Goal: Contribute content: Contribute content

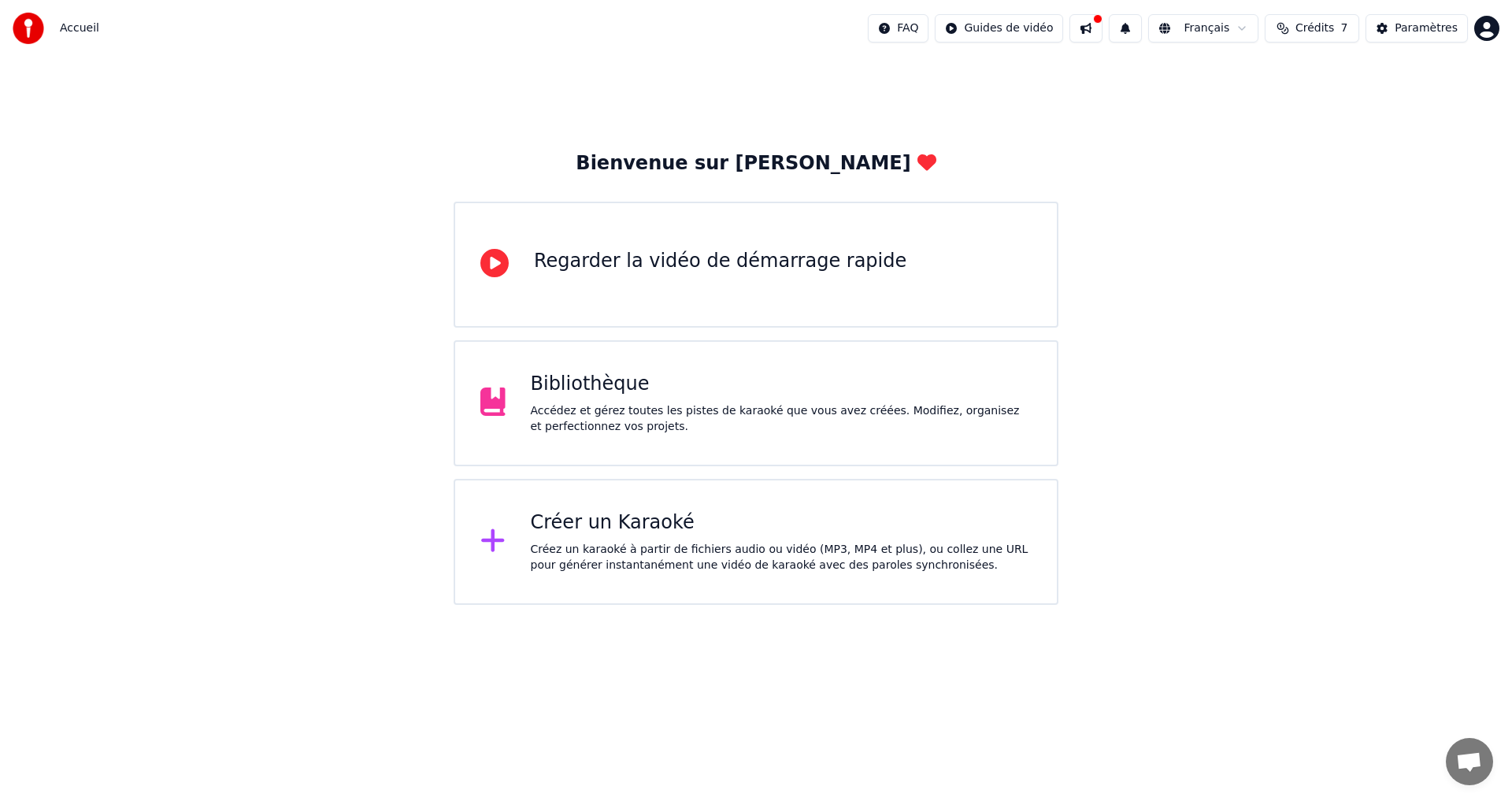
click at [736, 427] on div "Accédez et gérez toutes les pistes de karaoké que vous avez créées. Modifiez, o…" at bounding box center [781, 419] width 502 height 32
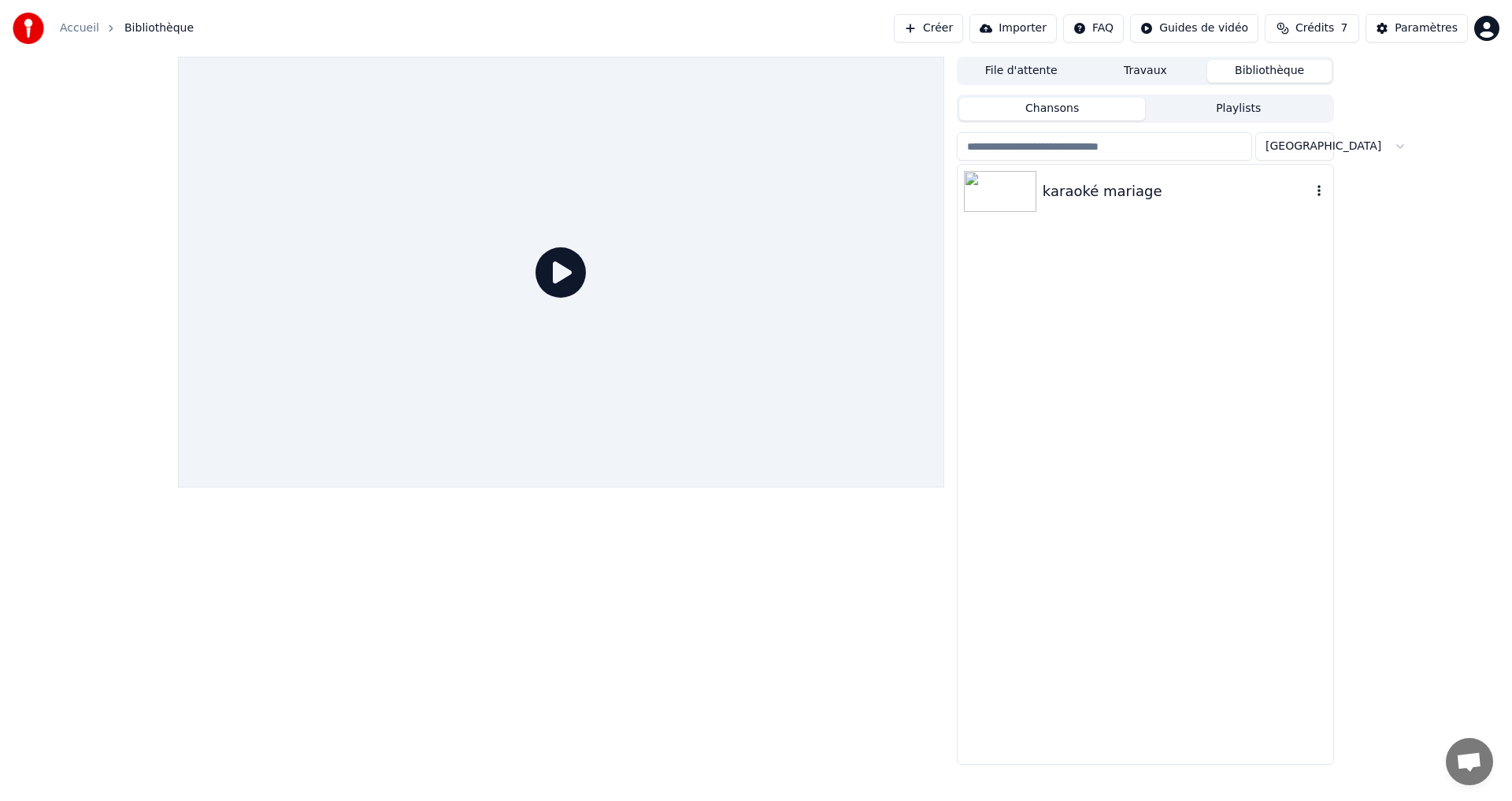
click at [1055, 199] on div "karaoké mariage" at bounding box center [1177, 191] width 268 height 22
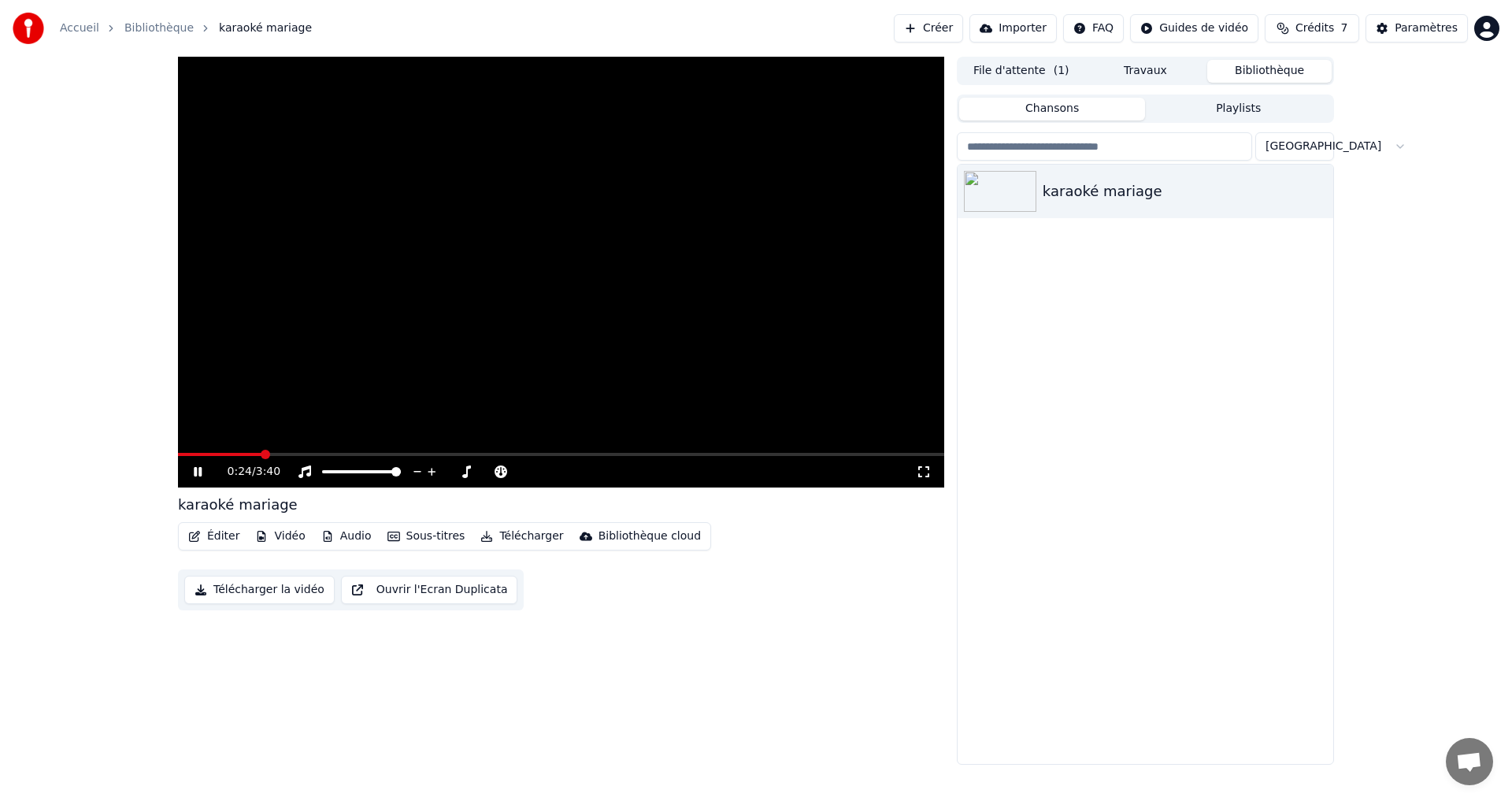
click at [263, 454] on span at bounding box center [562, 455] width 767 height 3
click at [178, 459] on span at bounding box center [183, 455] width 10 height 10
click at [391, 593] on button "Ouvrir l'Ecran Duplicata" at bounding box center [429, 589] width 177 height 28
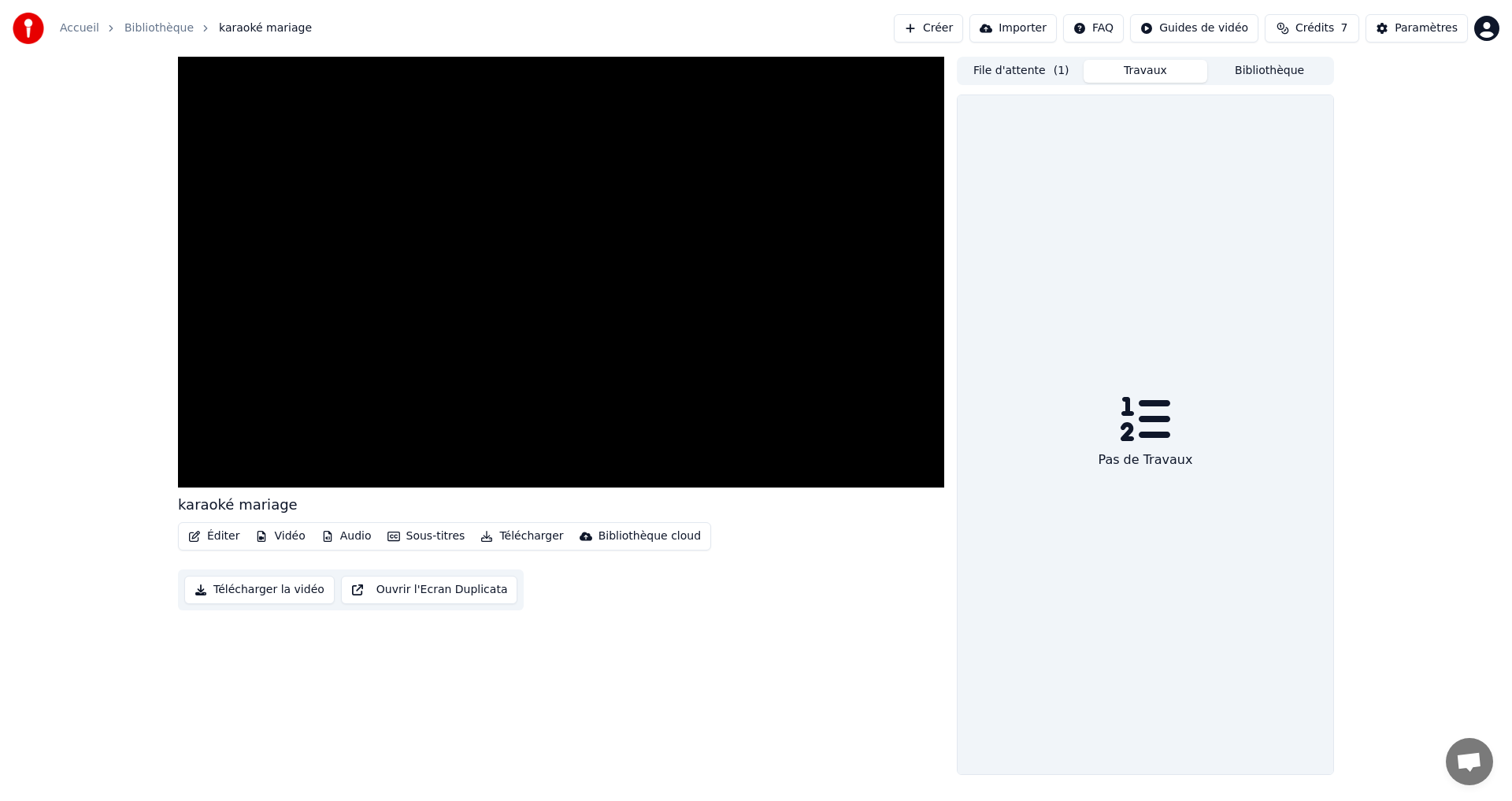
click at [1125, 75] on button "Travaux" at bounding box center [1146, 71] width 125 height 23
click at [1030, 81] on button "File d'attente ( 1 )" at bounding box center [1022, 71] width 125 height 23
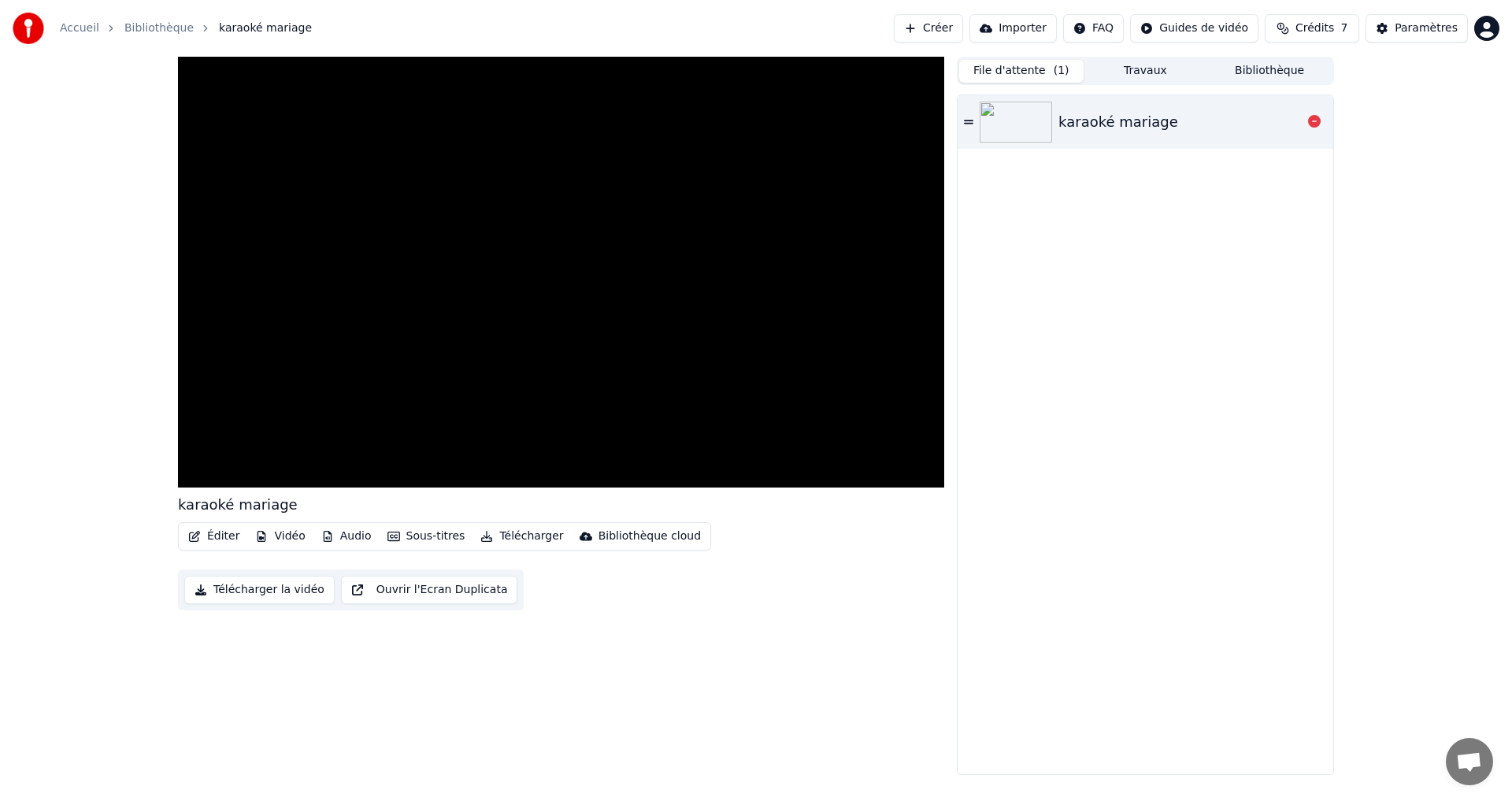
click at [963, 123] on div "karaoké mariage" at bounding box center [1146, 122] width 376 height 54
click at [1255, 72] on button "Bibliothèque" at bounding box center [1270, 71] width 125 height 23
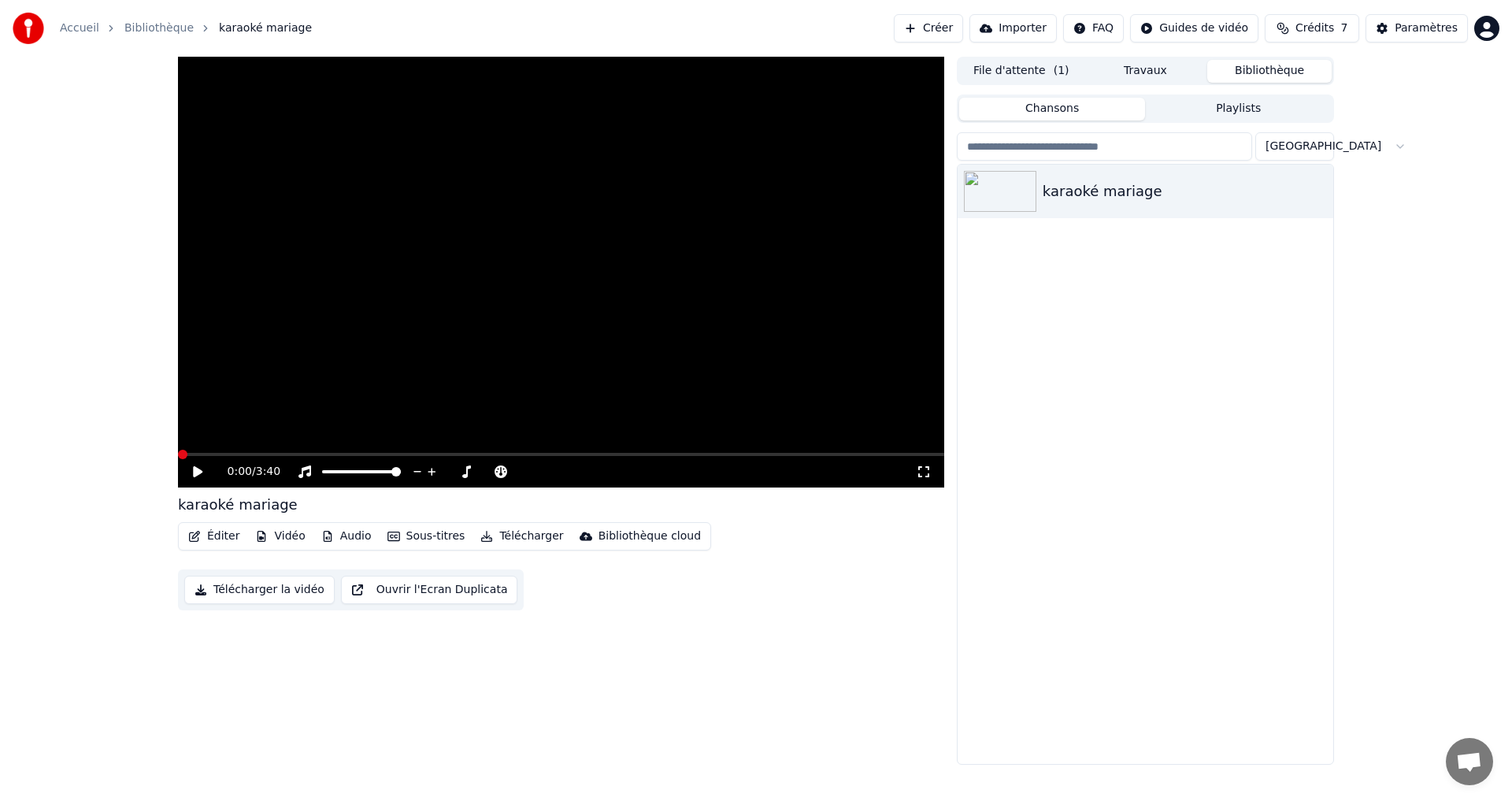
click at [1205, 107] on button "Playlists" at bounding box center [1238, 109] width 186 height 23
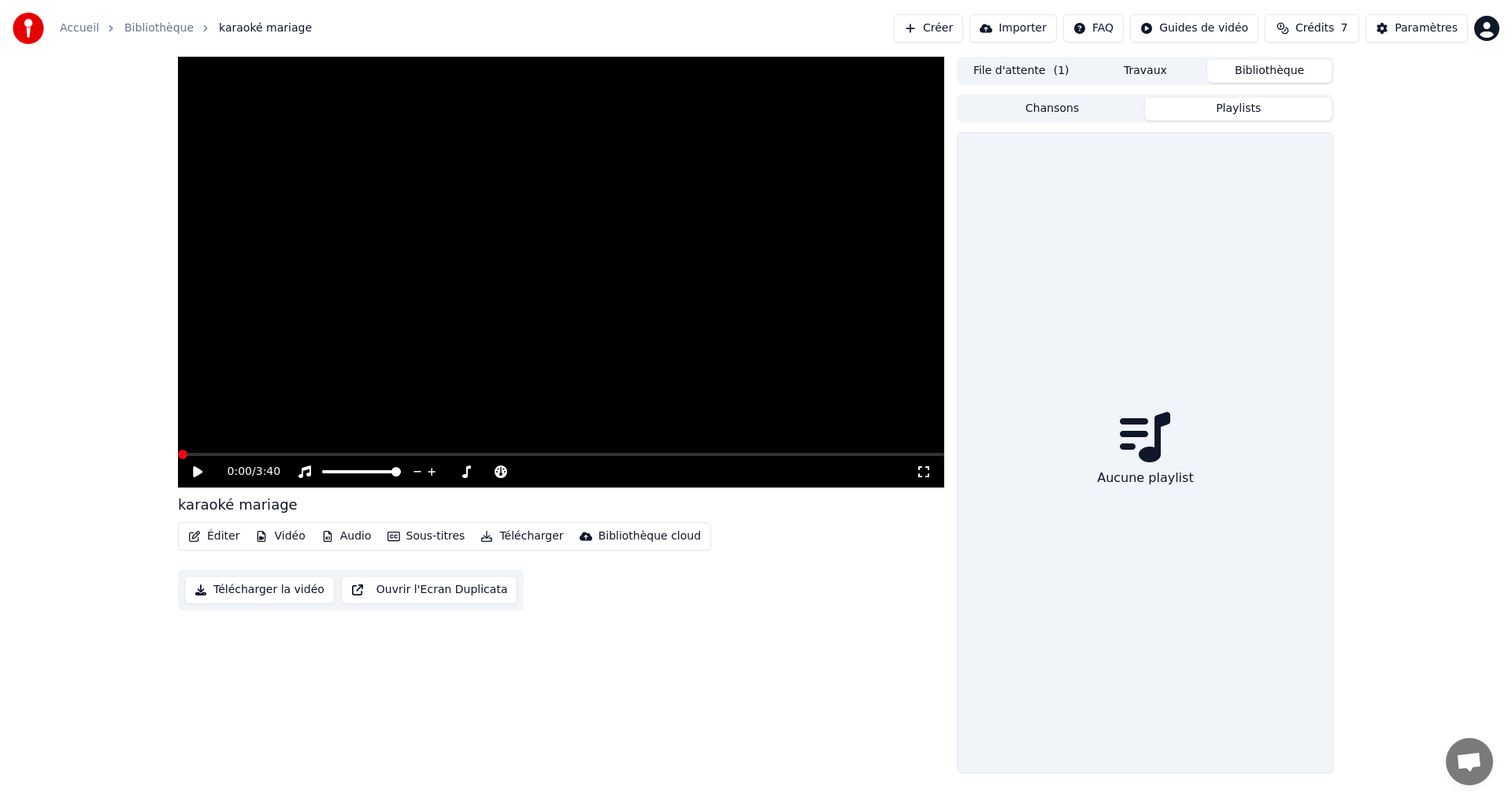
click at [1012, 114] on button "Chansons" at bounding box center [1053, 109] width 186 height 23
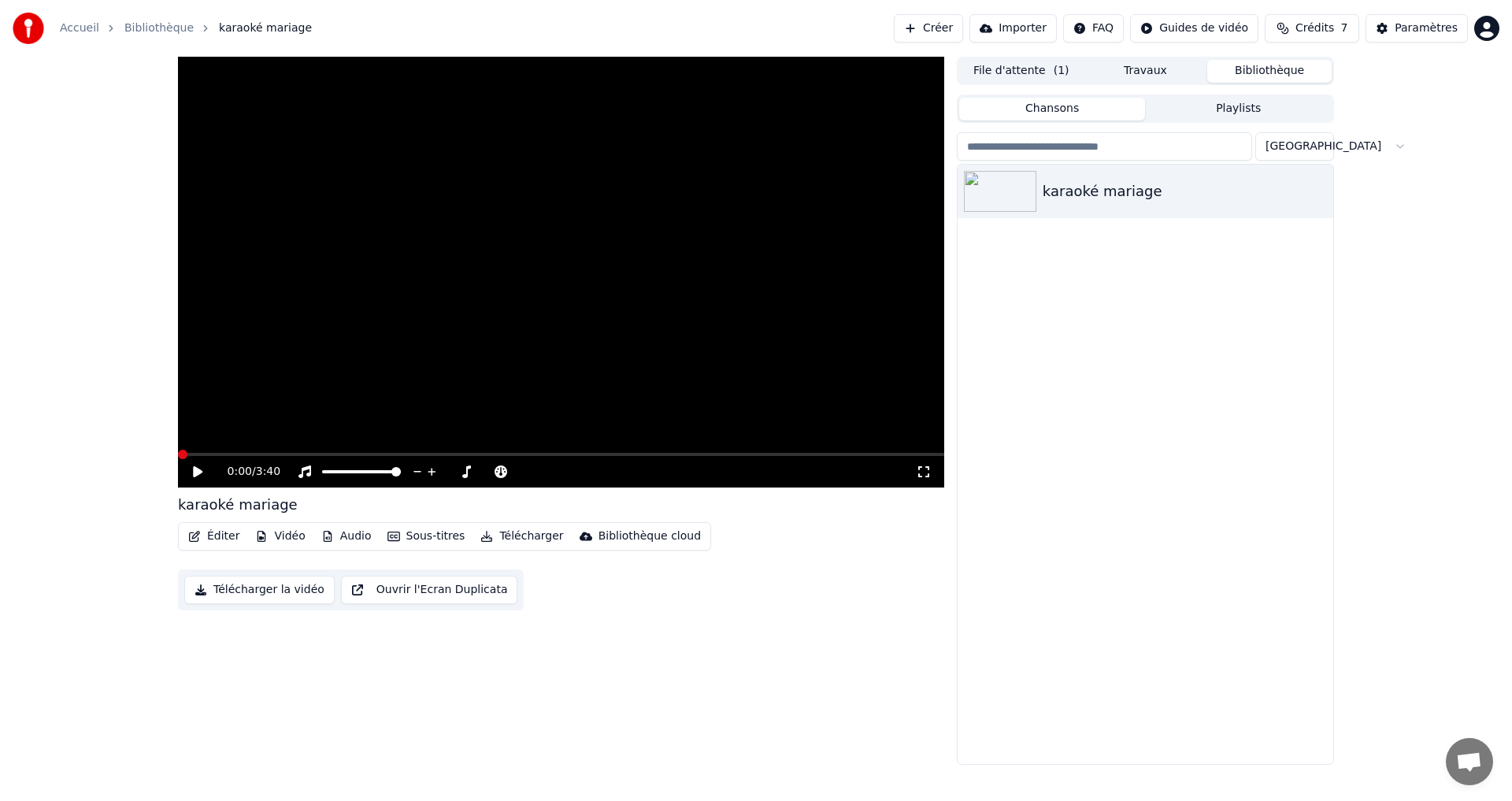
click at [1010, 74] on button "File d'attente ( 1 )" at bounding box center [1022, 71] width 125 height 23
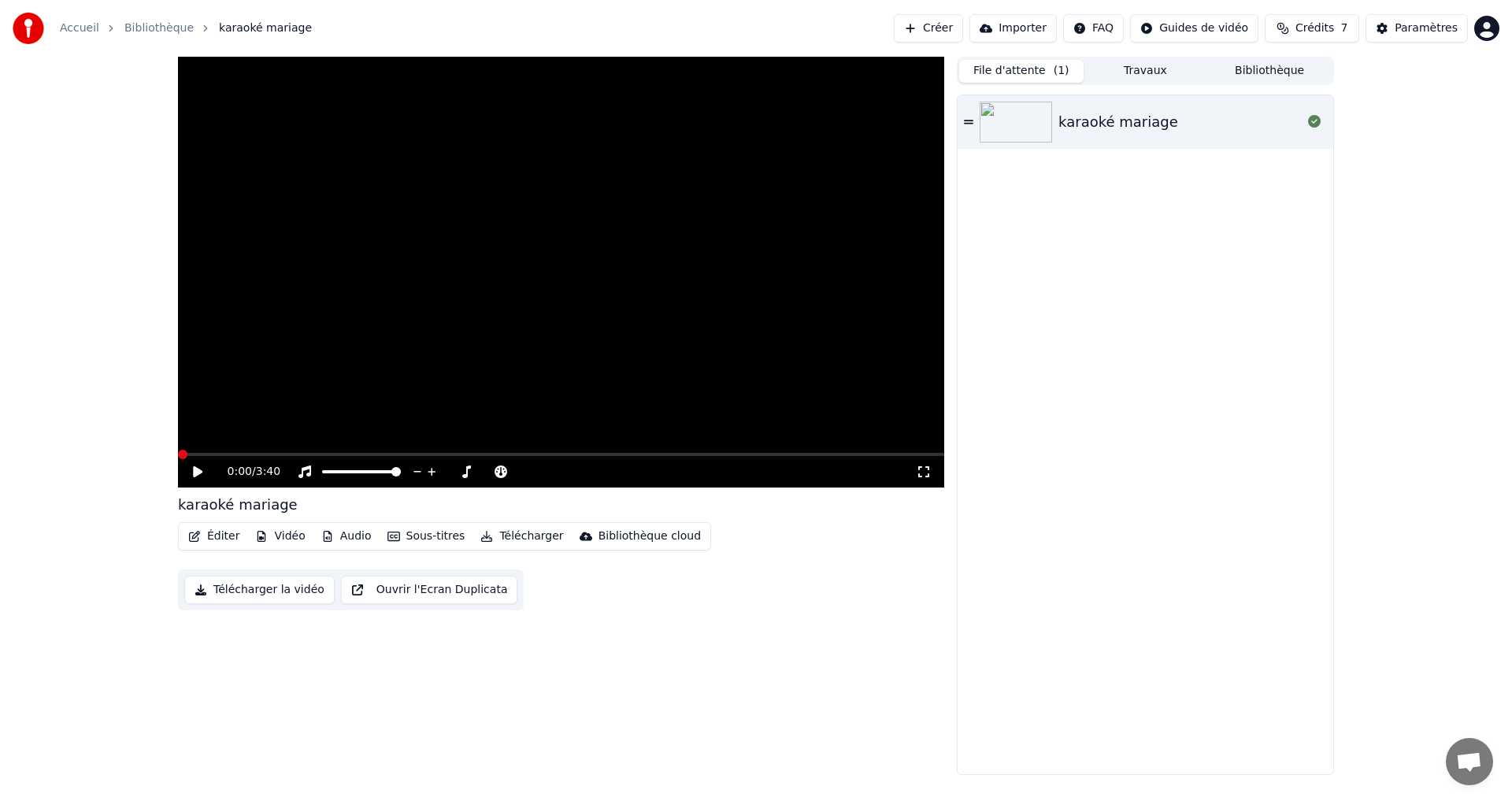
click at [949, 41] on button "Créer" at bounding box center [929, 28] width 70 height 28
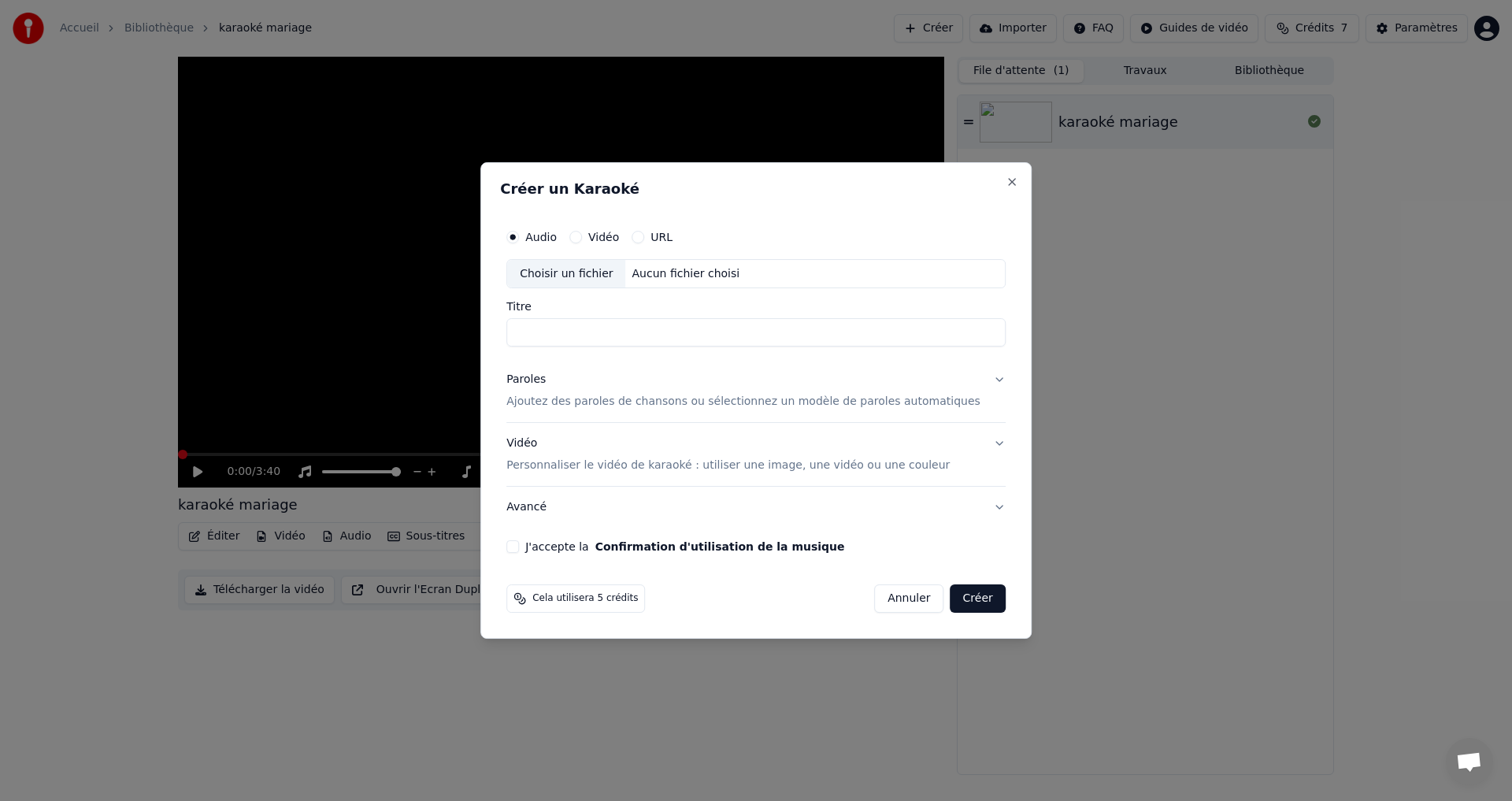
click at [568, 332] on input "Titre" at bounding box center [756, 333] width 499 height 28
click at [603, 273] on div "Choisir un fichier" at bounding box center [566, 274] width 118 height 28
type input "**********"
click at [579, 404] on p "Ajoutez des paroles de chansons ou sélectionnez un modèle de paroles automatiqu…" at bounding box center [743, 402] width 474 height 15
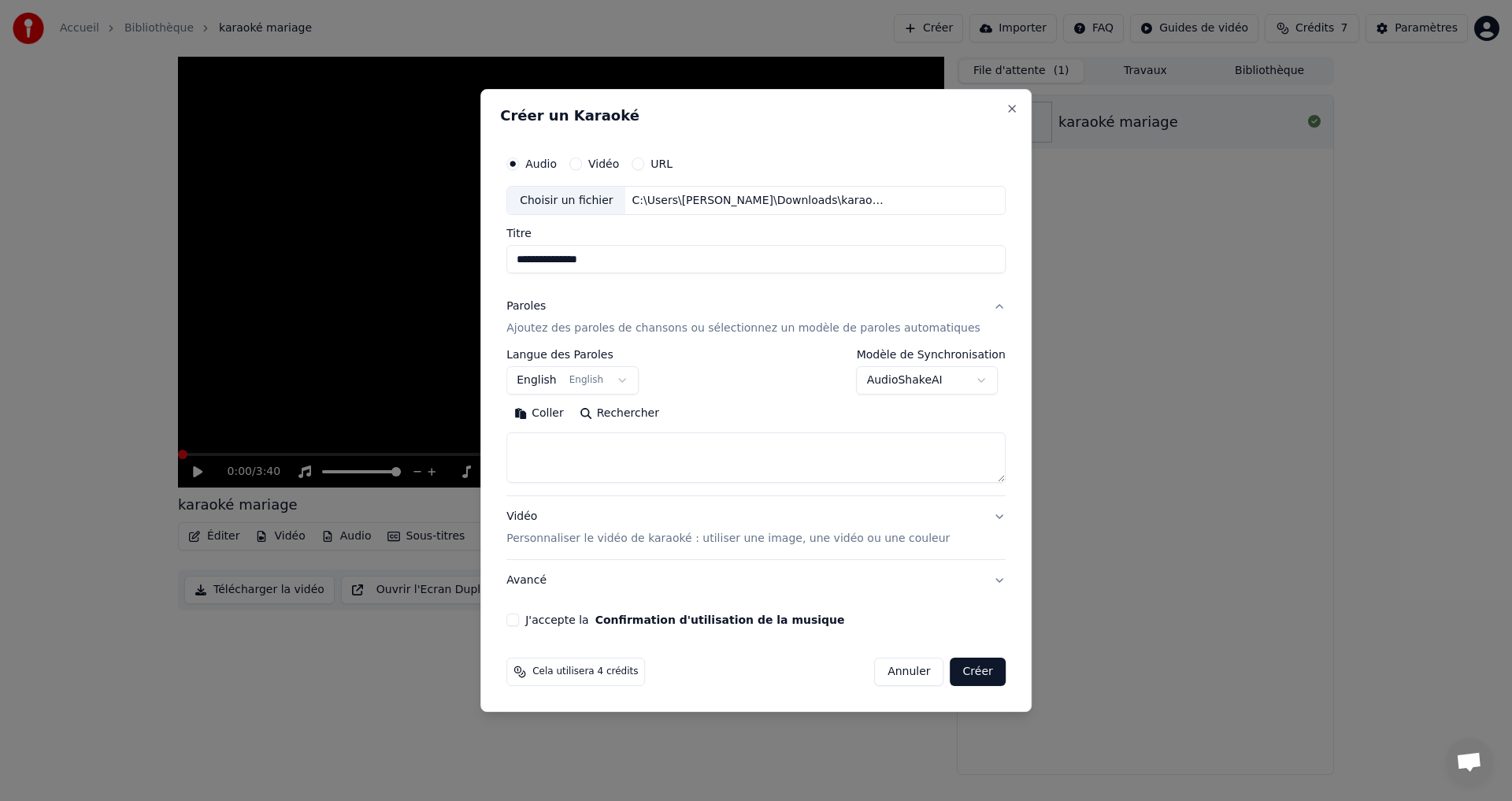
click at [630, 376] on button "English English" at bounding box center [572, 381] width 132 height 28
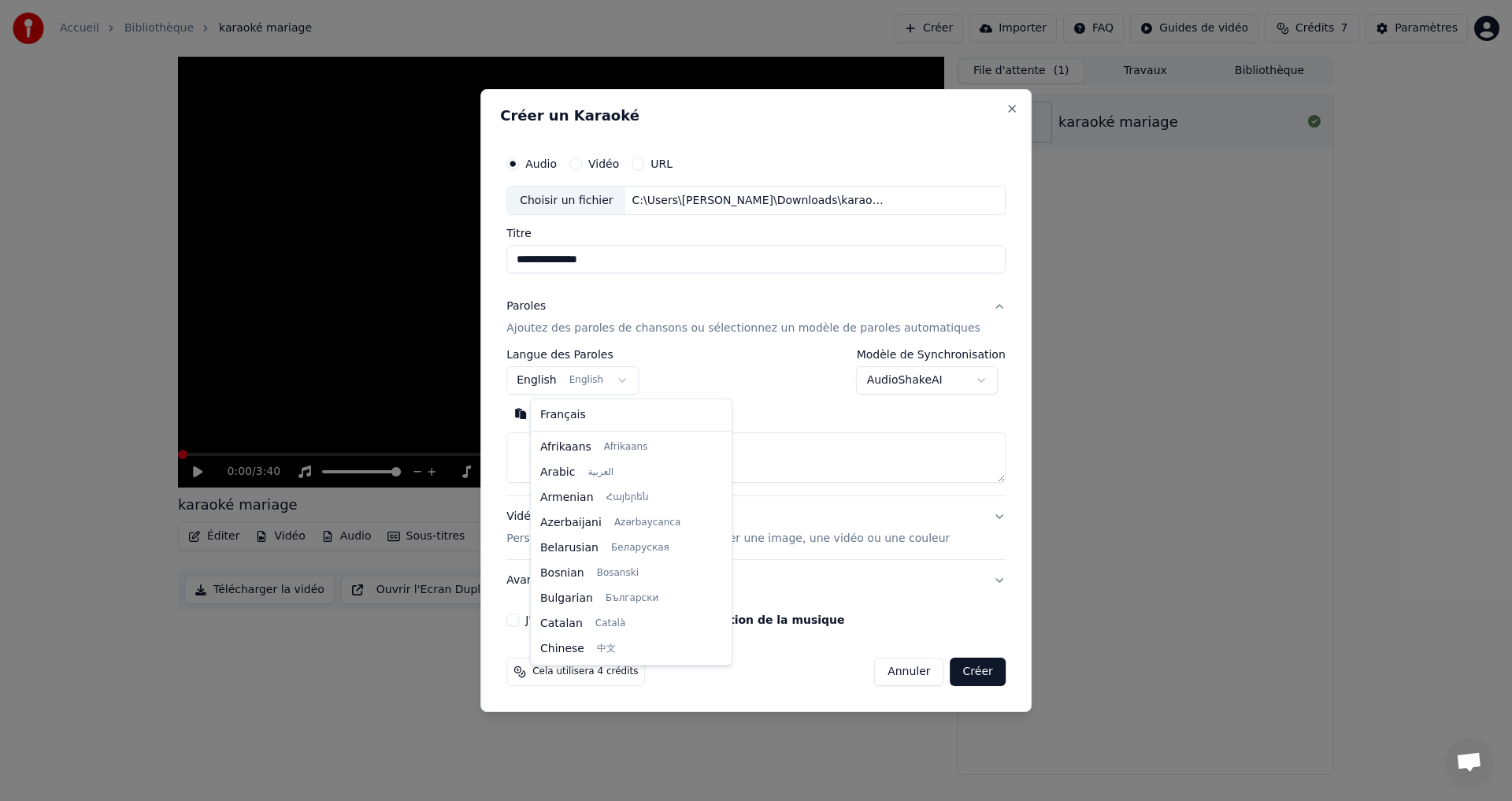
scroll to position [126, 0]
select select "**"
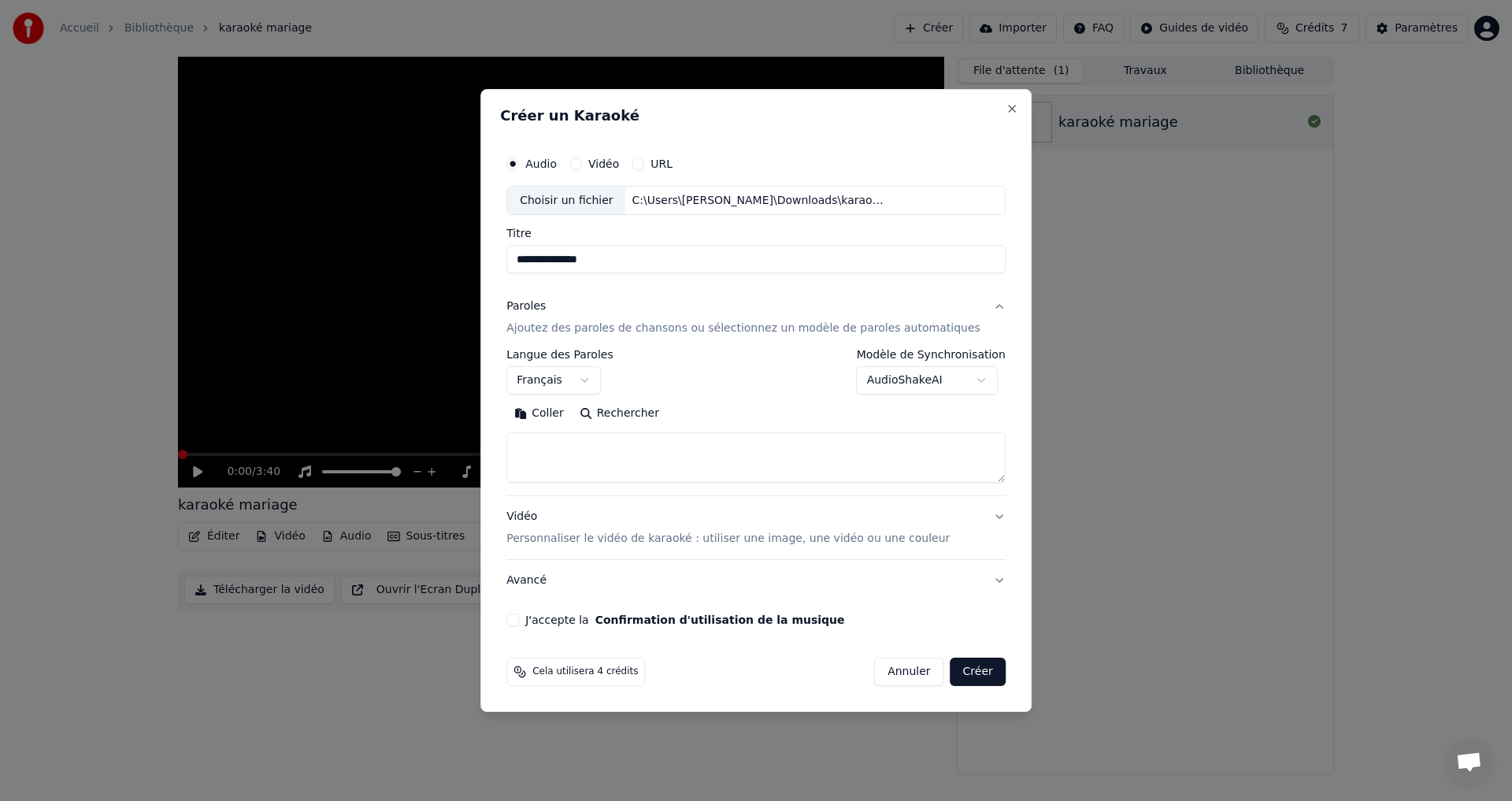
click at [908, 383] on body "**********" at bounding box center [756, 400] width 1512 height 801
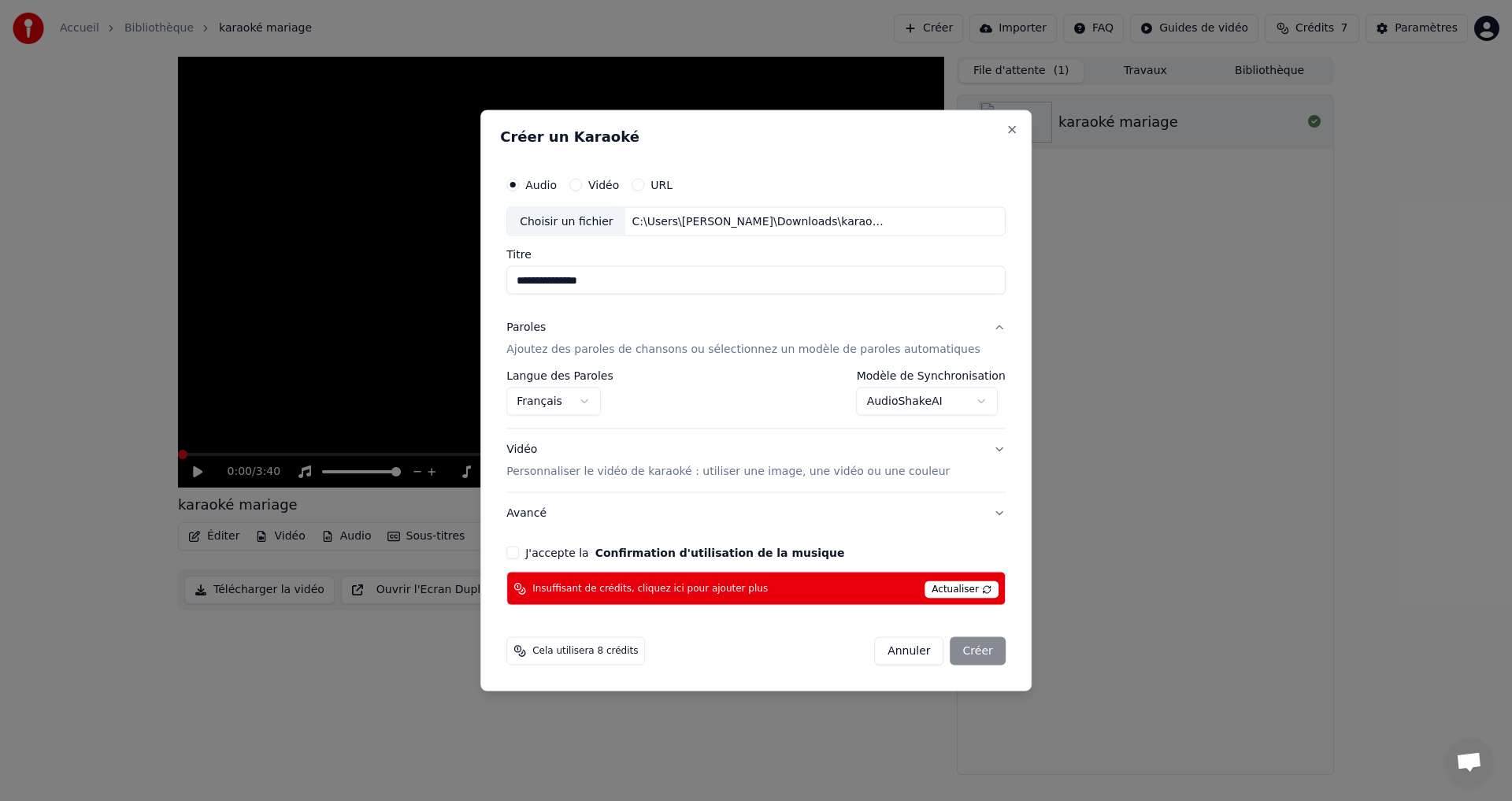
click at [925, 591] on span "Actualiser" at bounding box center [961, 589] width 74 height 17
click at [519, 557] on button "J'accepte la Confirmation d'utilisation de la musique" at bounding box center [513, 554] width 13 height 13
click at [937, 593] on span "Actualiser" at bounding box center [961, 589] width 74 height 17
click at [587, 650] on span "Cela utilisera 8 crédits" at bounding box center [585, 652] width 105 height 13
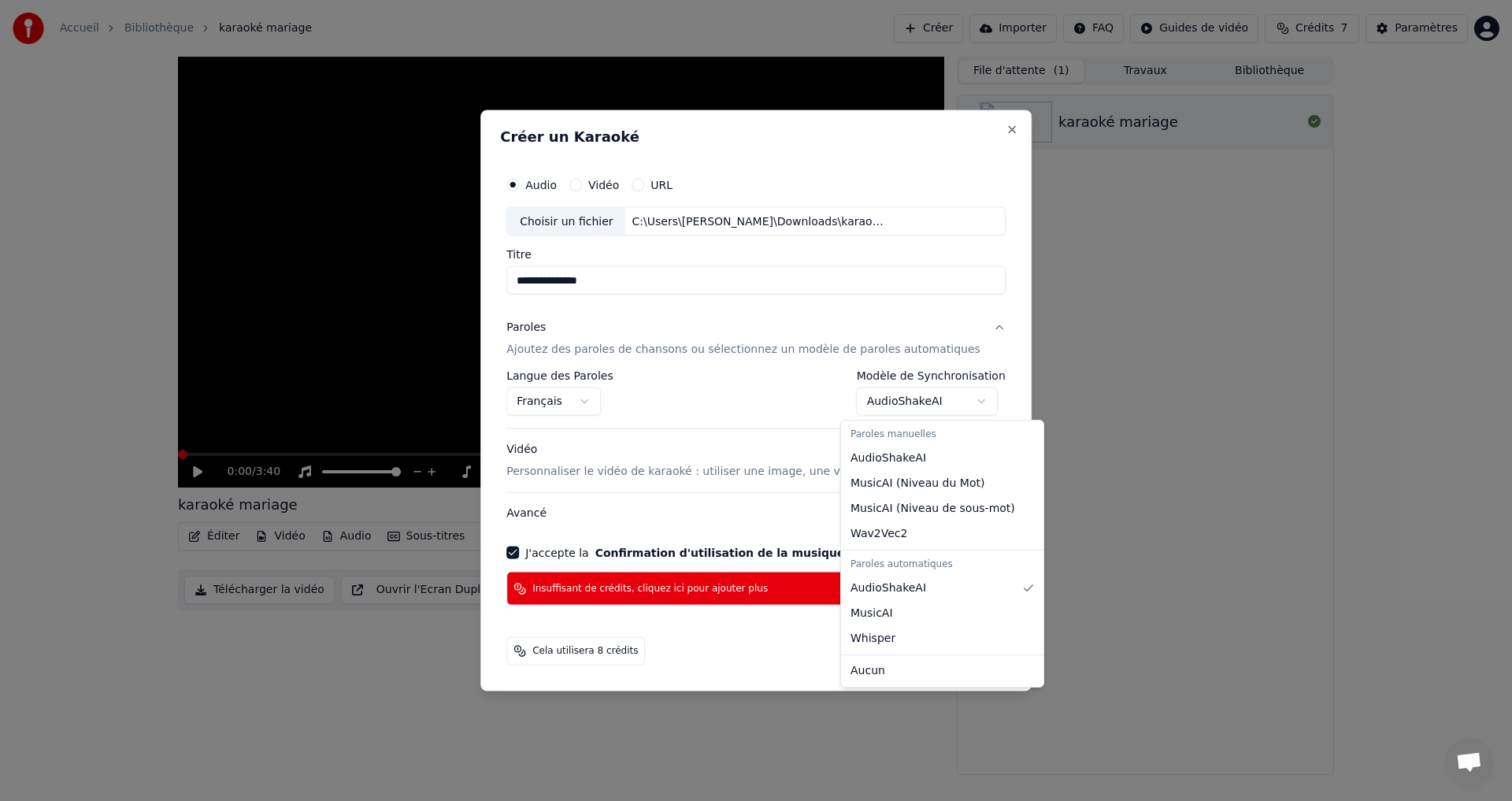
click at [948, 405] on body "**********" at bounding box center [756, 400] width 1512 height 801
select select "**********"
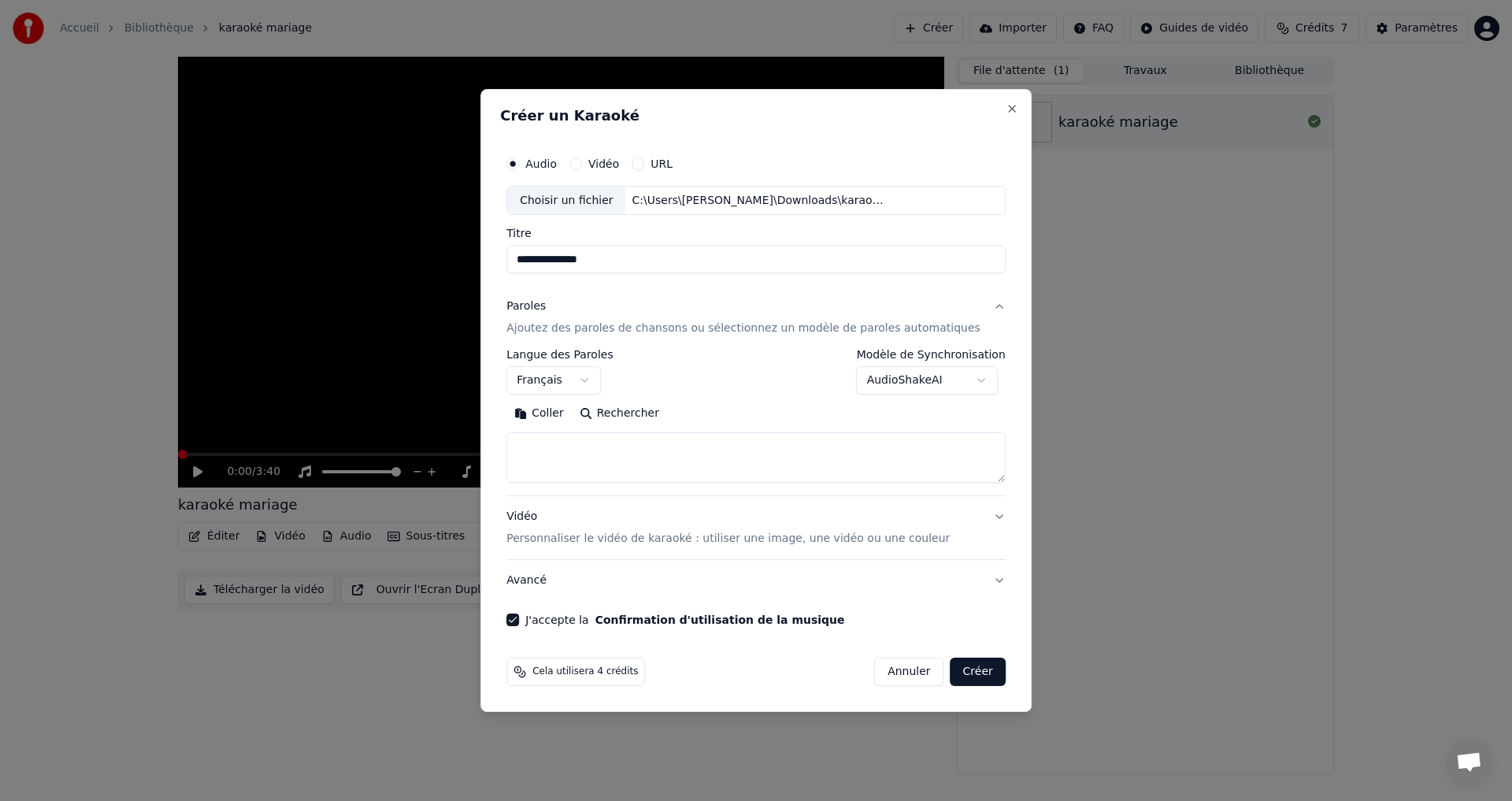
click at [626, 446] on textarea at bounding box center [756, 459] width 499 height 50
paste textarea "**********"
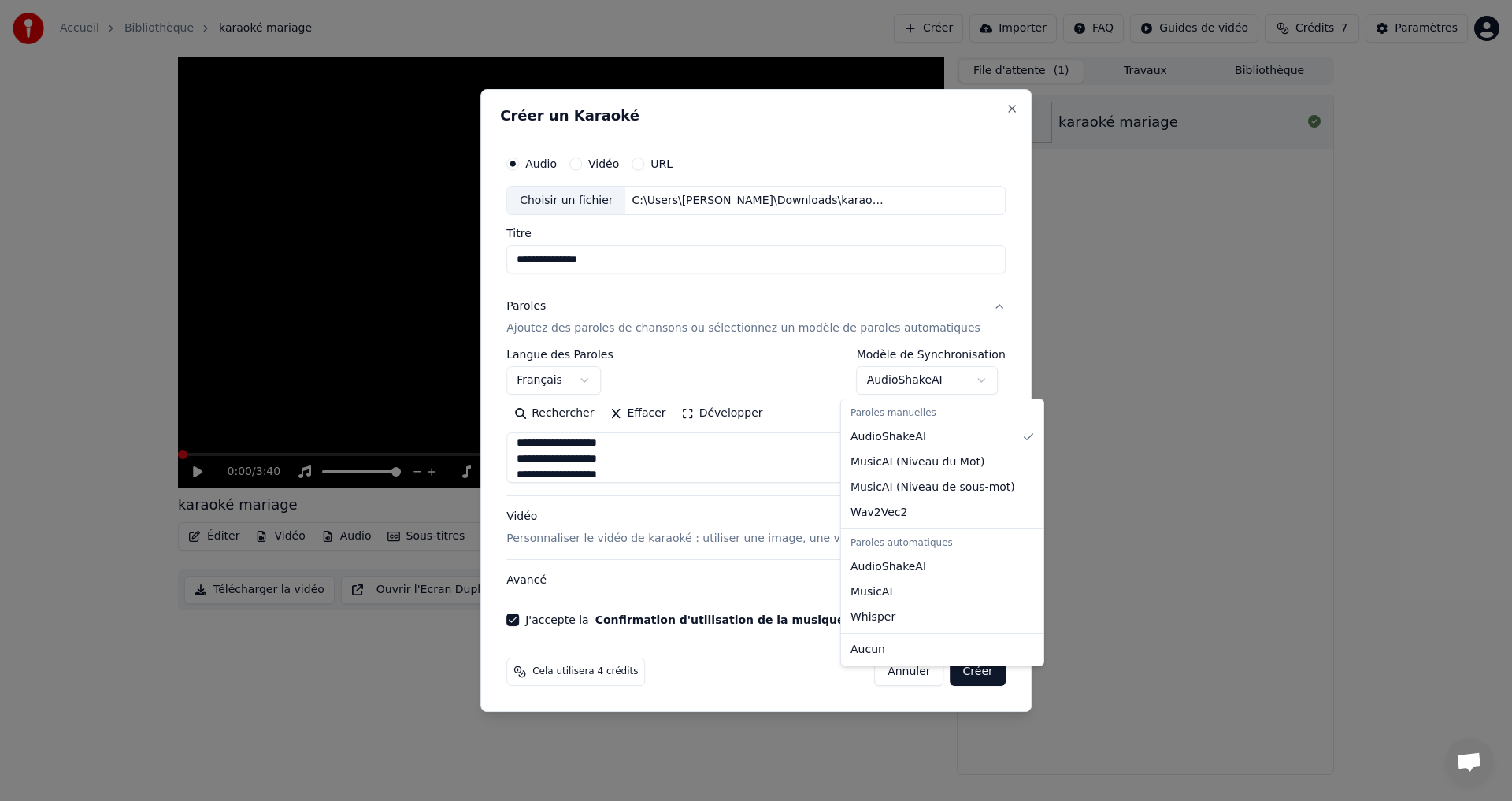
click at [914, 380] on body "**********" at bounding box center [756, 400] width 1512 height 801
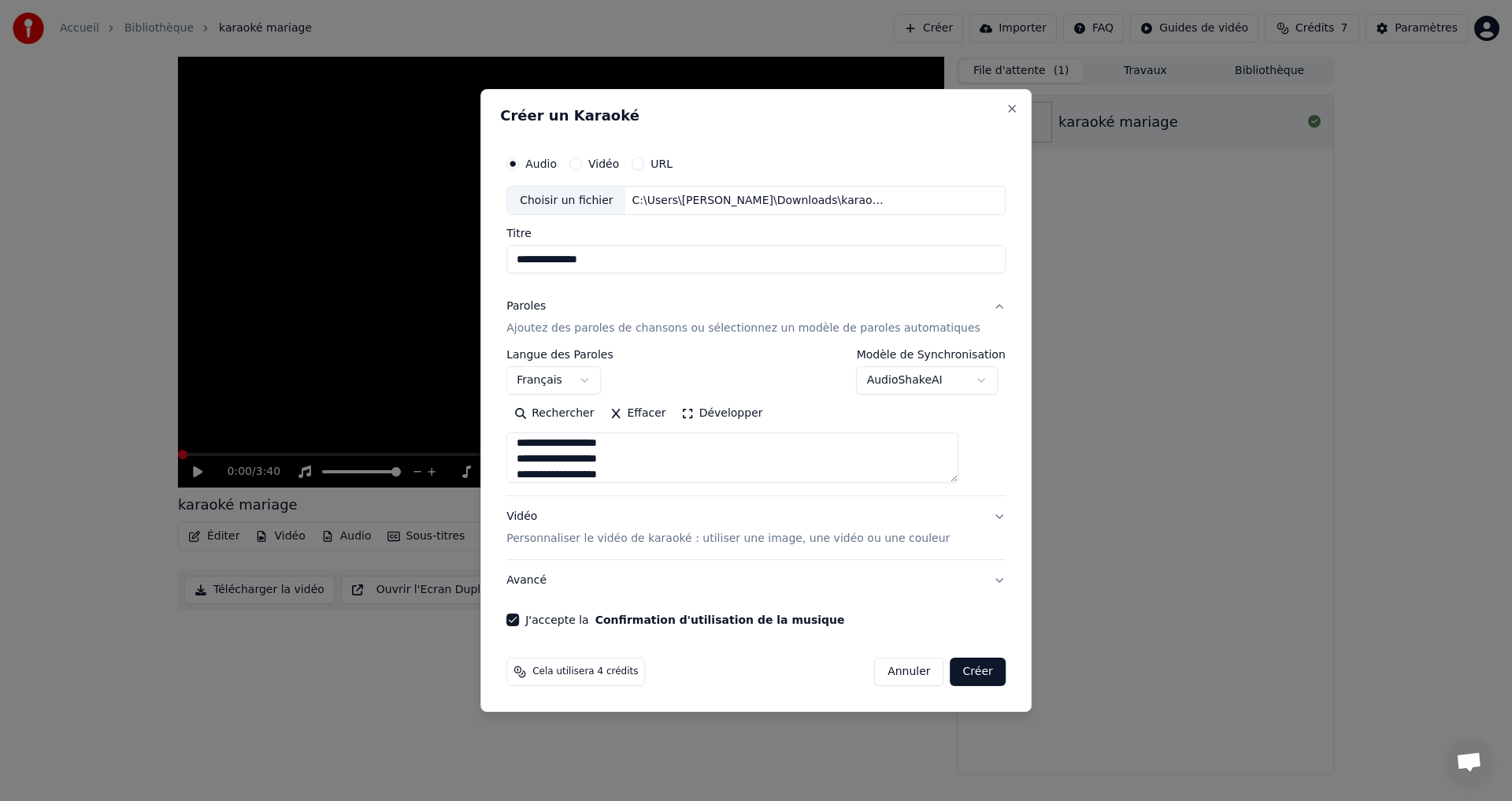
click at [732, 417] on button "Développer" at bounding box center [723, 414] width 97 height 25
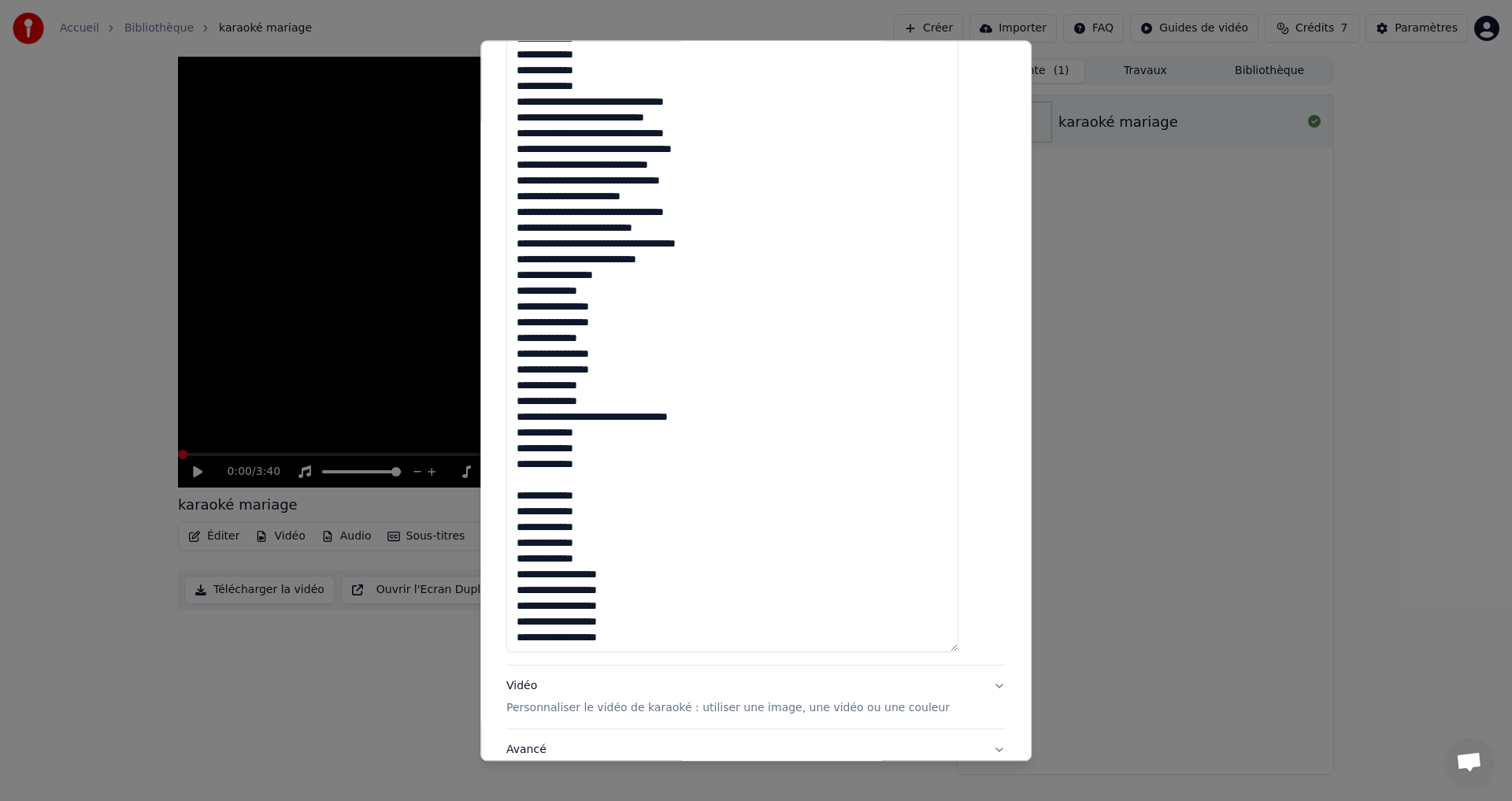
scroll to position [525, 0]
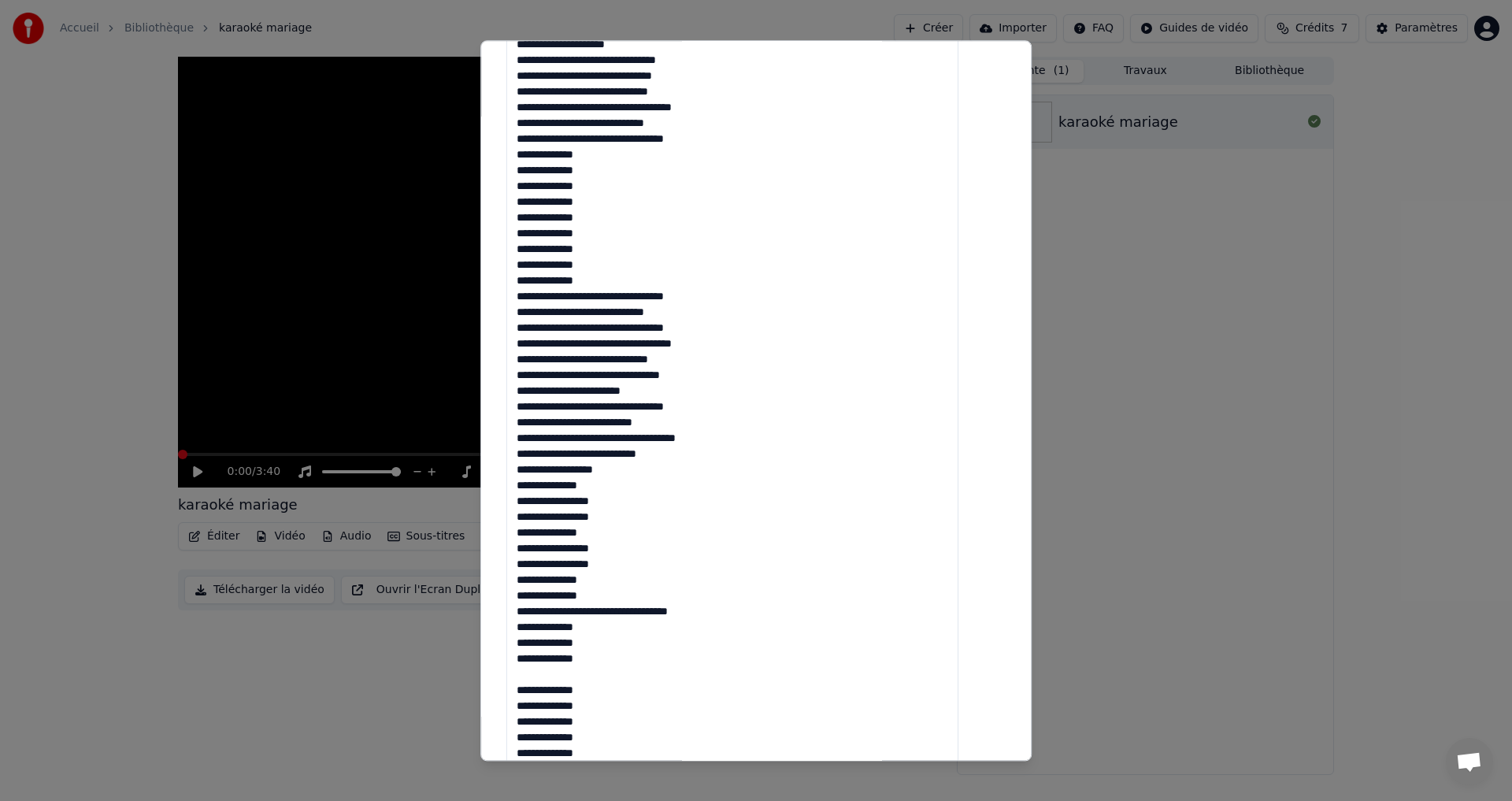
drag, startPoint x: 573, startPoint y: 296, endPoint x: 603, endPoint y: 300, distance: 30.3
click at [603, 300] on textarea at bounding box center [733, 353] width 452 height 989
drag, startPoint x: 639, startPoint y: 296, endPoint x: 629, endPoint y: 296, distance: 10.0
click at [629, 296] on textarea at bounding box center [733, 353] width 452 height 989
drag, startPoint x: 655, startPoint y: 297, endPoint x: 624, endPoint y: 298, distance: 31.0
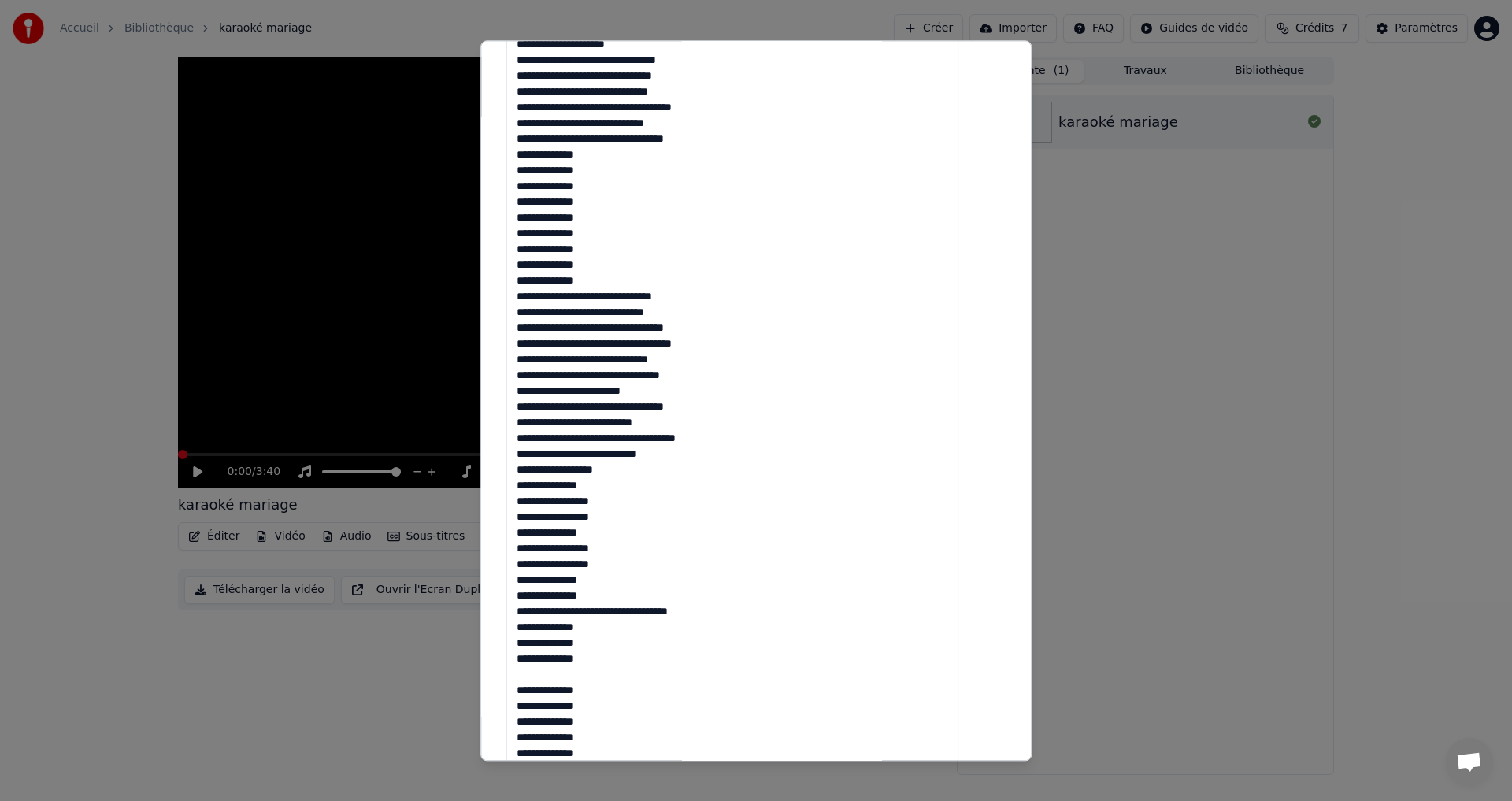
click at [624, 298] on textarea at bounding box center [733, 353] width 452 height 989
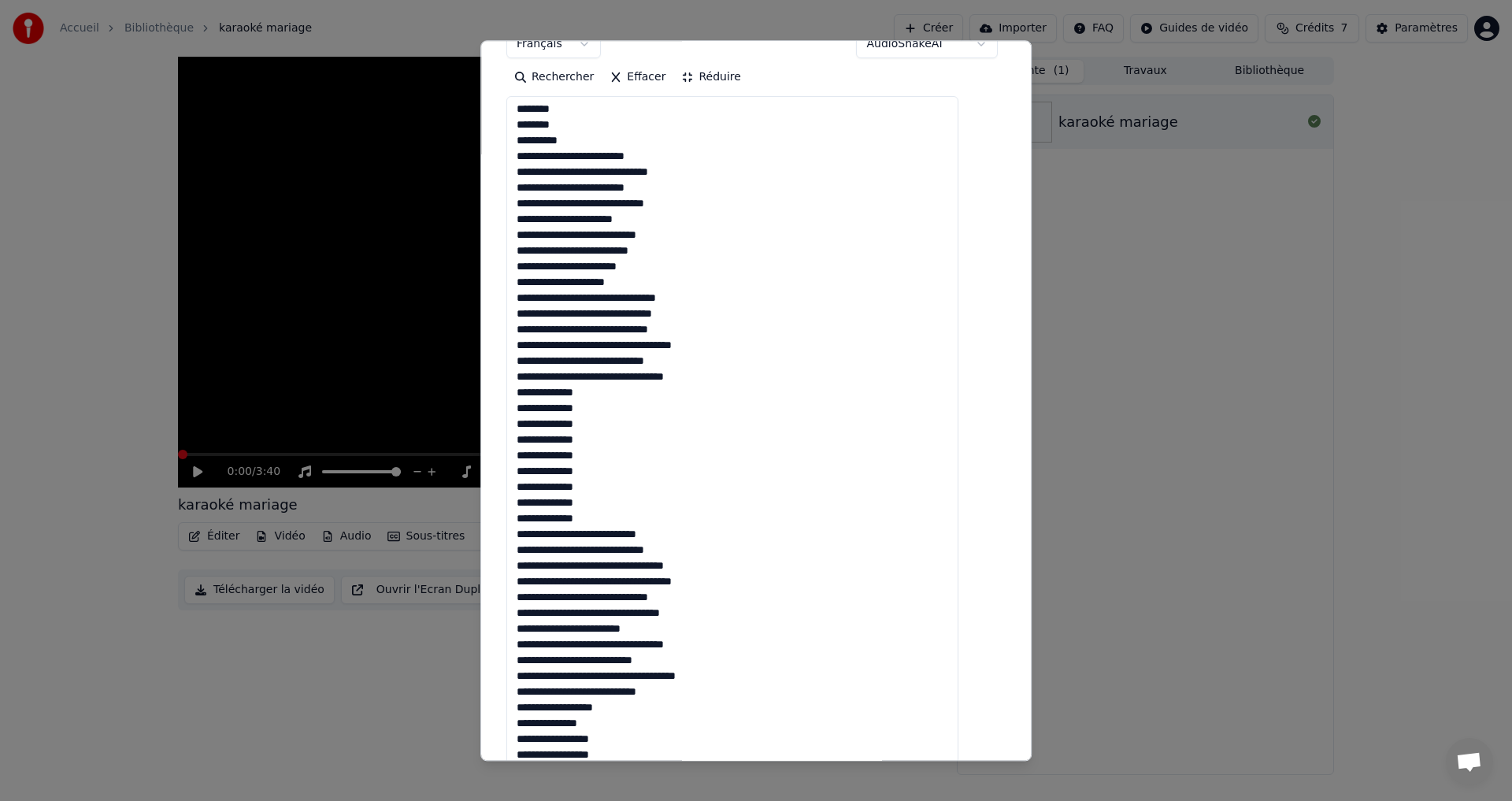
scroll to position [315, 0]
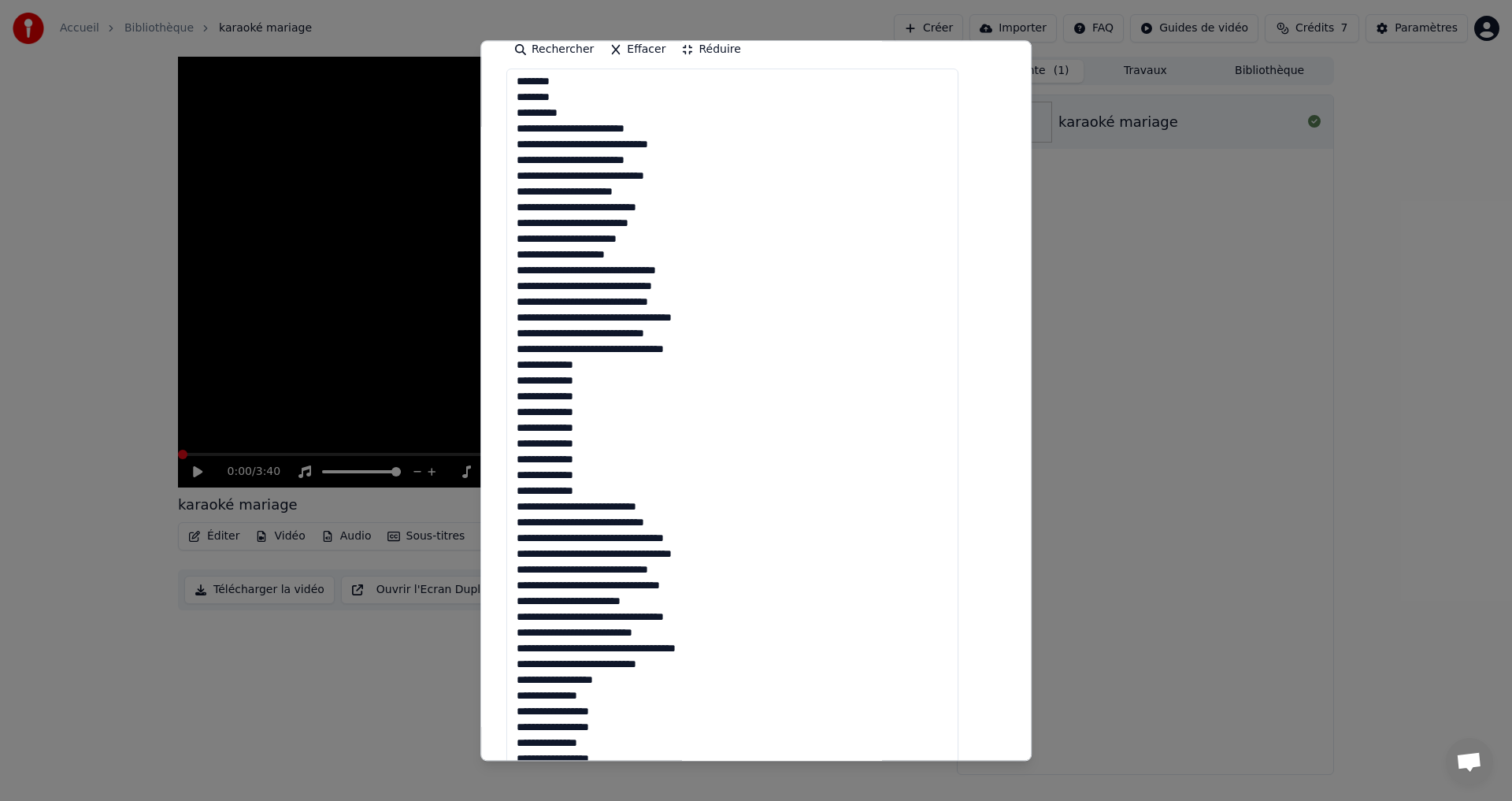
click at [616, 289] on textarea at bounding box center [733, 564] width 452 height 989
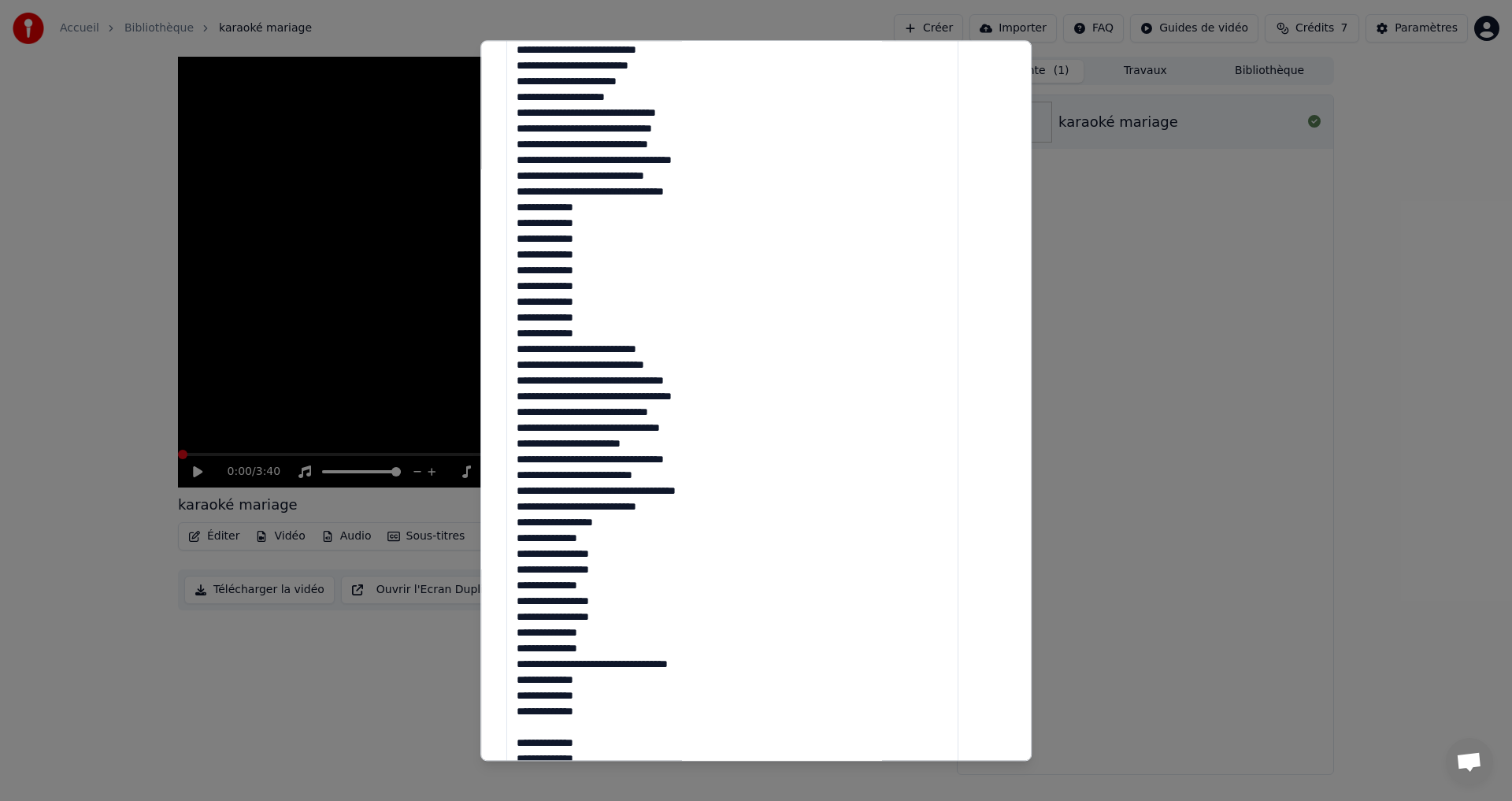
scroll to position [631, 0]
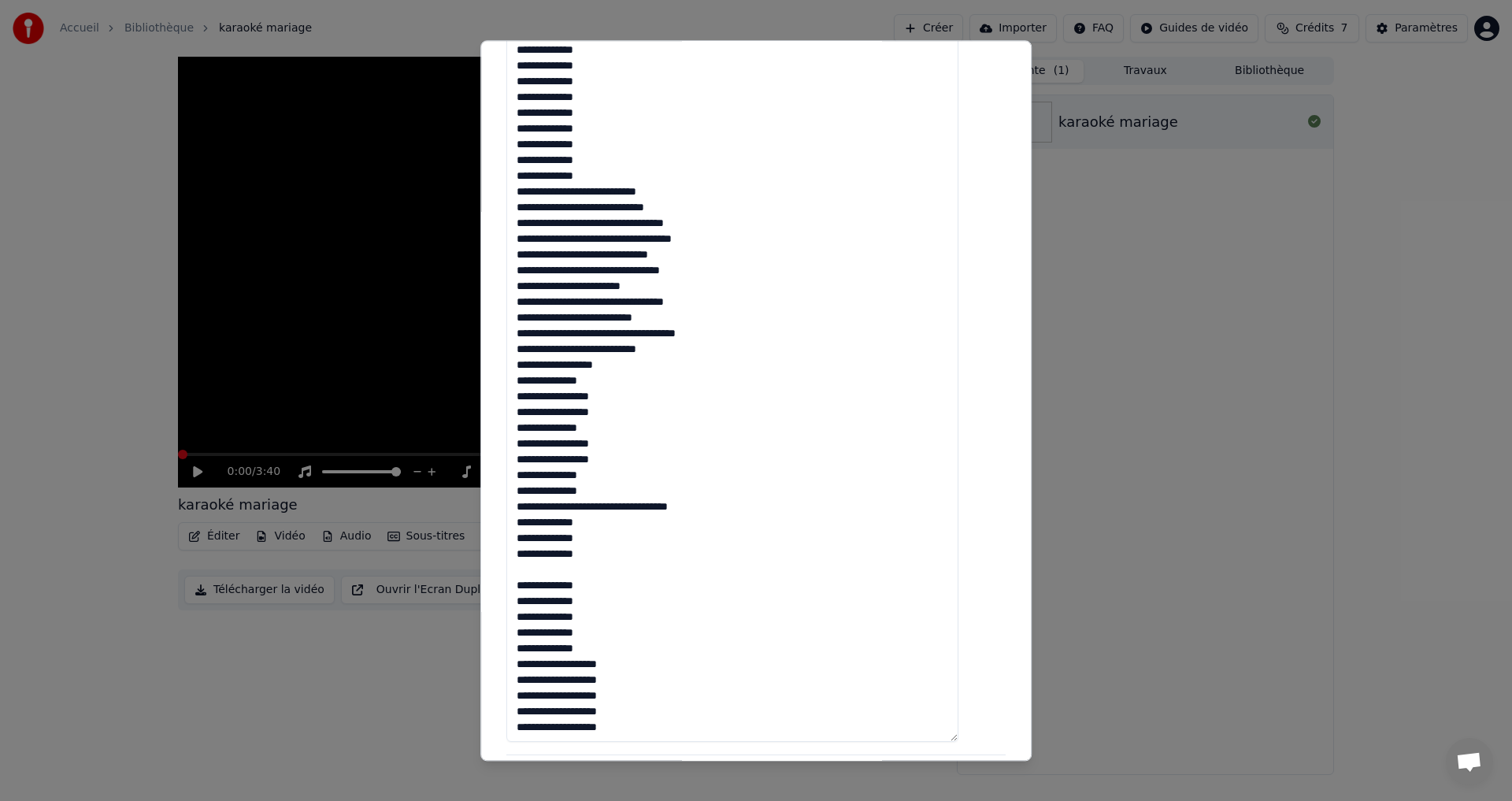
drag, startPoint x: 688, startPoint y: 505, endPoint x: 665, endPoint y: 507, distance: 23.1
click at [665, 507] on textarea at bounding box center [733, 249] width 452 height 989
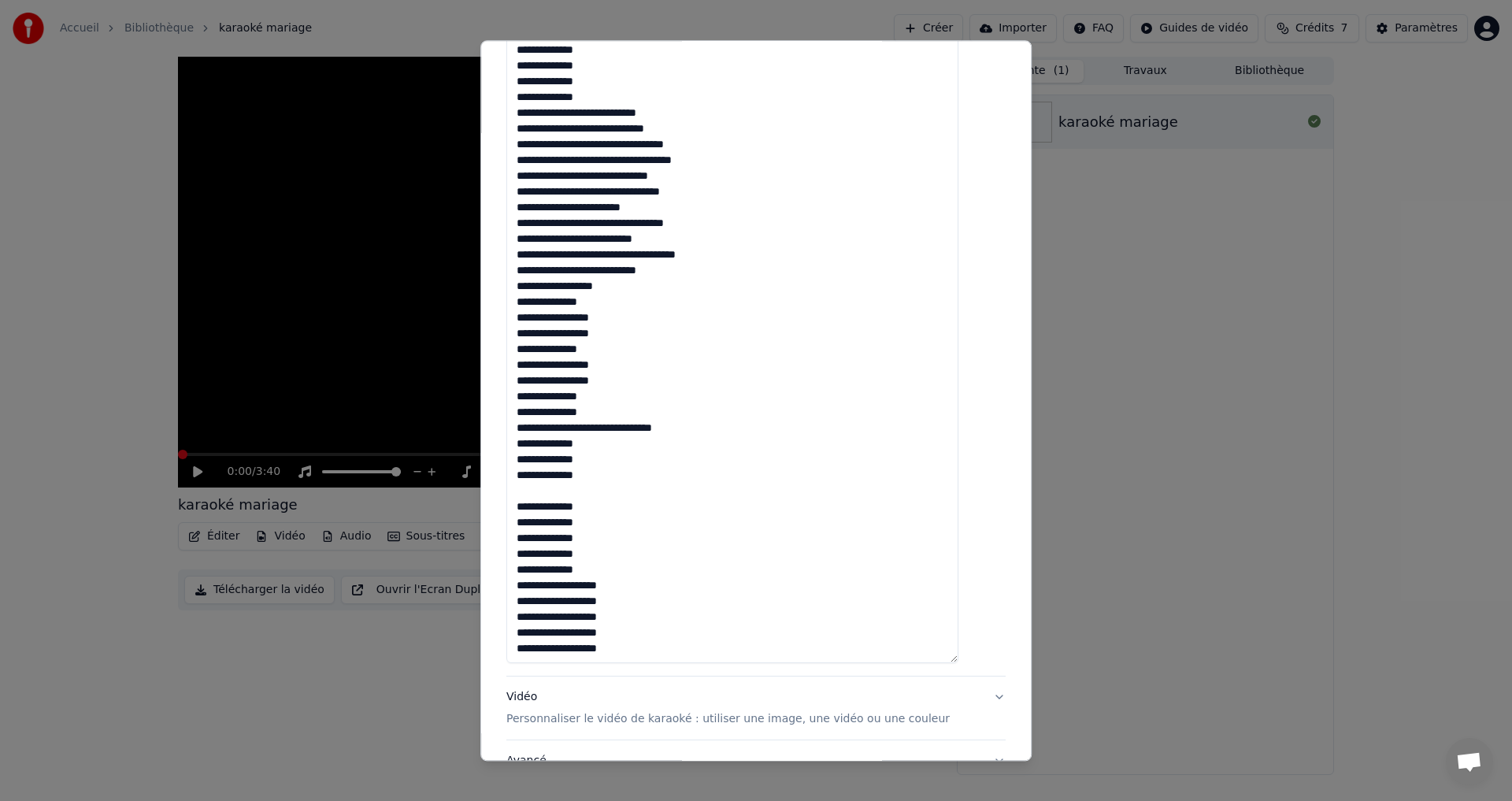
scroll to position [841, 0]
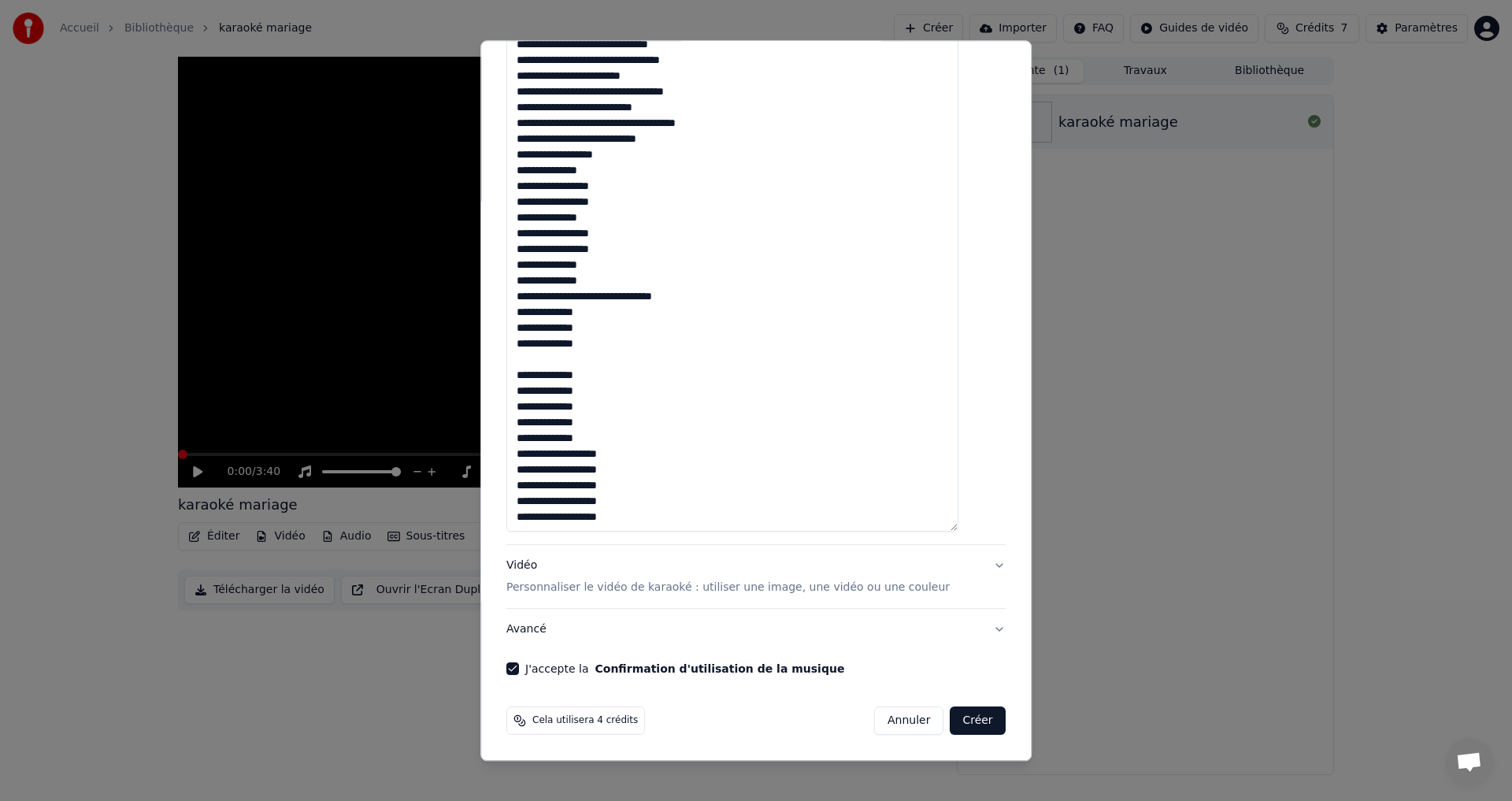
type textarea "**********"
click at [953, 718] on button "Créer" at bounding box center [978, 722] width 55 height 28
select select
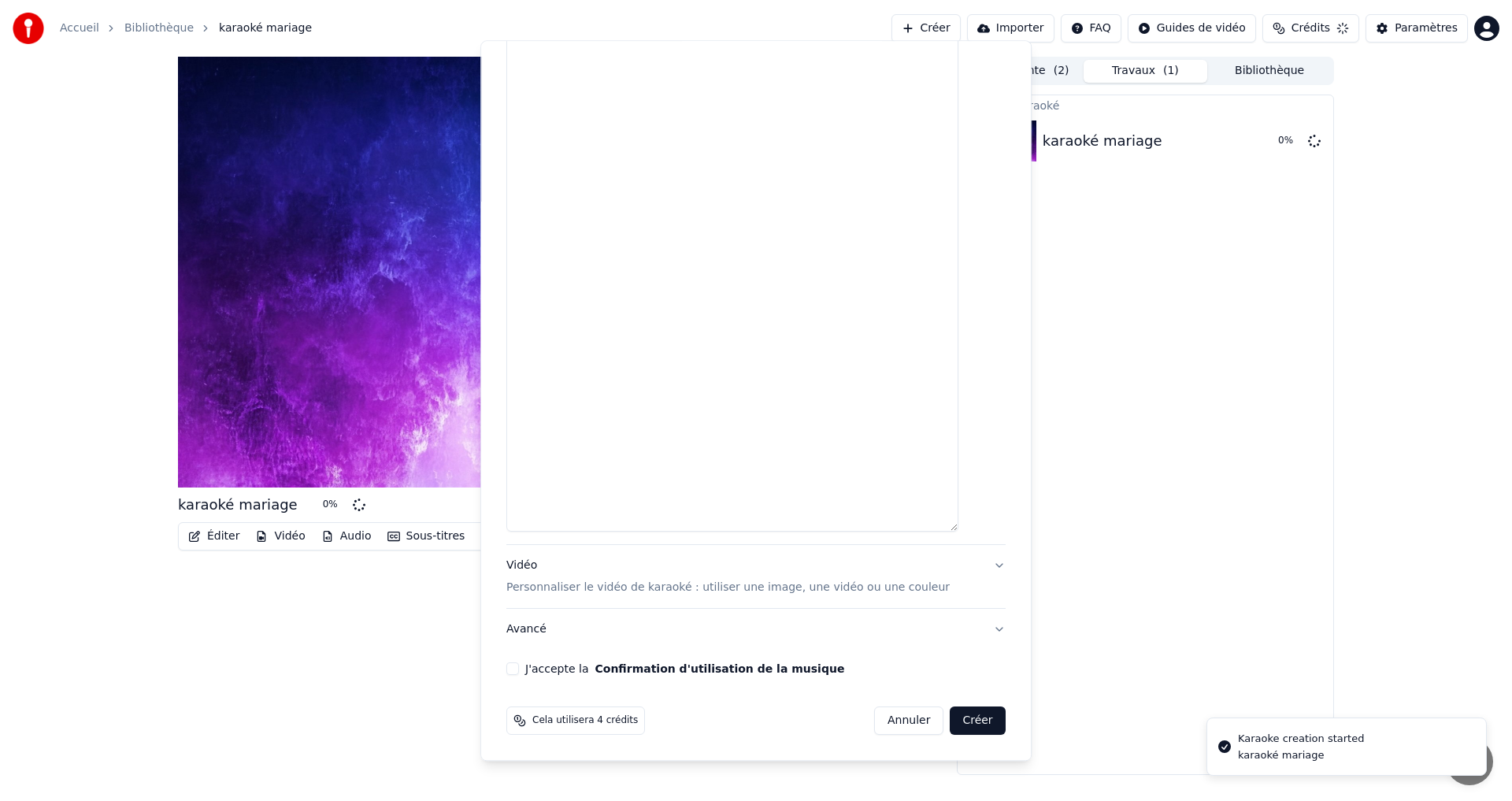
scroll to position [842, 0]
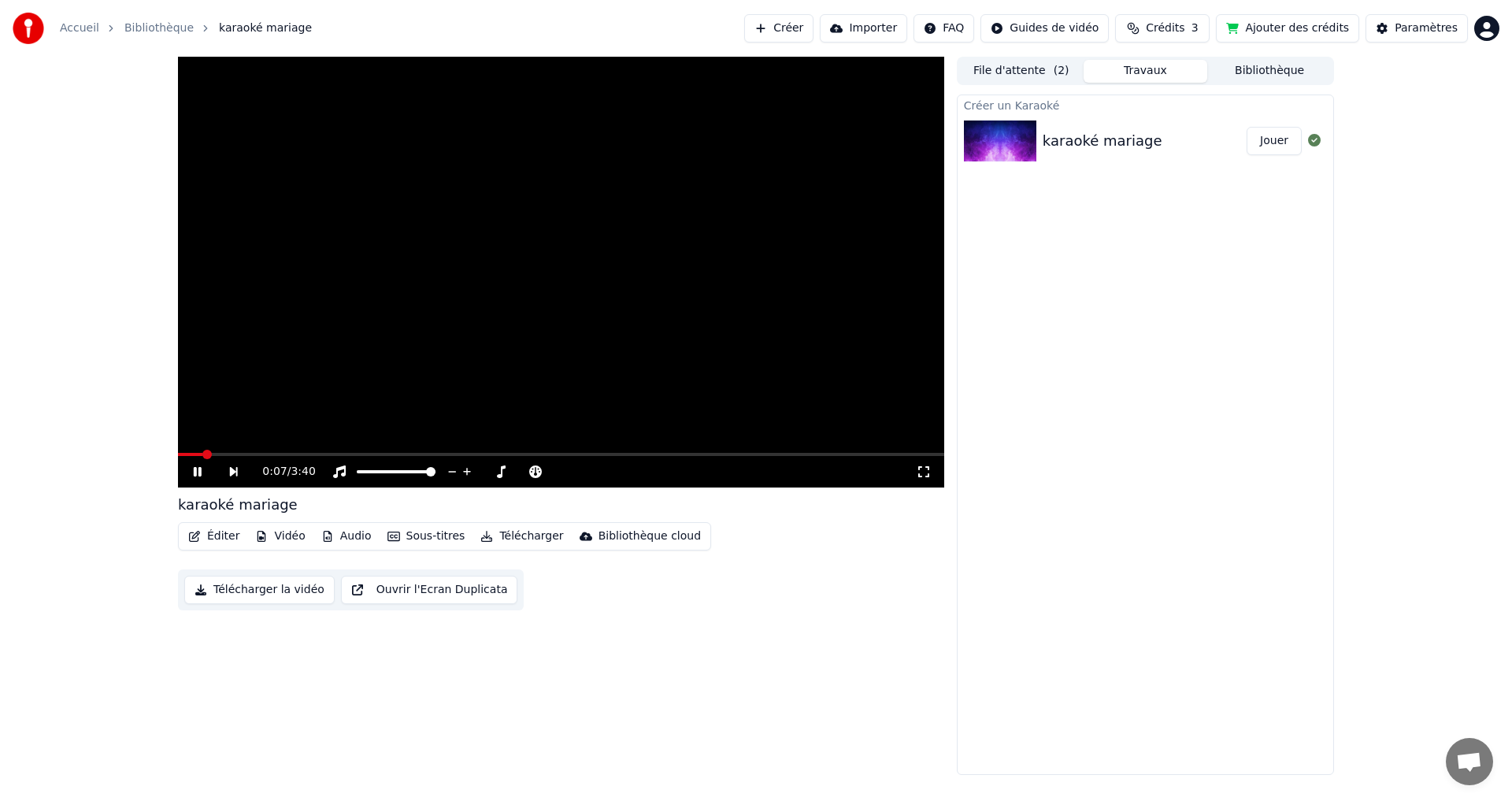
click at [242, 456] on span at bounding box center [562, 455] width 767 height 3
click at [407, 542] on button "Sous-titres" at bounding box center [426, 536] width 91 height 22
click at [1412, 19] on button "Paramètres" at bounding box center [1416, 28] width 102 height 28
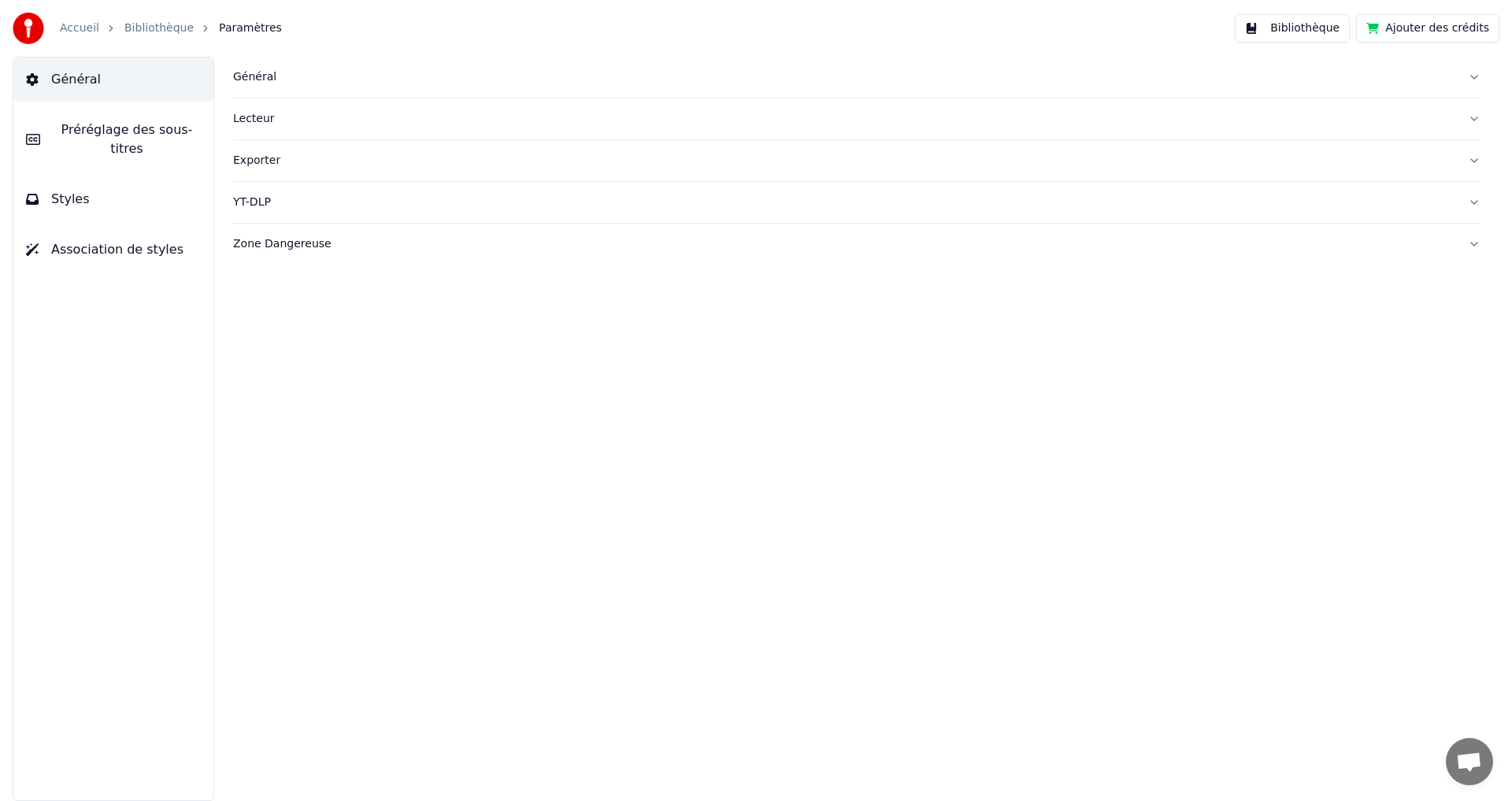
click at [80, 240] on span "Association de styles" at bounding box center [117, 249] width 132 height 19
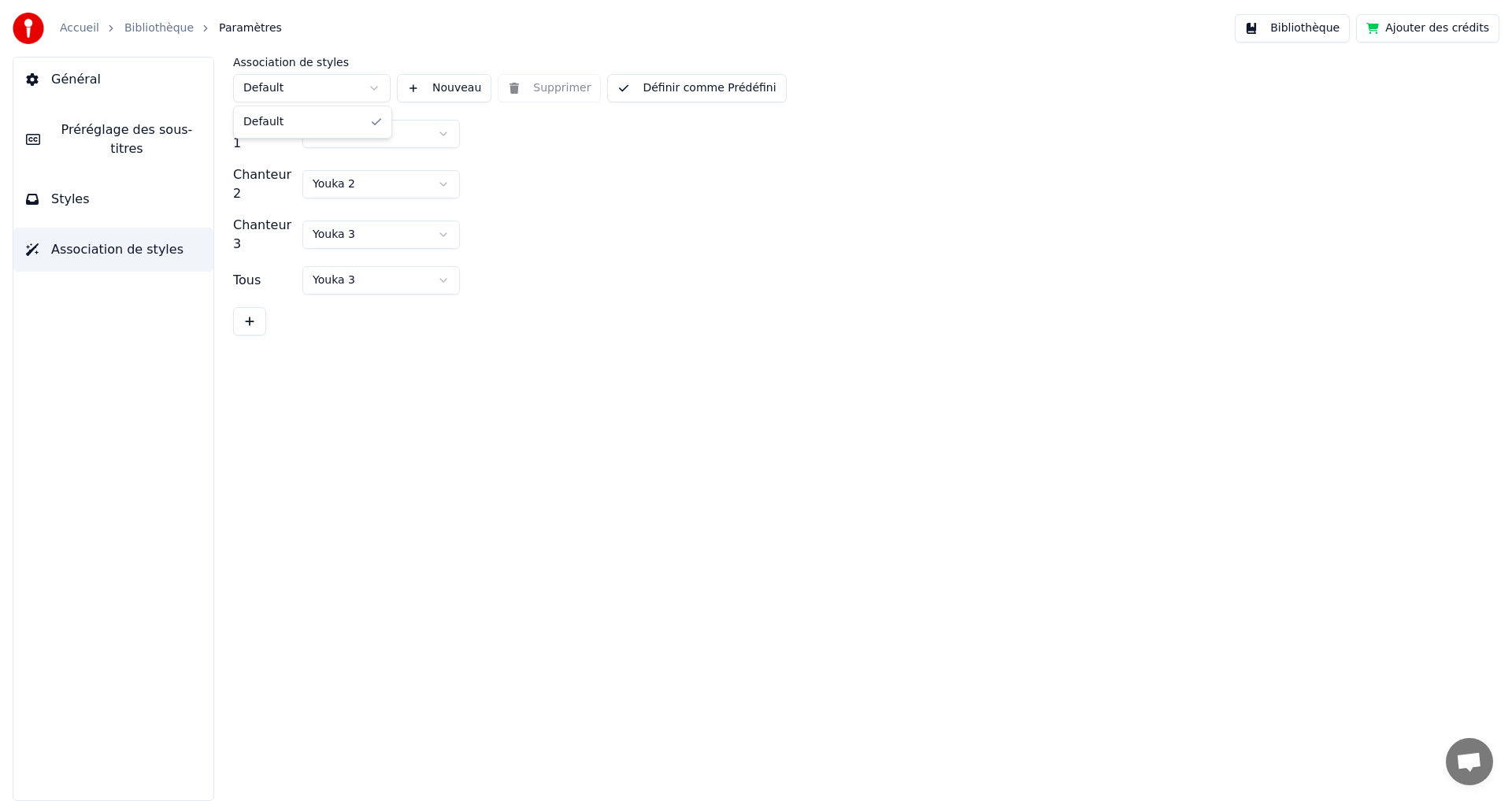
click at [357, 88] on html "Accueil Bibliothèque Paramètres Bibliothèque Ajouter des crédits Général Prérég…" at bounding box center [756, 400] width 1512 height 801
click at [147, 178] on button "Styles" at bounding box center [113, 199] width 200 height 44
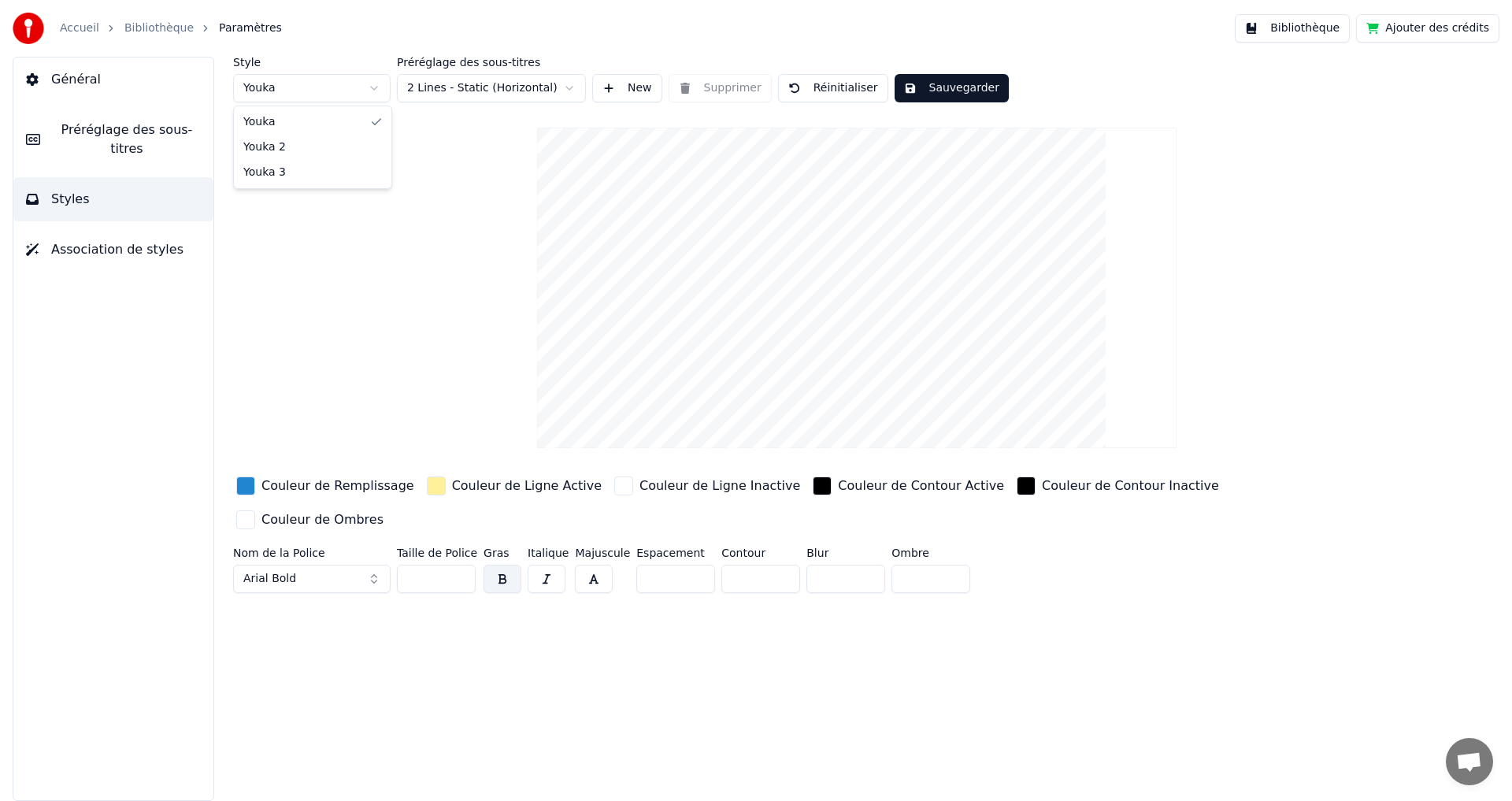
click at [381, 91] on html "Accueil Bibliothèque Paramètres Bibliothèque Ajouter des crédits Général Prérég…" at bounding box center [756, 400] width 1512 height 801
click at [433, 89] on html "Accueil Bibliothèque Paramètres Bibliothèque Ajouter des crédits Général Prérég…" at bounding box center [756, 400] width 1512 height 801
click at [161, 138] on span "Préréglage des sous-titres" at bounding box center [126, 139] width 148 height 38
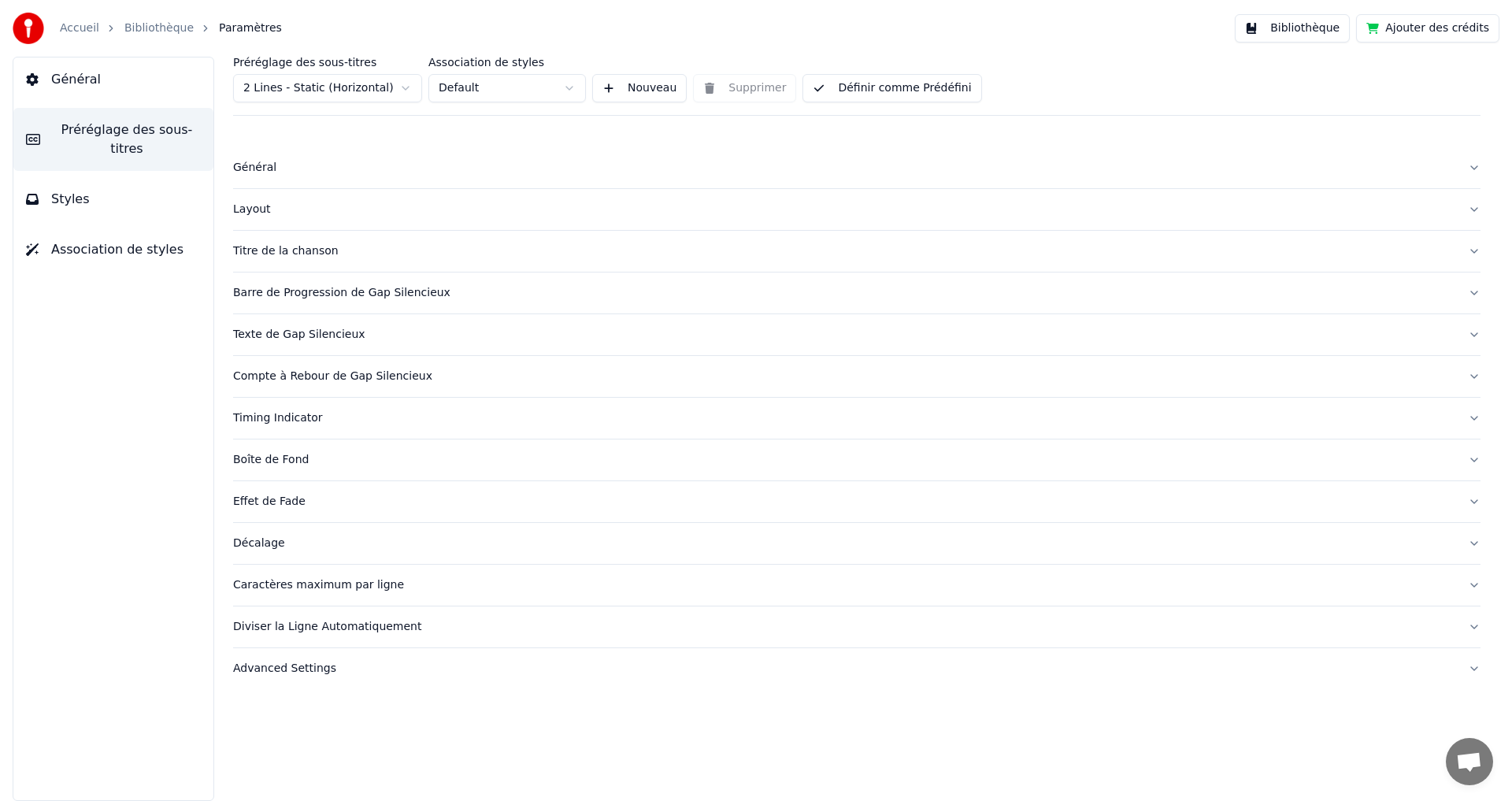
click at [260, 170] on div "Général" at bounding box center [844, 167] width 1222 height 15
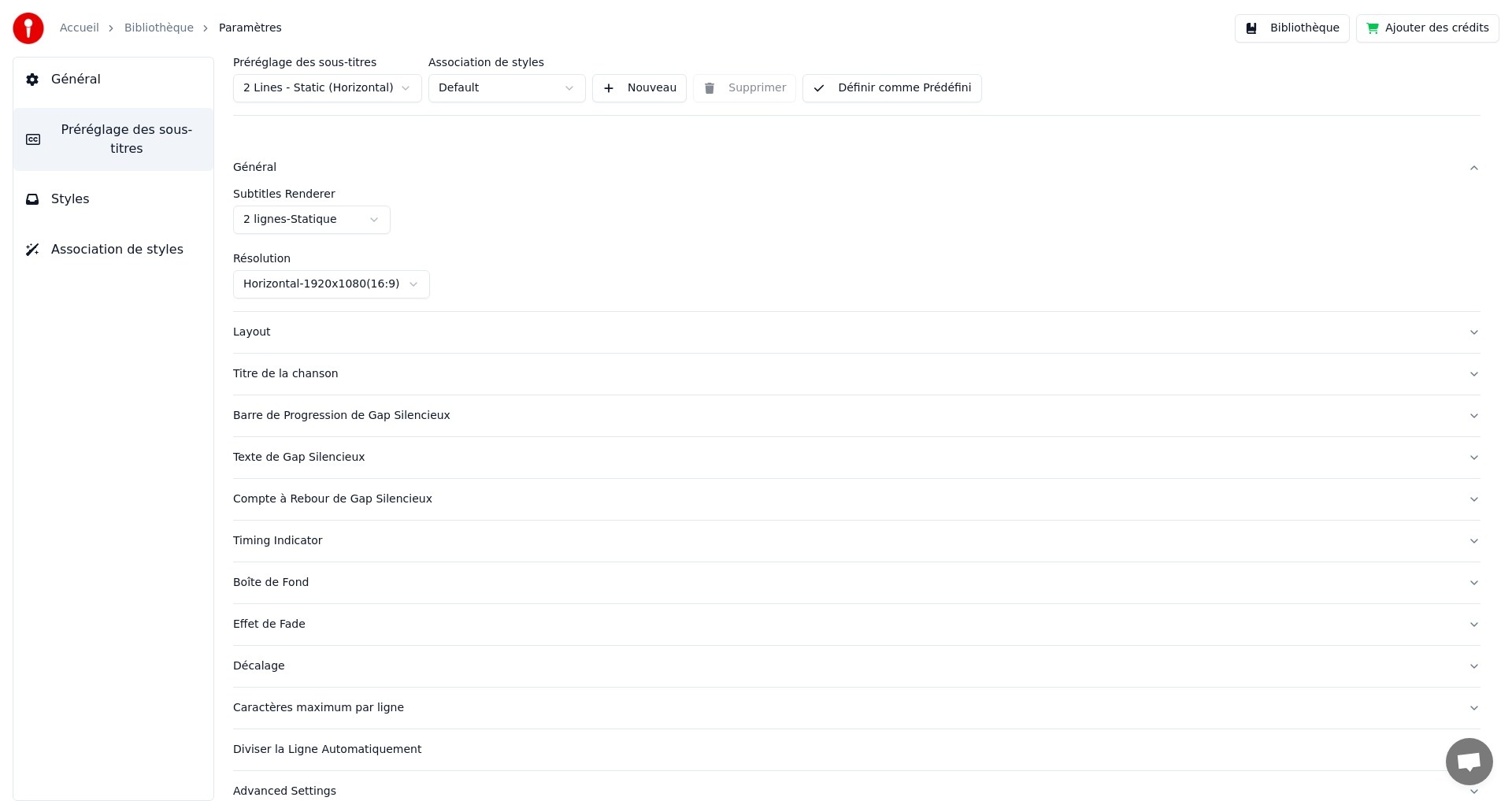
click at [260, 170] on div "Général" at bounding box center [844, 167] width 1222 height 15
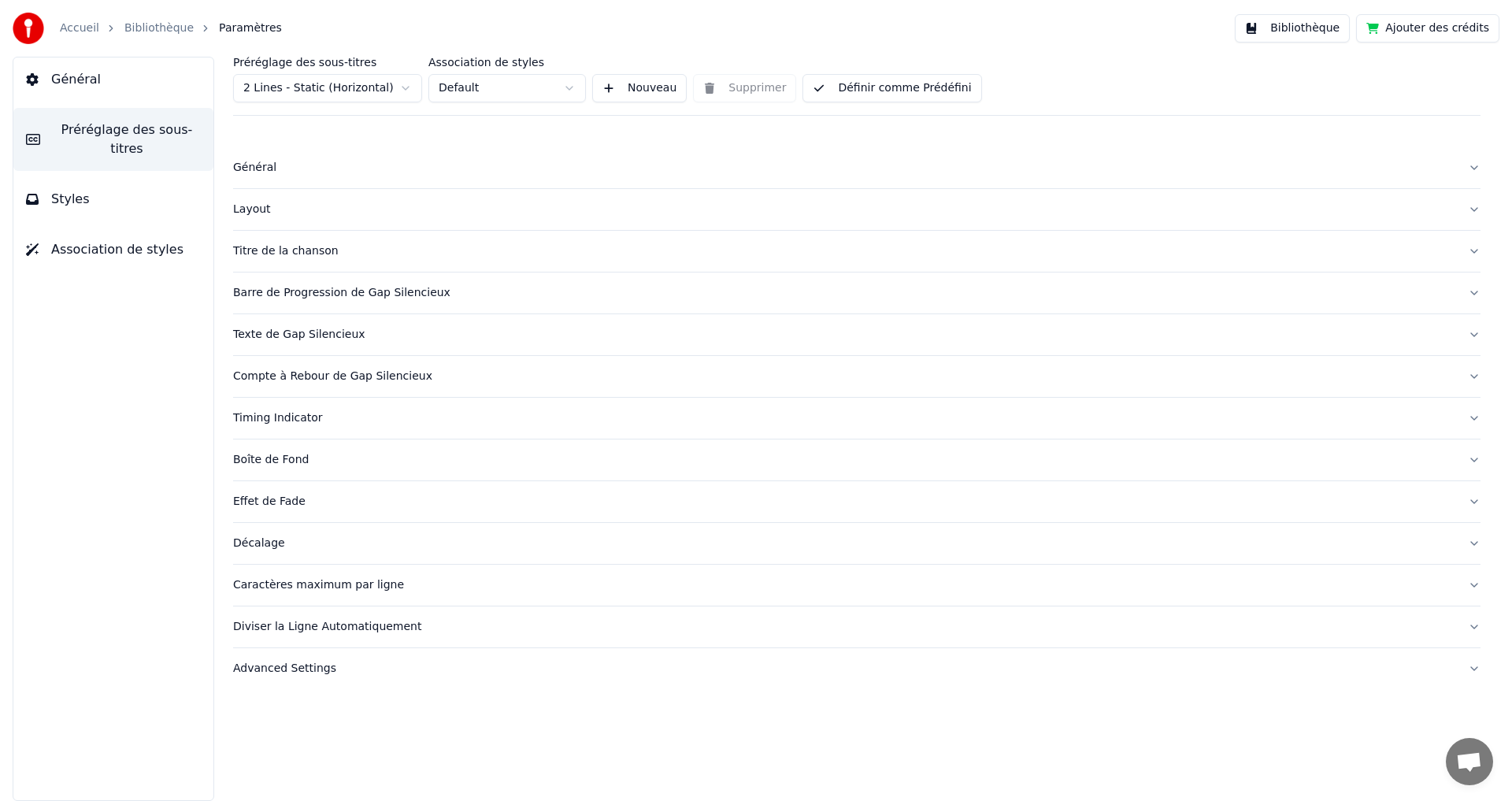
click at [58, 80] on span "Général" at bounding box center [75, 79] width 49 height 19
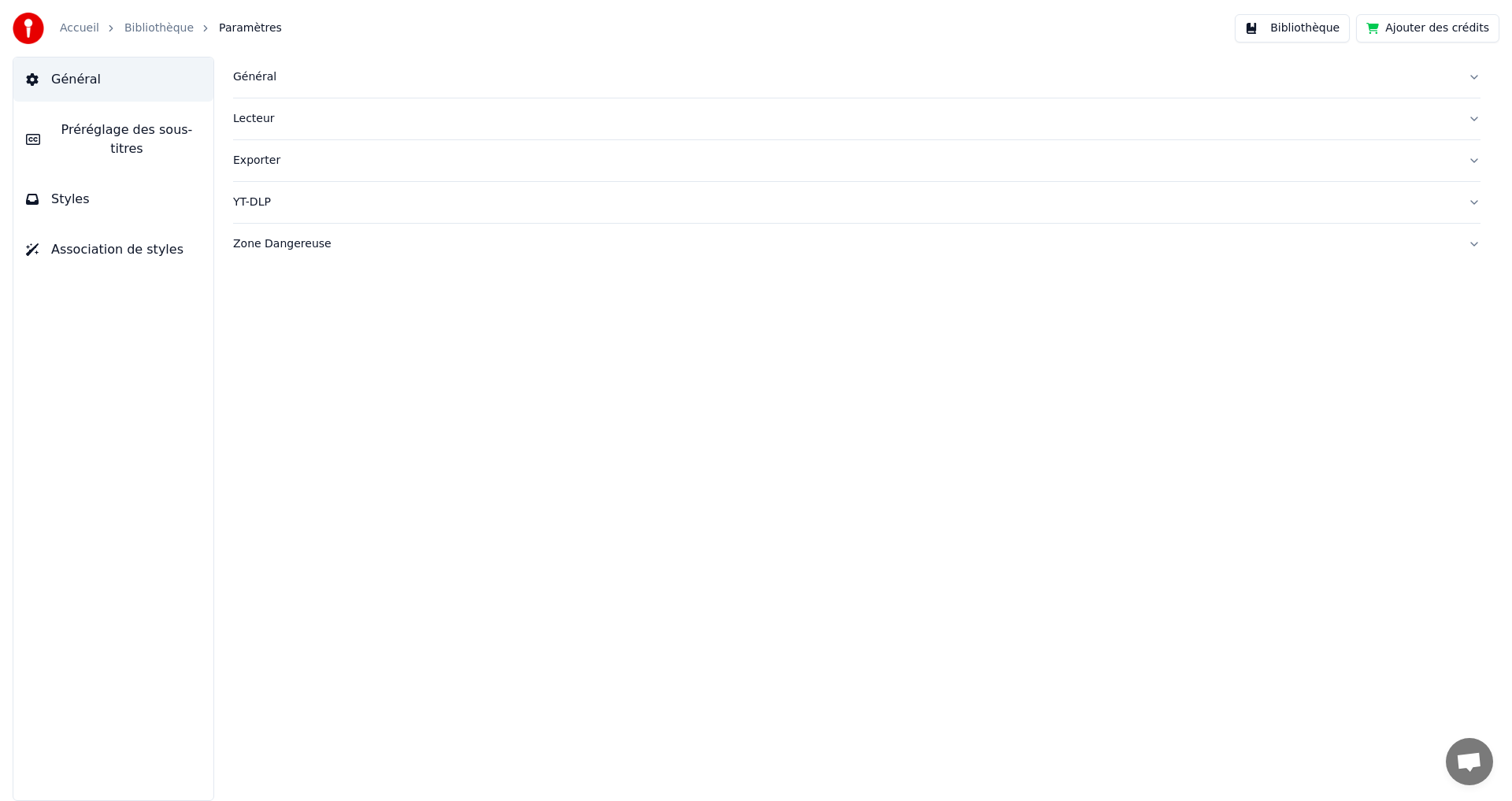
click at [143, 28] on link "Bibliothèque" at bounding box center [160, 28] width 70 height 15
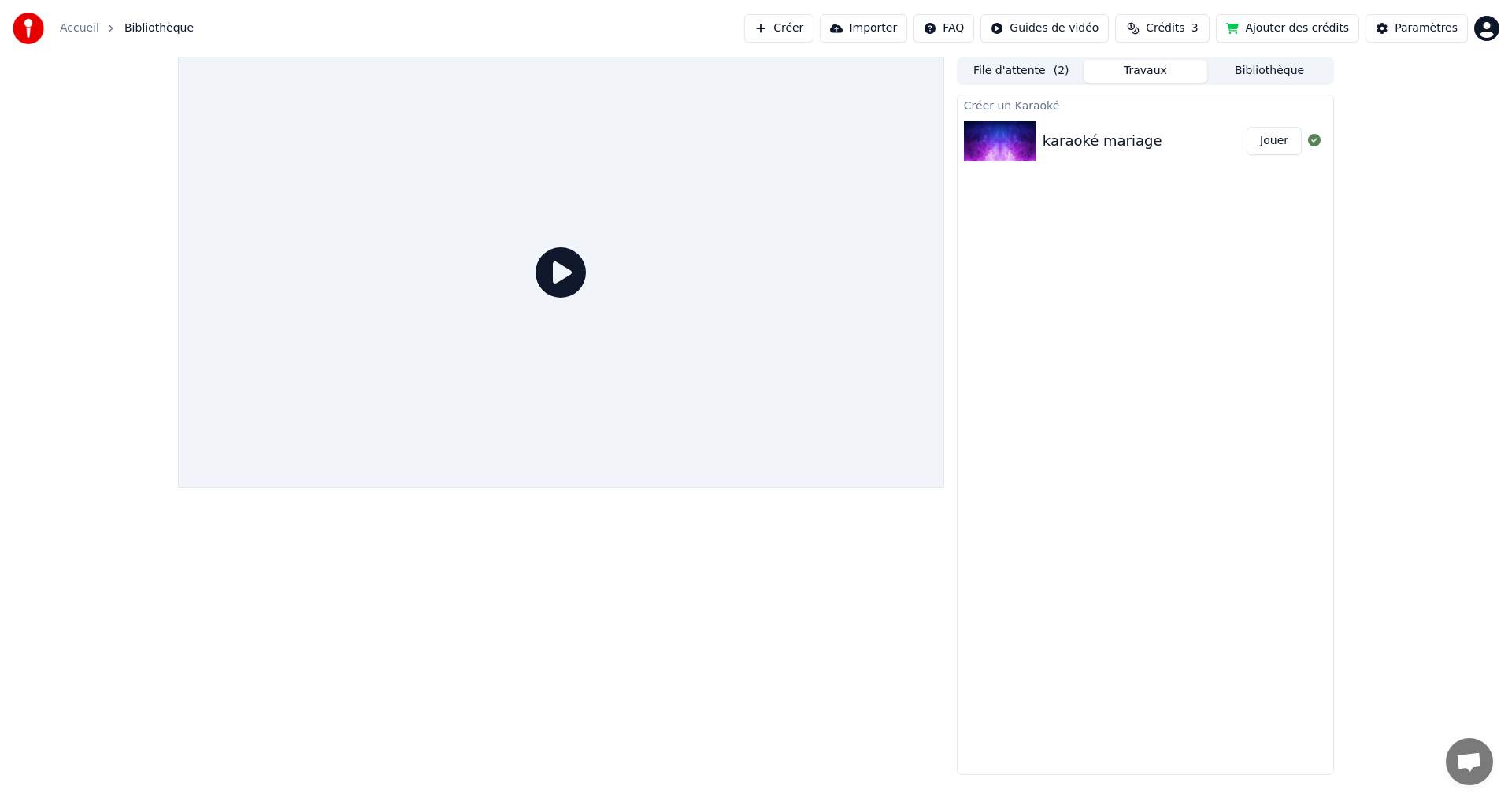
click at [109, 30] on icon "breadcrumb" at bounding box center [111, 28] width 3 height 6
click at [88, 27] on link "Accueil" at bounding box center [79, 28] width 40 height 15
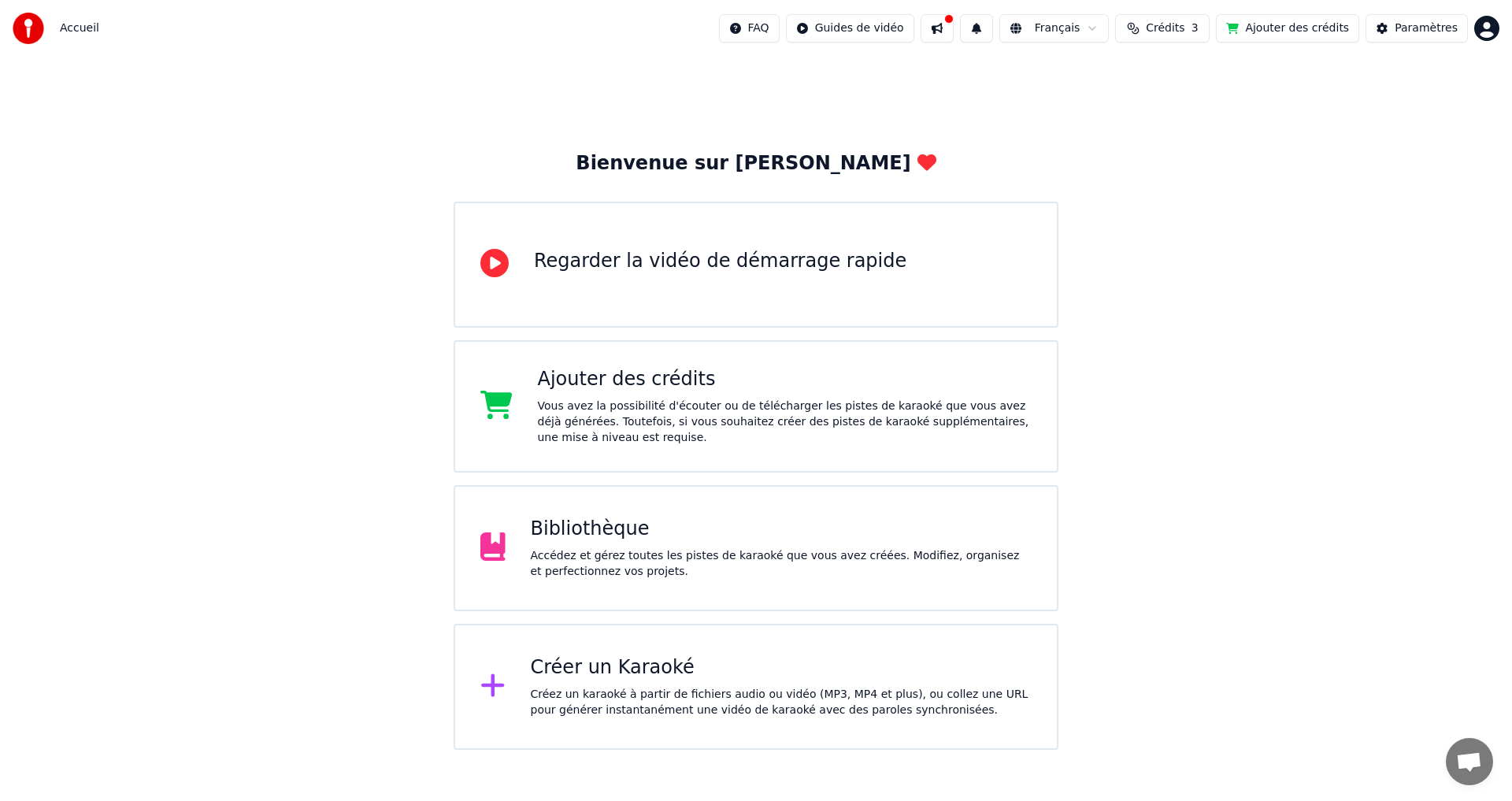
click at [954, 31] on button at bounding box center [937, 28] width 33 height 28
click at [1402, 180] on div "Bienvenue sur Youka Regarder la vidéo de démarrage rapide Ajouter des crédits V…" at bounding box center [756, 403] width 1512 height 693
click at [682, 683] on div "Créer un Karaoké Créez un karaoké à partir de fichiers audio ou vidéo (MP3, MP4…" at bounding box center [781, 687] width 502 height 63
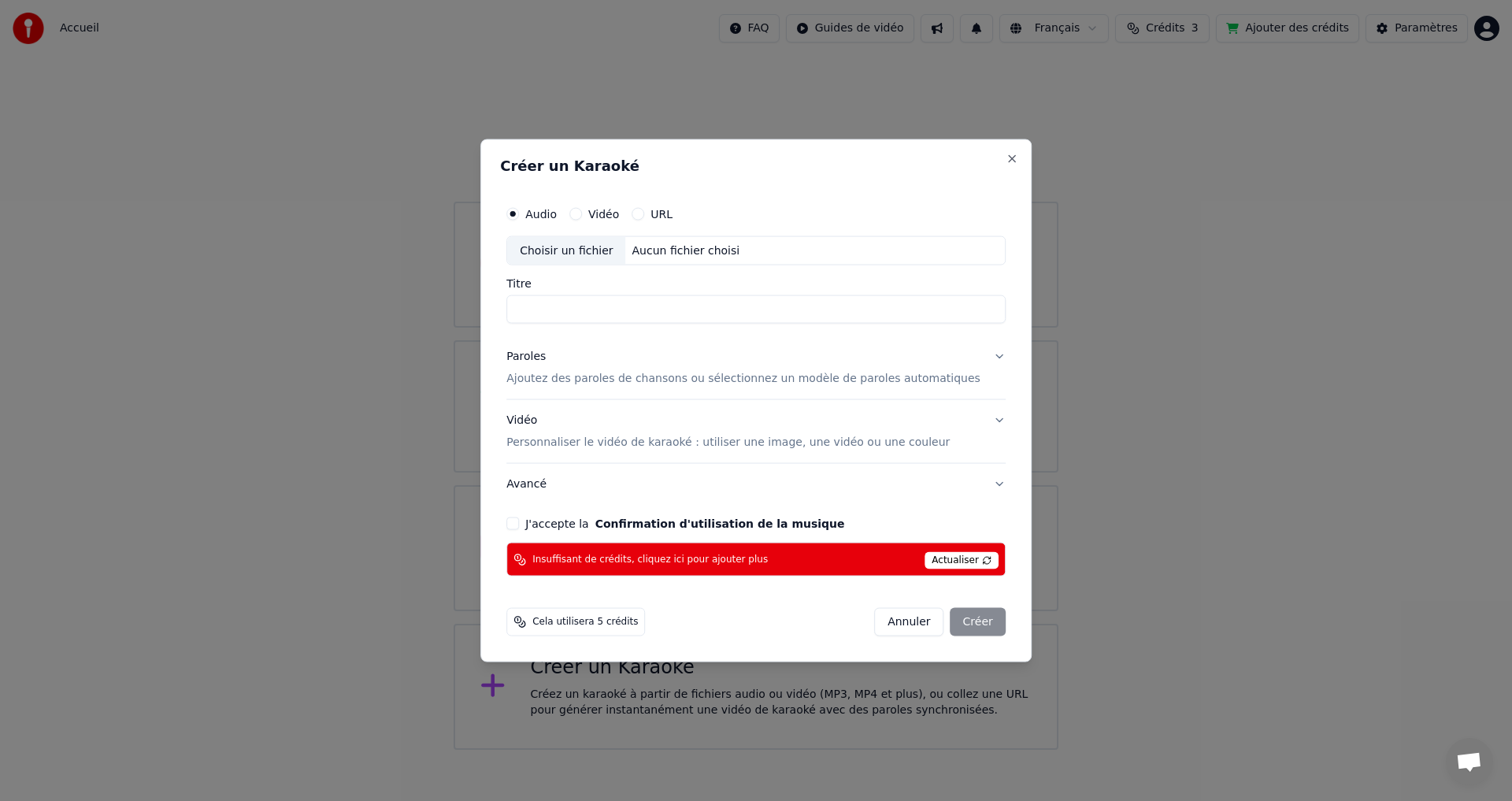
click at [660, 220] on div "URL" at bounding box center [651, 214] width 41 height 13
click at [644, 215] on button "URL" at bounding box center [638, 214] width 13 height 13
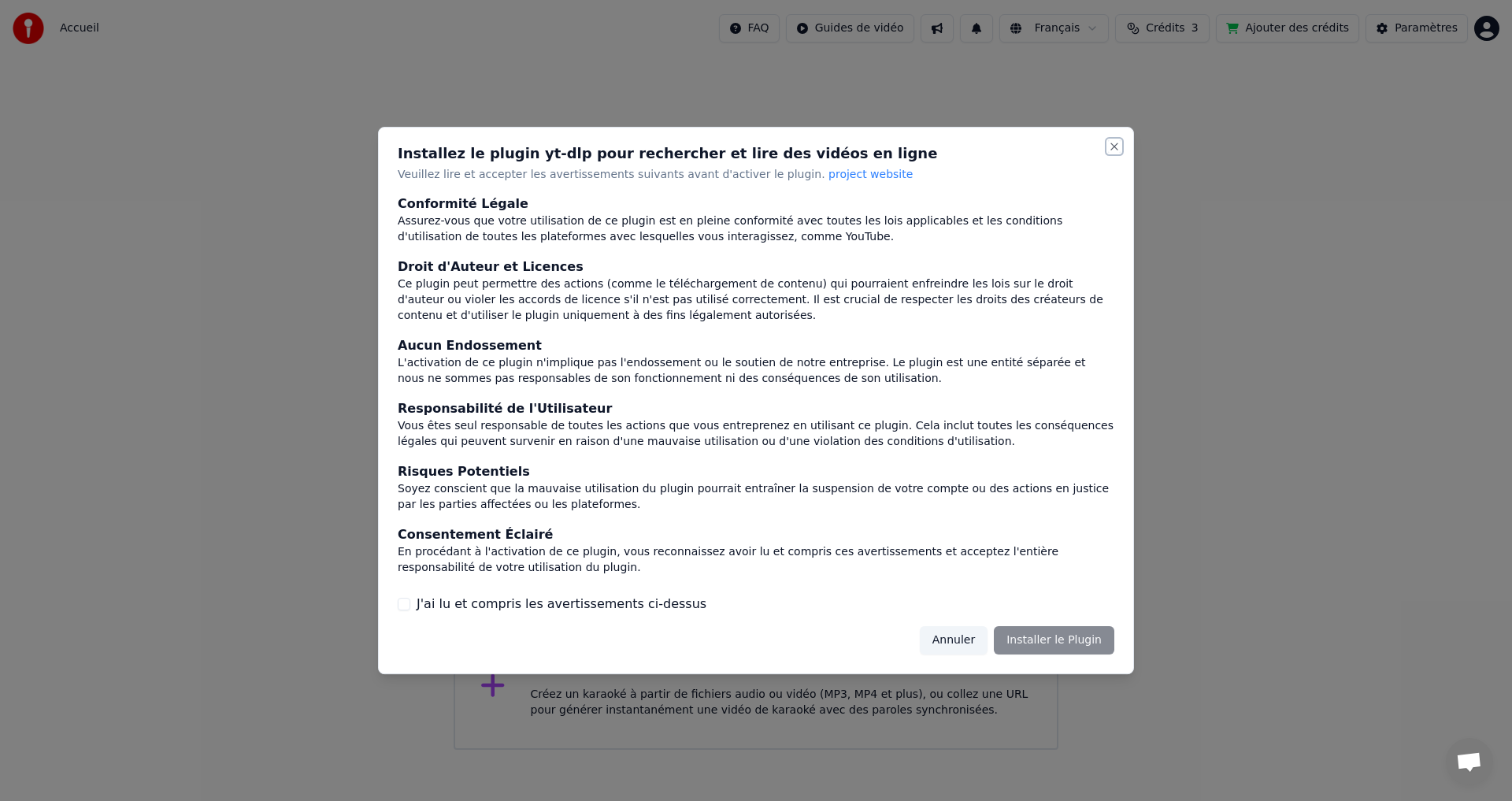
click at [1111, 147] on button "Close" at bounding box center [1114, 147] width 13 height 13
click at [963, 645] on button "Annuler" at bounding box center [954, 640] width 68 height 28
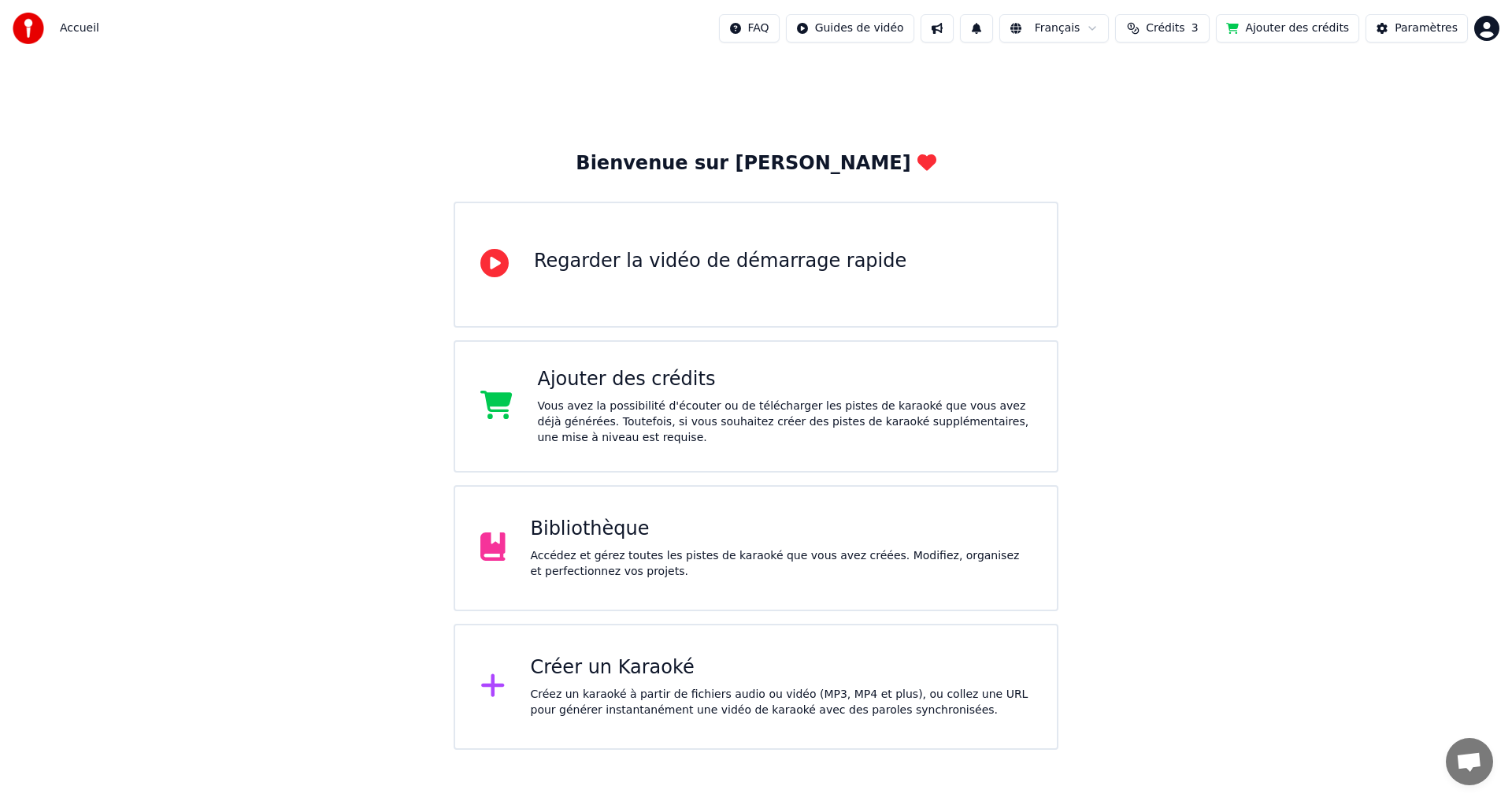
click at [605, 569] on div "Accédez et gérez toutes les pistes de karaoké que vous avez créées. Modifiez, o…" at bounding box center [781, 563] width 502 height 32
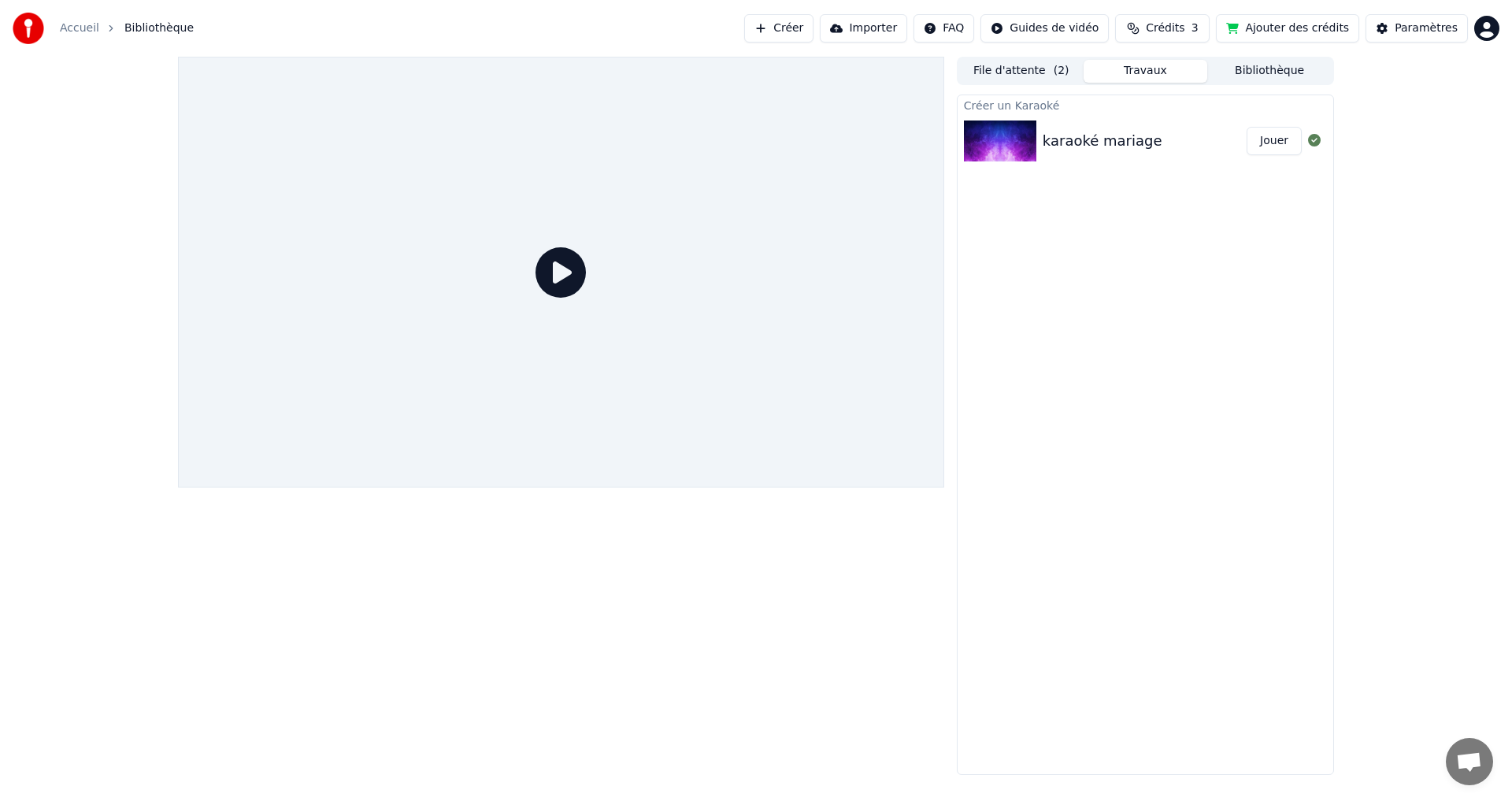
click at [1162, 150] on div "karaoké mariage" at bounding box center [1145, 140] width 204 height 22
click at [643, 371] on div at bounding box center [562, 272] width 767 height 431
click at [1027, 74] on button "File d'attente ( 2 )" at bounding box center [1022, 71] width 125 height 23
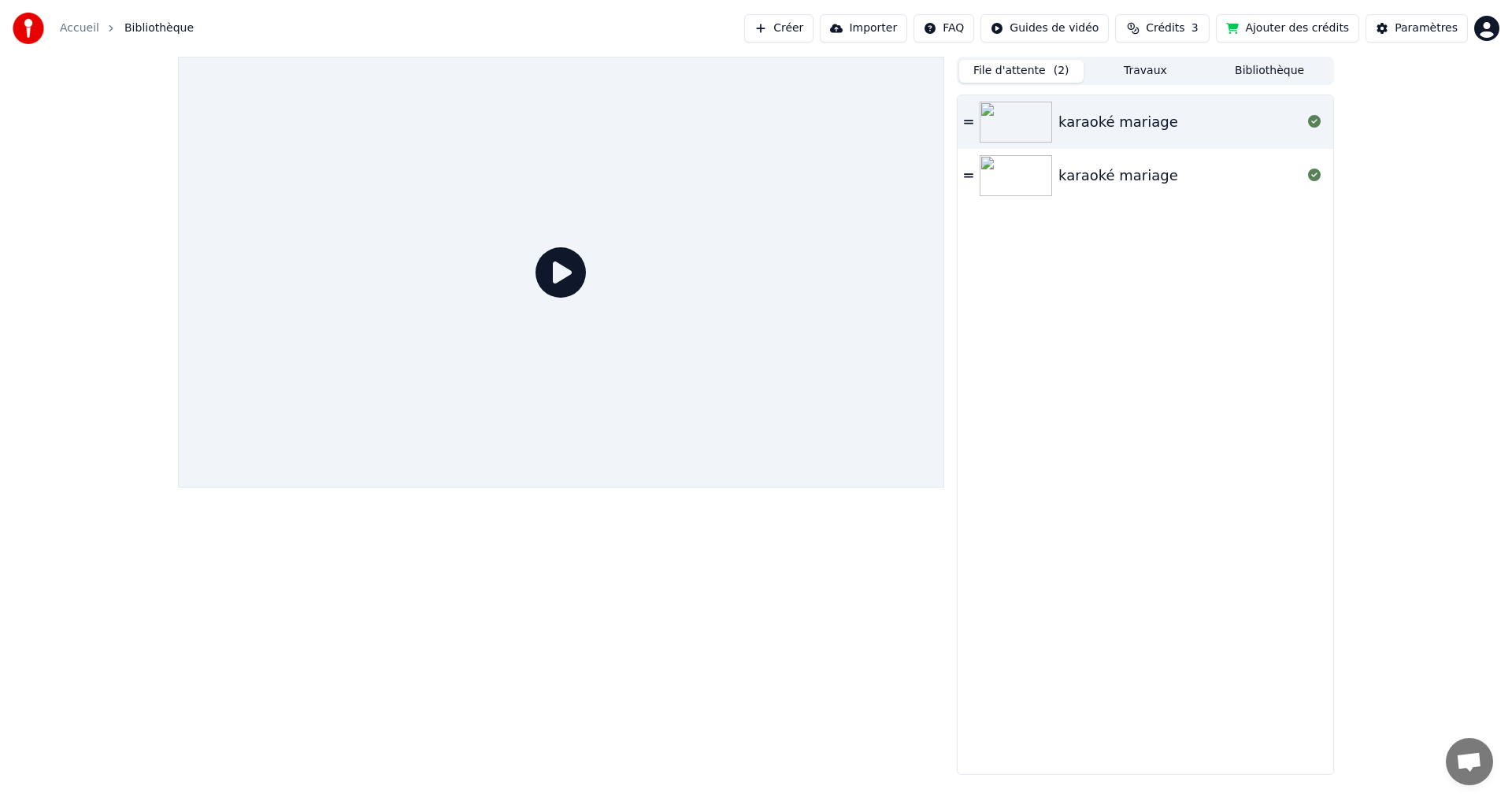
click at [1215, 169] on div "karaoké mariage" at bounding box center [1180, 175] width 243 height 22
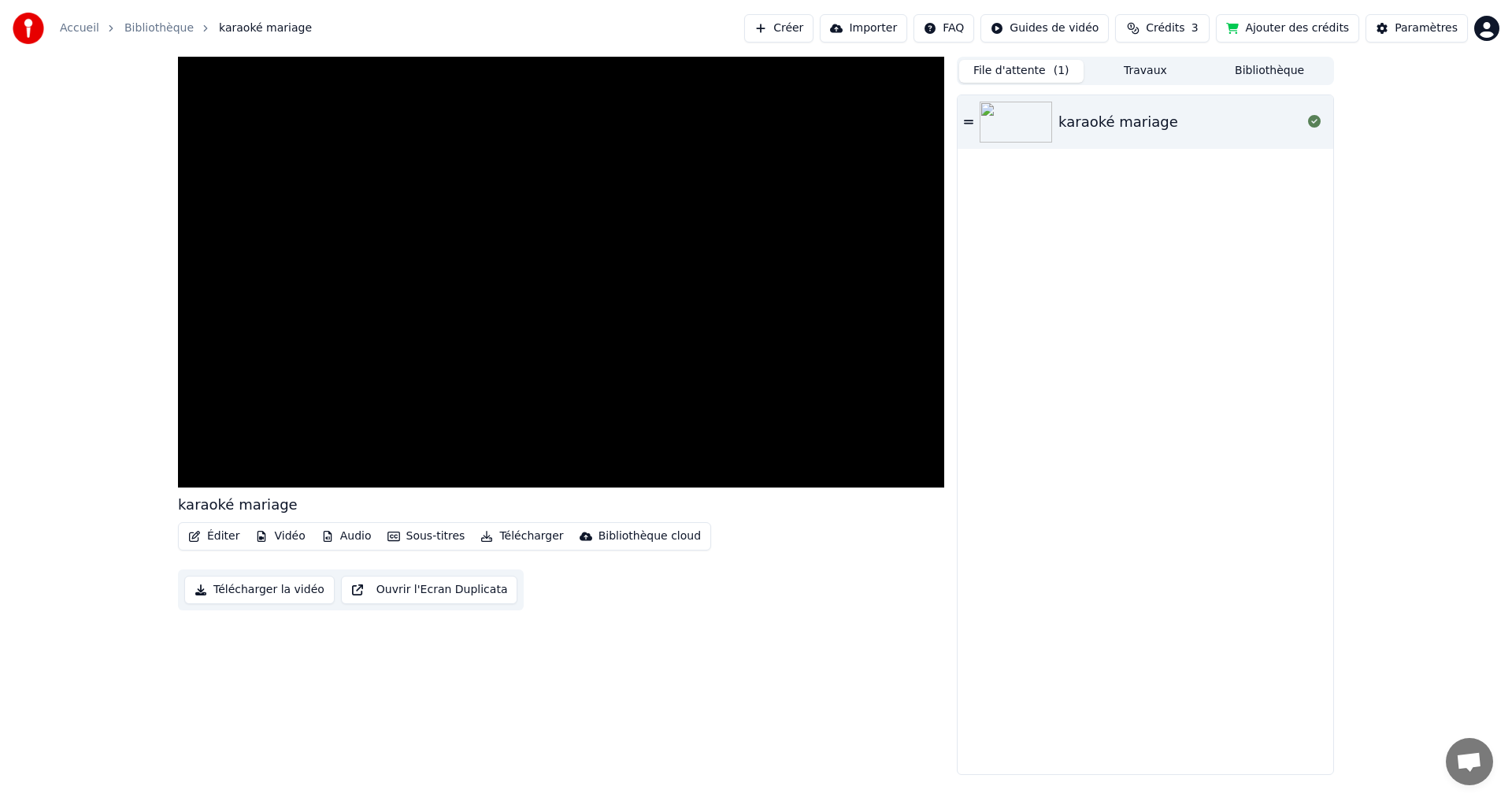
click at [1123, 136] on div "karaoké mariage" at bounding box center [1146, 122] width 376 height 54
click at [199, 480] on div "0:08 / 3:40" at bounding box center [561, 471] width 754 height 15
click at [202, 476] on icon at bounding box center [198, 472] width 8 height 10
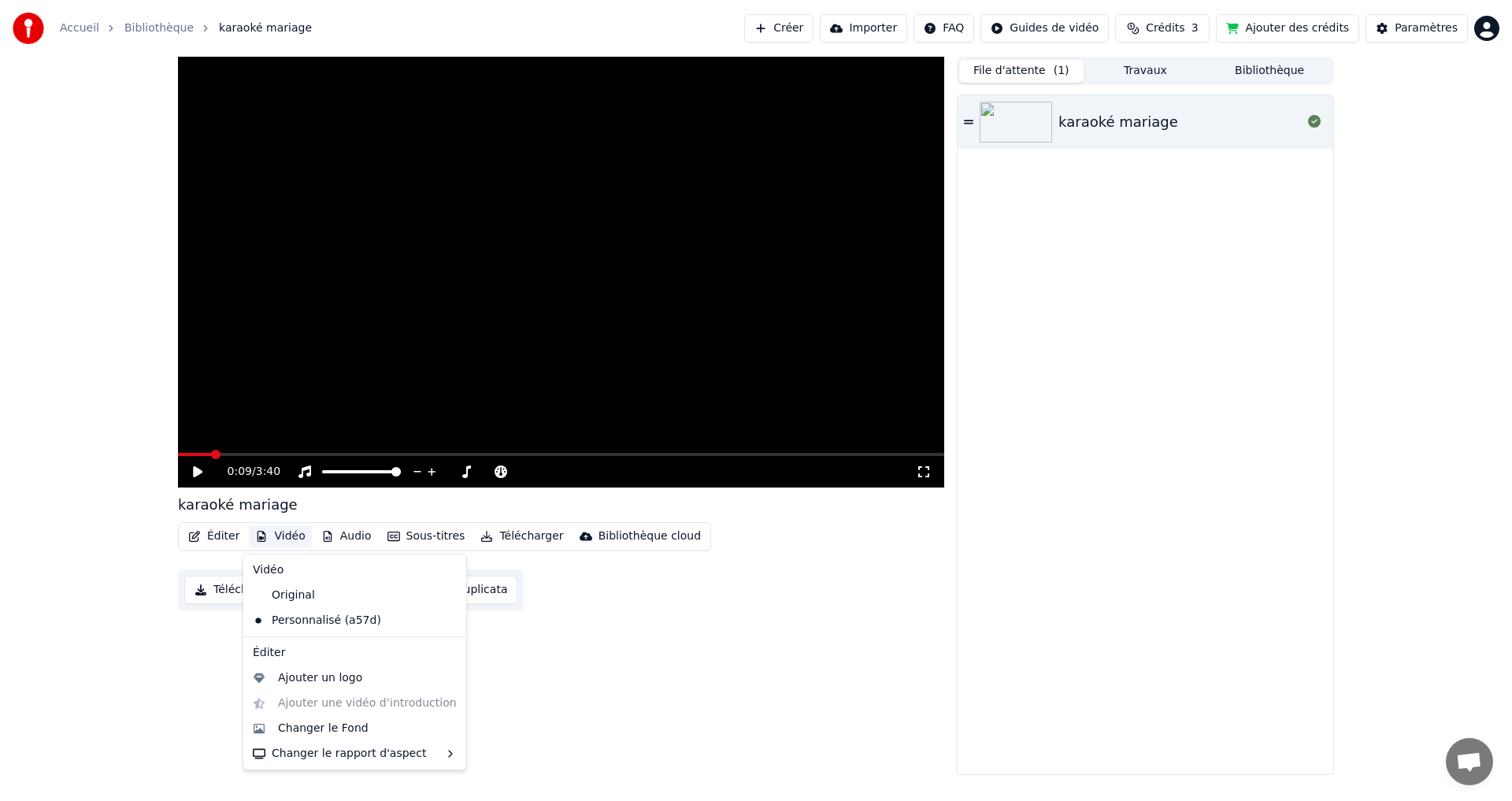
click at [271, 538] on button "Vidéo" at bounding box center [280, 536] width 62 height 22
click at [301, 594] on div "Original" at bounding box center [343, 595] width 193 height 25
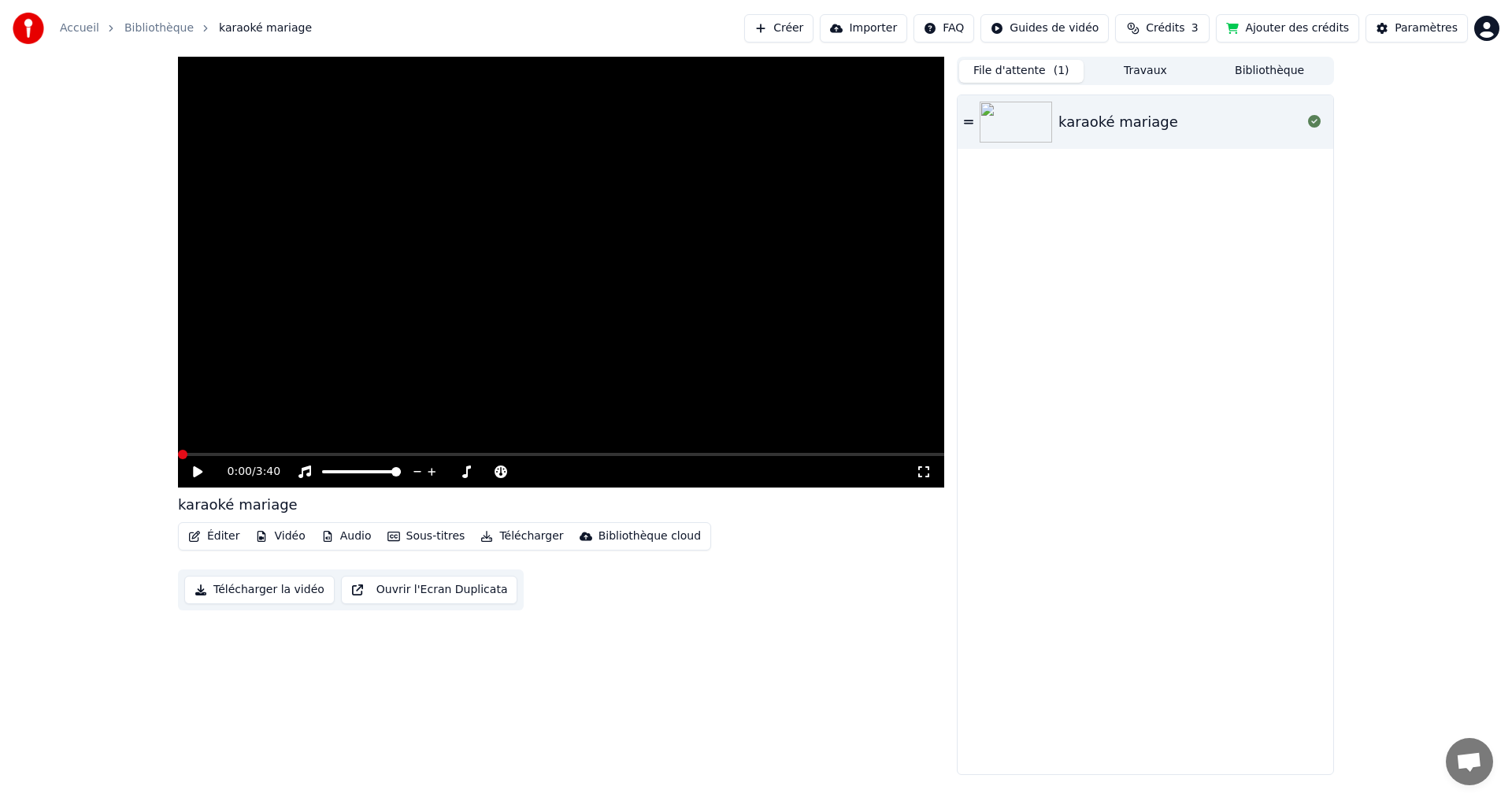
click at [204, 468] on icon at bounding box center [209, 472] width 37 height 13
click at [282, 456] on span at bounding box center [562, 455] width 767 height 3
click at [198, 472] on icon at bounding box center [209, 472] width 37 height 13
click at [277, 539] on button "Vidéo" at bounding box center [280, 536] width 62 height 22
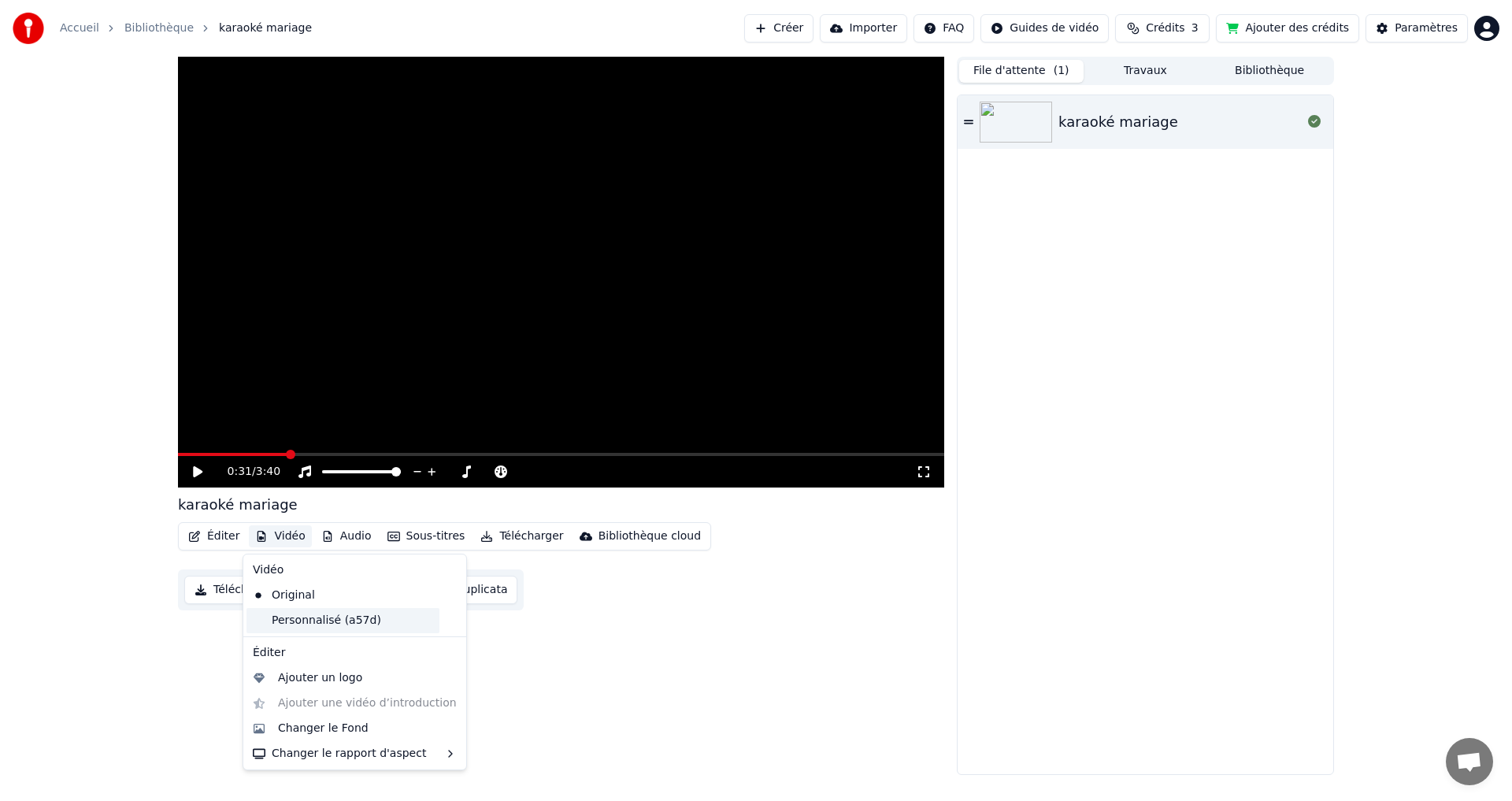
click at [313, 617] on div "Personnalisé (a57d)" at bounding box center [343, 620] width 193 height 25
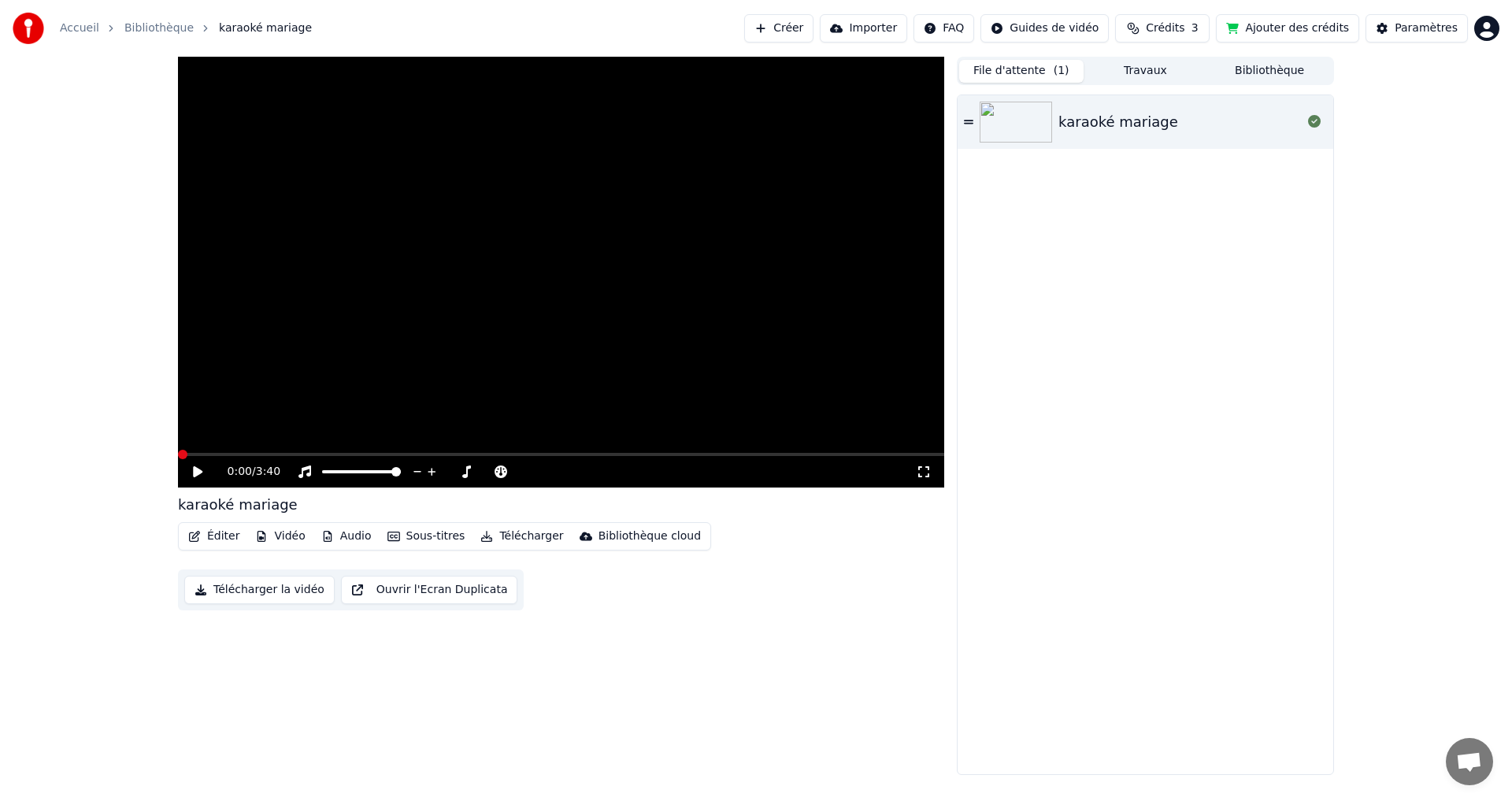
click at [340, 537] on button "Audio" at bounding box center [347, 536] width 63 height 22
click at [364, 633] on div "Importer le Stem" at bounding box center [389, 628] width 94 height 15
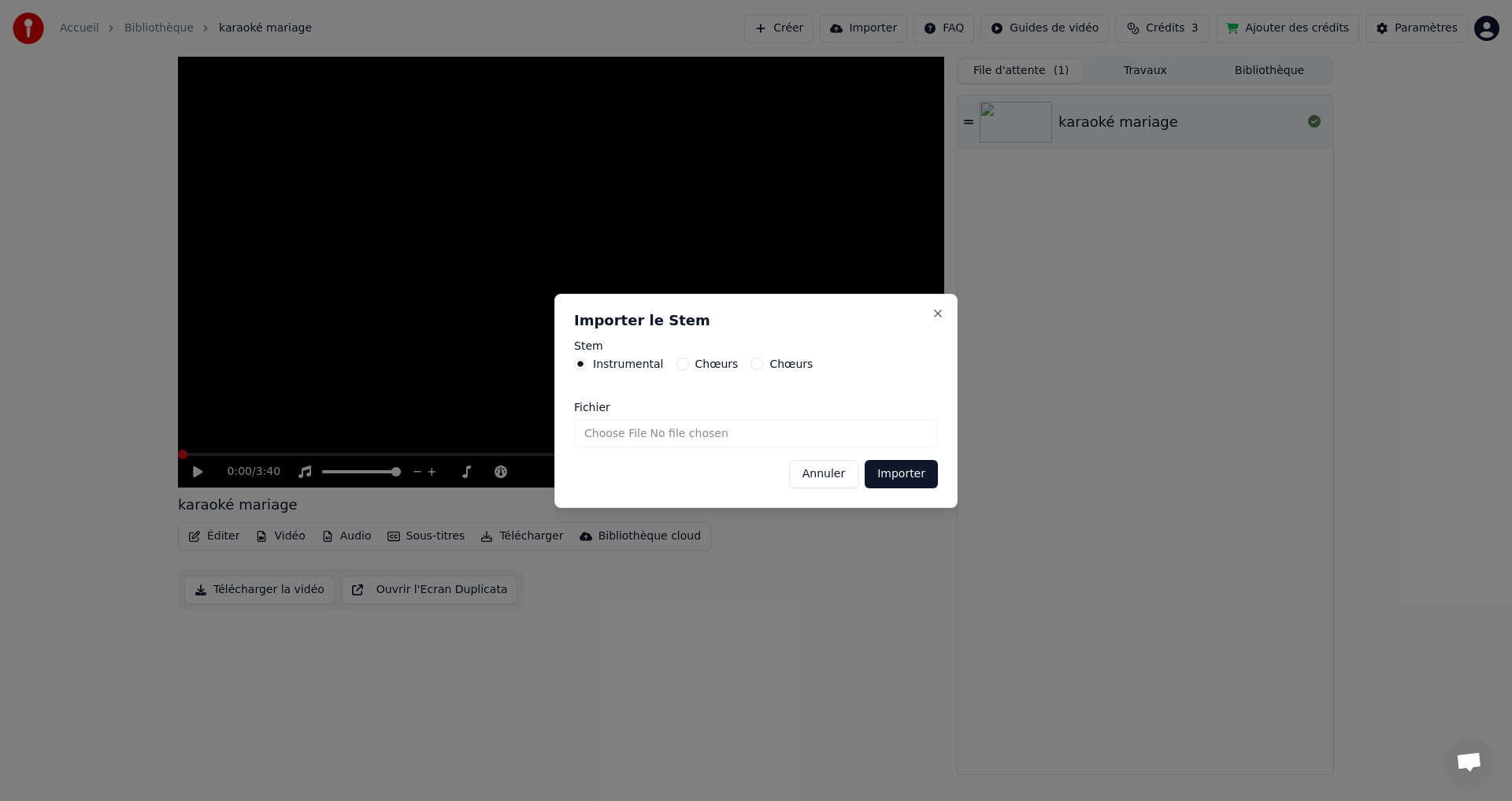
click at [668, 435] on input "Fichier" at bounding box center [756, 433] width 364 height 28
click at [814, 476] on button "Annuler" at bounding box center [824, 474] width 70 height 28
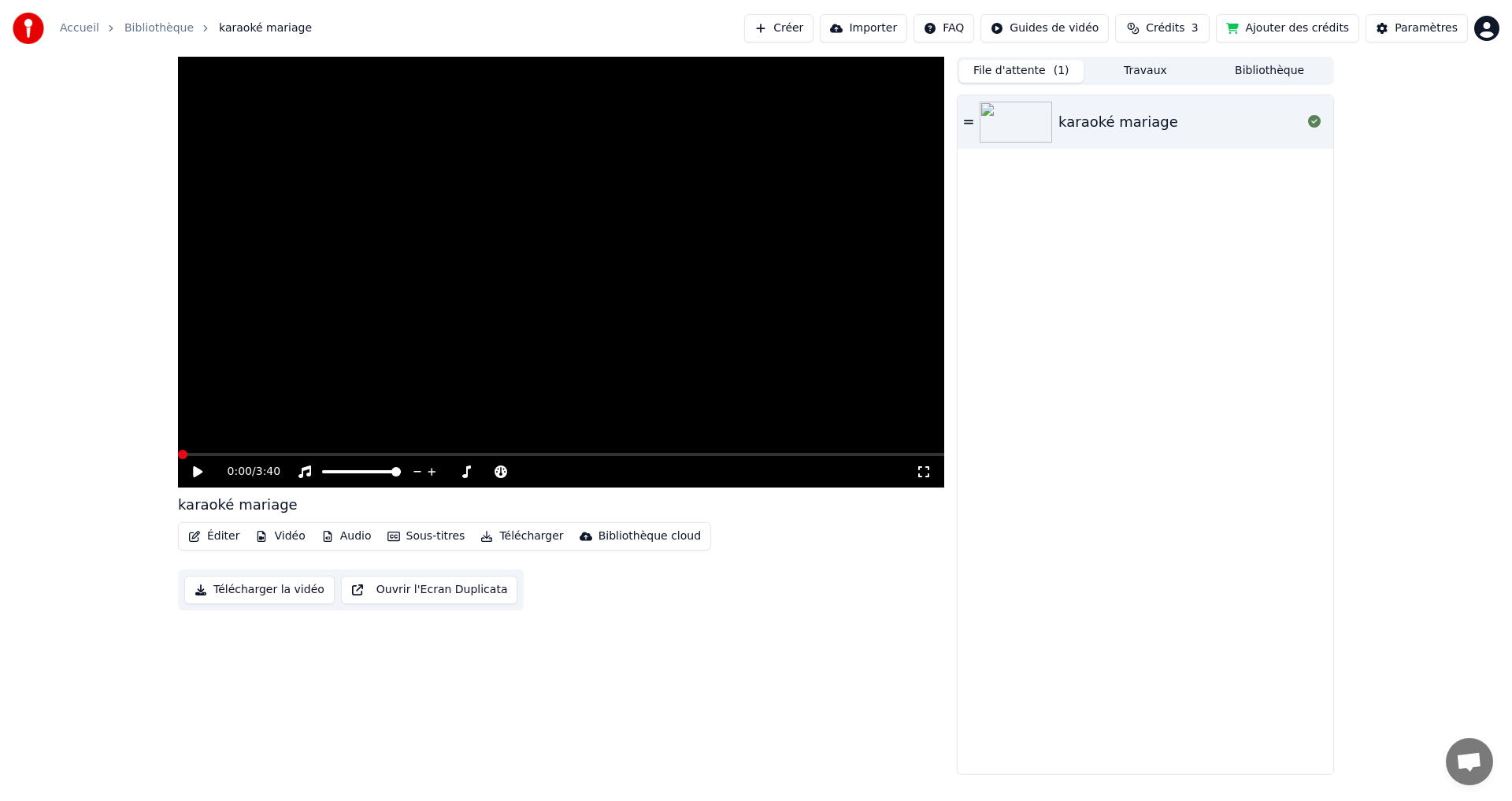
click at [407, 540] on button "Sous-titres" at bounding box center [426, 536] width 91 height 22
click at [425, 589] on div "Désactivé" at bounding box center [460, 595] width 171 height 25
click at [437, 538] on button "Sous-titres" at bounding box center [426, 536] width 91 height 22
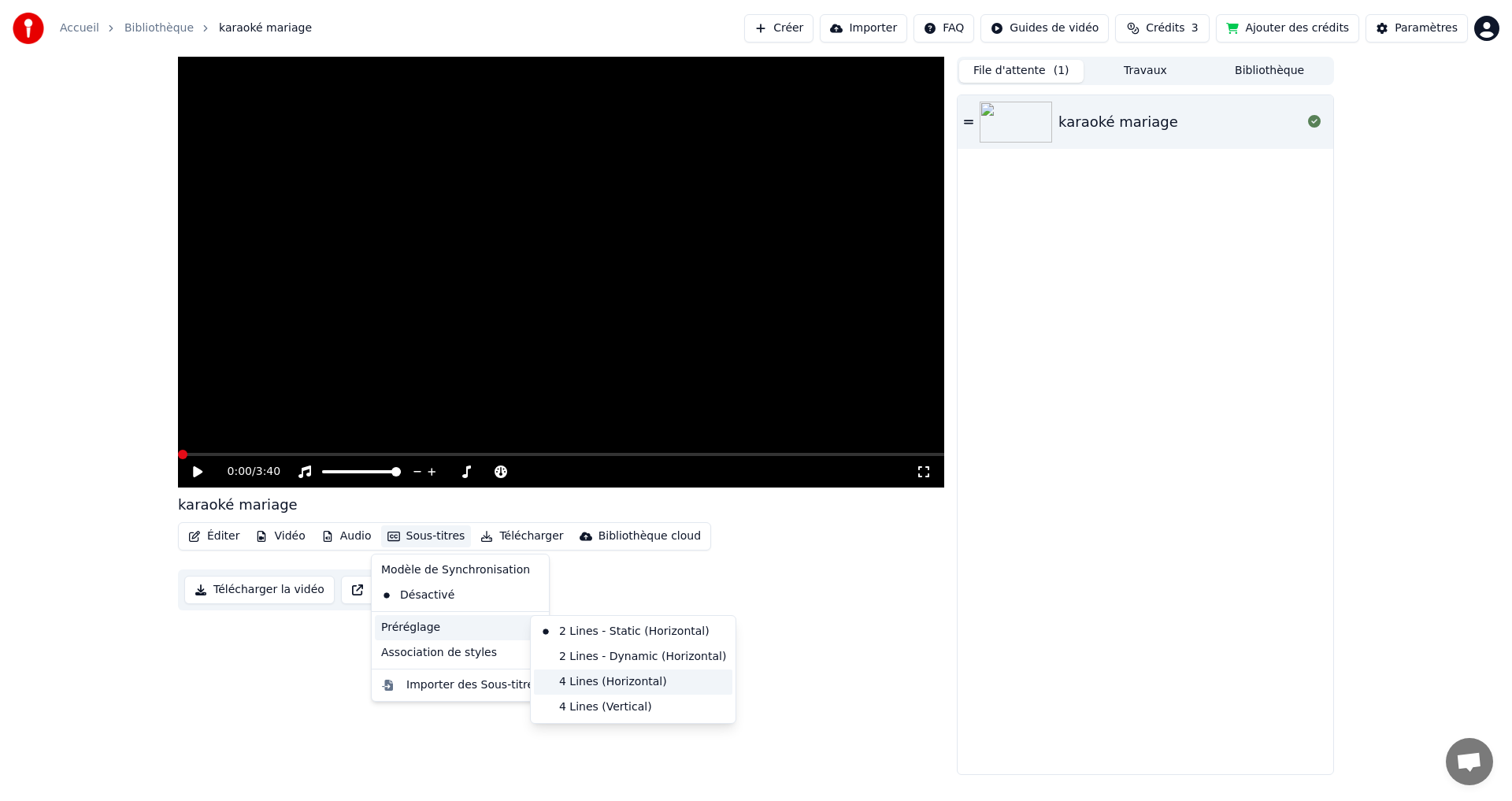
click at [575, 675] on div "4 Lines (Horizontal)" at bounding box center [633, 682] width 199 height 25
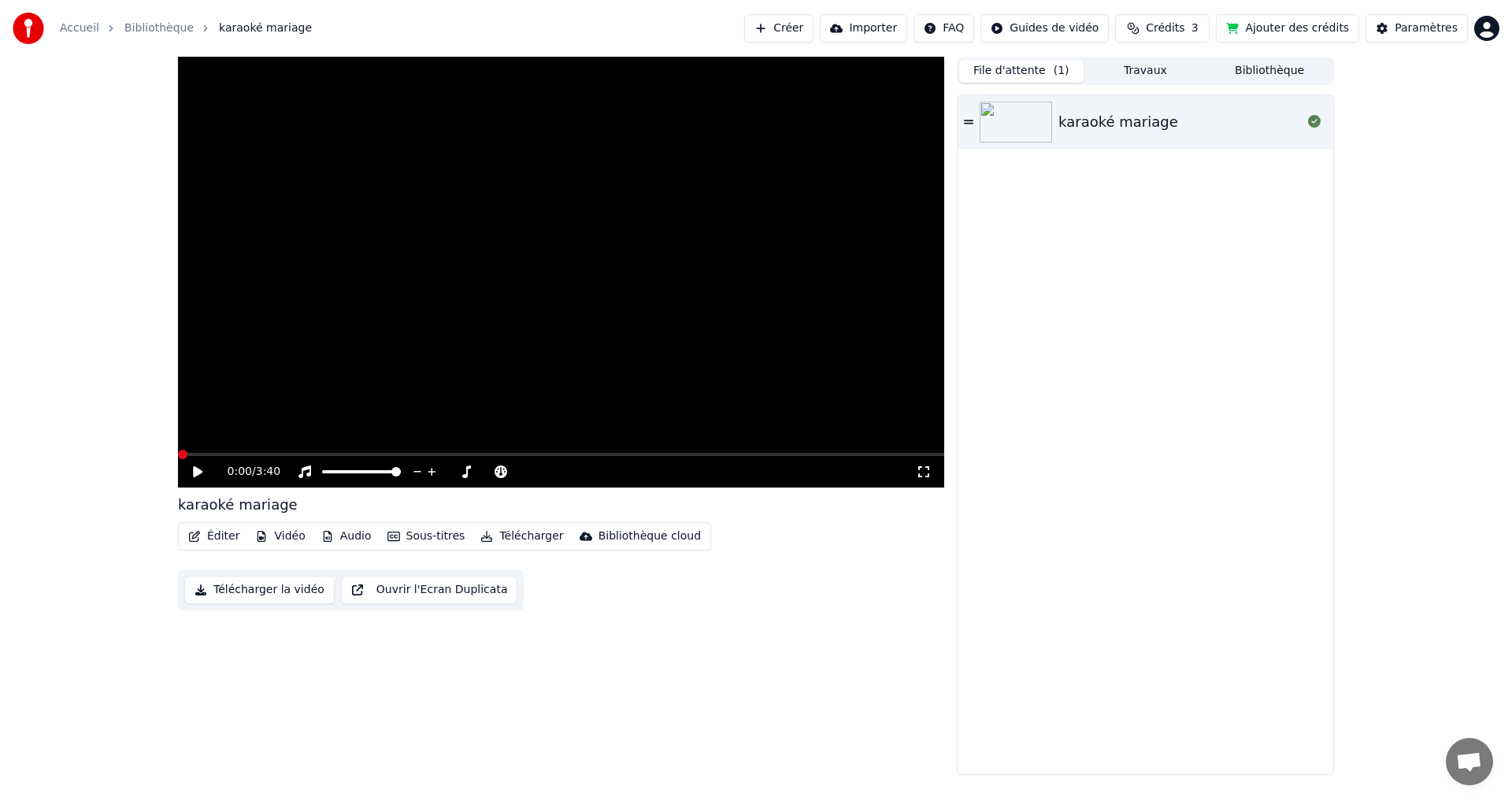
click at [429, 537] on button "Sous-titres" at bounding box center [426, 536] width 91 height 22
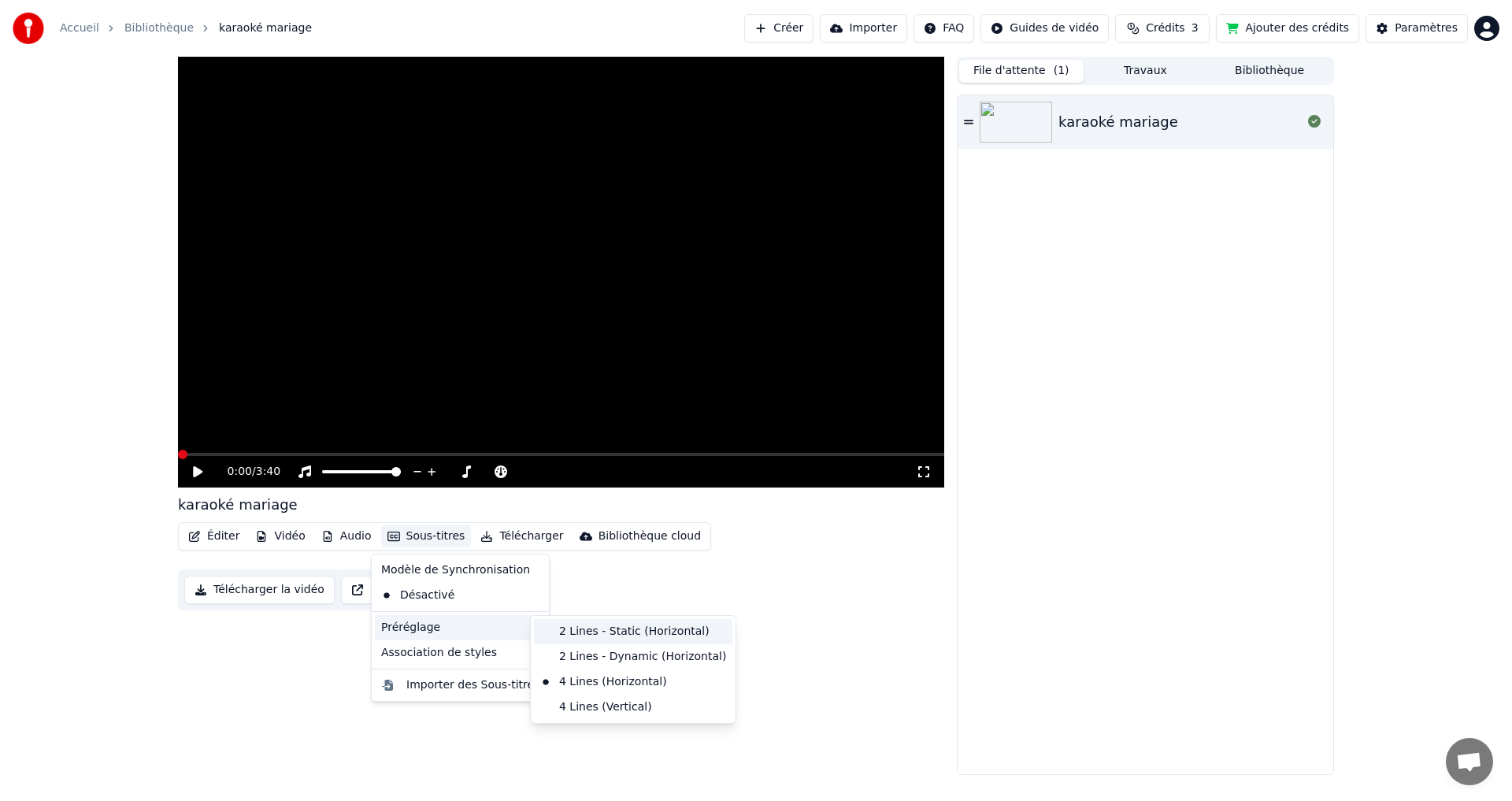
click at [568, 634] on div "2 Lines - Static (Horizontal)" at bounding box center [633, 632] width 199 height 25
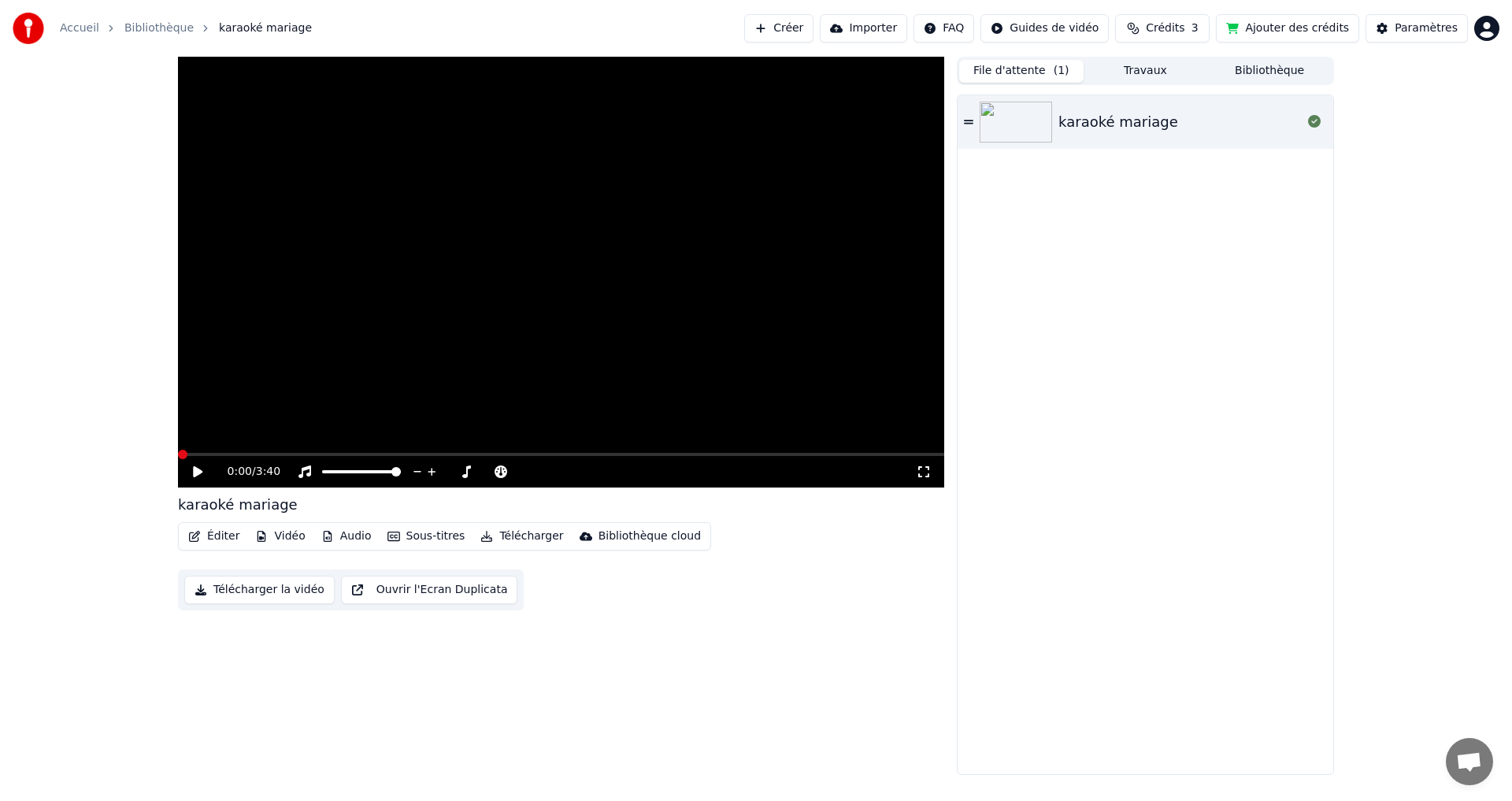
click at [403, 530] on button "Sous-titres" at bounding box center [426, 536] width 91 height 22
click at [474, 680] on div "Importer des Sous-titres" at bounding box center [473, 685] width 133 height 15
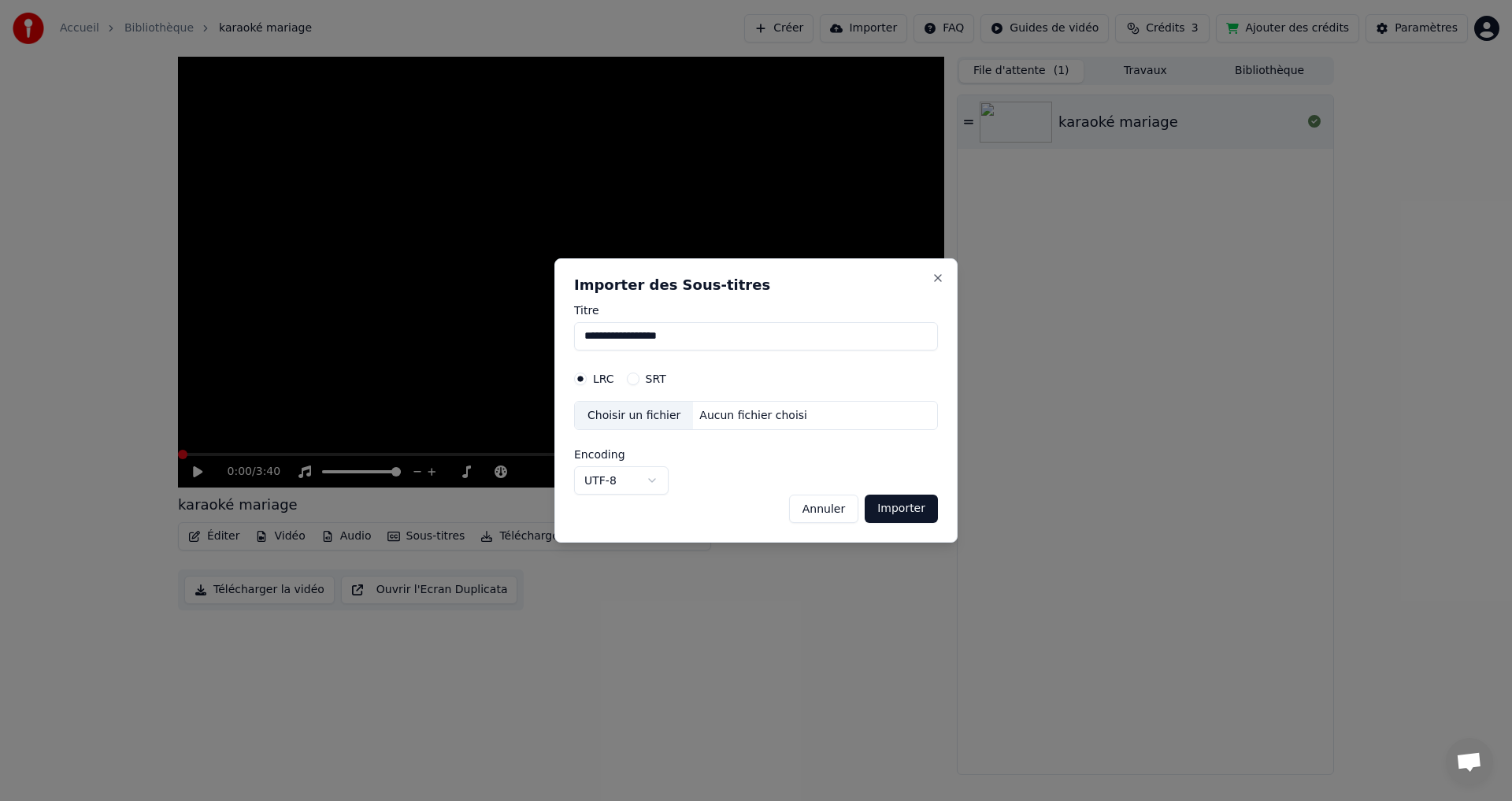
click at [656, 486] on body "**********" at bounding box center [756, 400] width 1512 height 801
click at [633, 381] on button "SRT" at bounding box center [634, 379] width 13 height 13
click at [583, 382] on button "LRC" at bounding box center [581, 379] width 13 height 13
click at [635, 379] on button "SRT" at bounding box center [634, 379] width 13 height 13
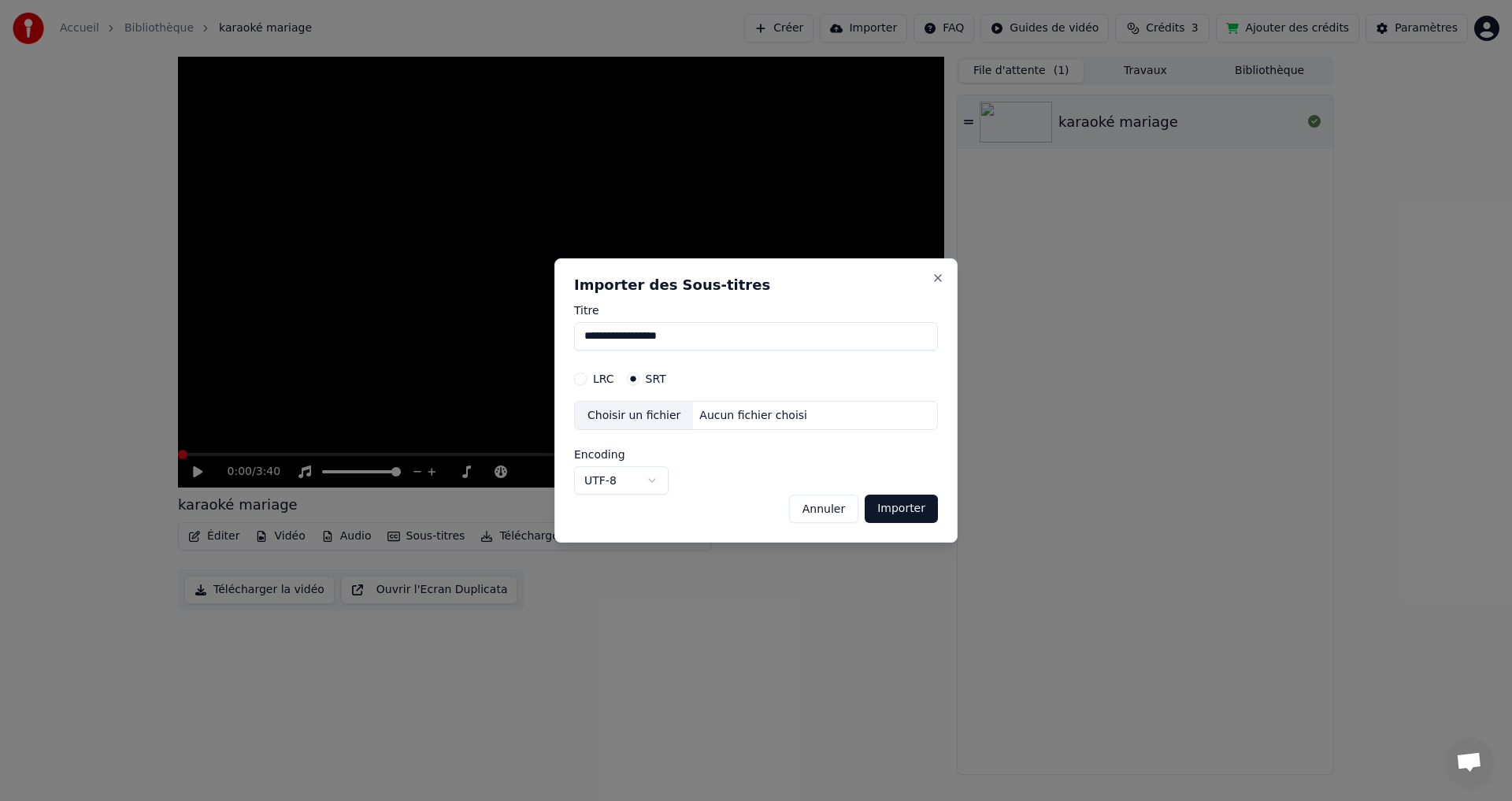
click at [603, 379] on label "LRC" at bounding box center [604, 379] width 21 height 11
click at [587, 379] on button "LRC" at bounding box center [581, 379] width 13 height 13
click at [933, 276] on button "Close" at bounding box center [938, 278] width 13 height 13
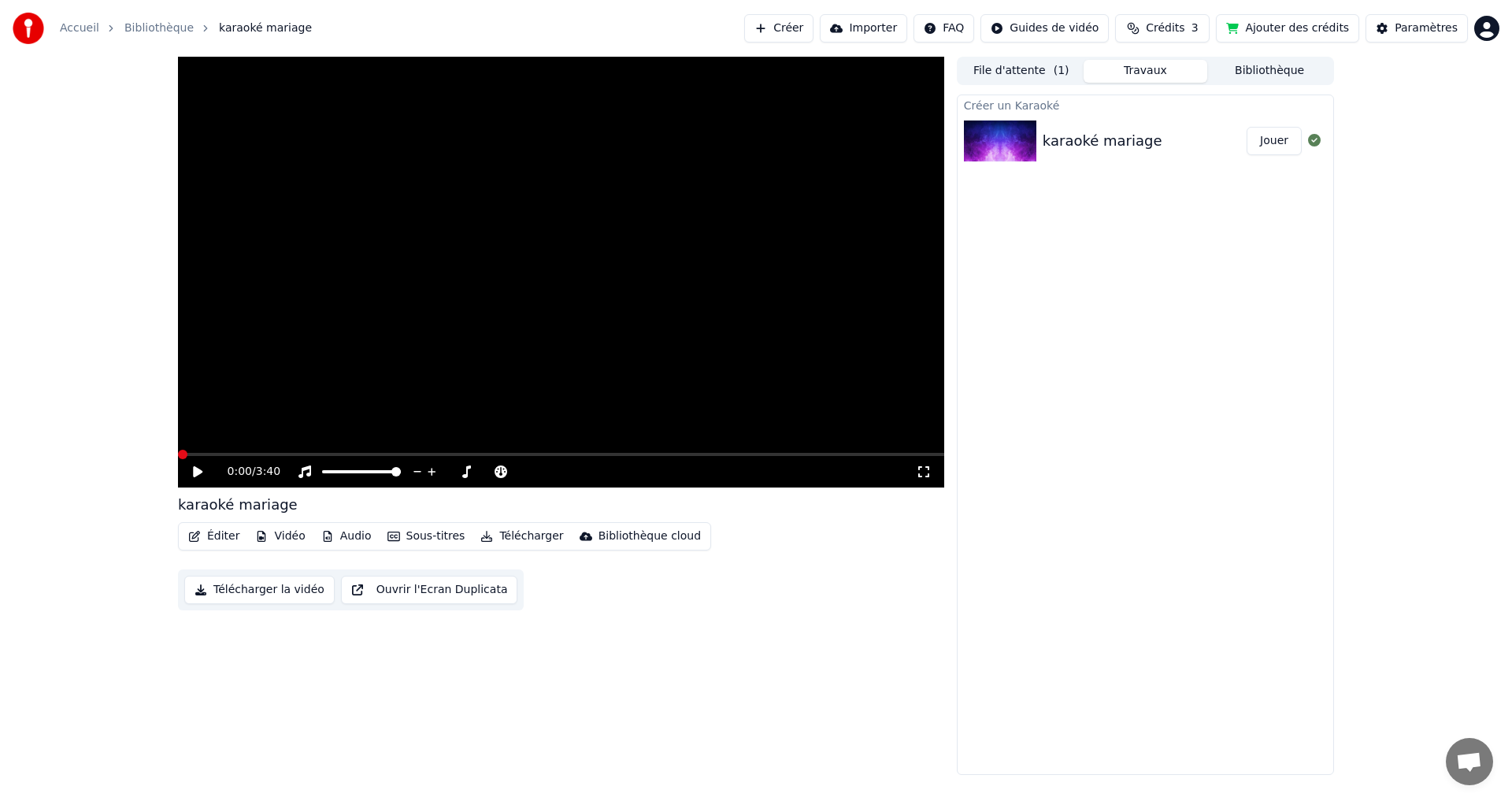
click at [1149, 71] on button "Travaux" at bounding box center [1146, 71] width 125 height 23
click at [814, 35] on button "Créer" at bounding box center [779, 28] width 70 height 28
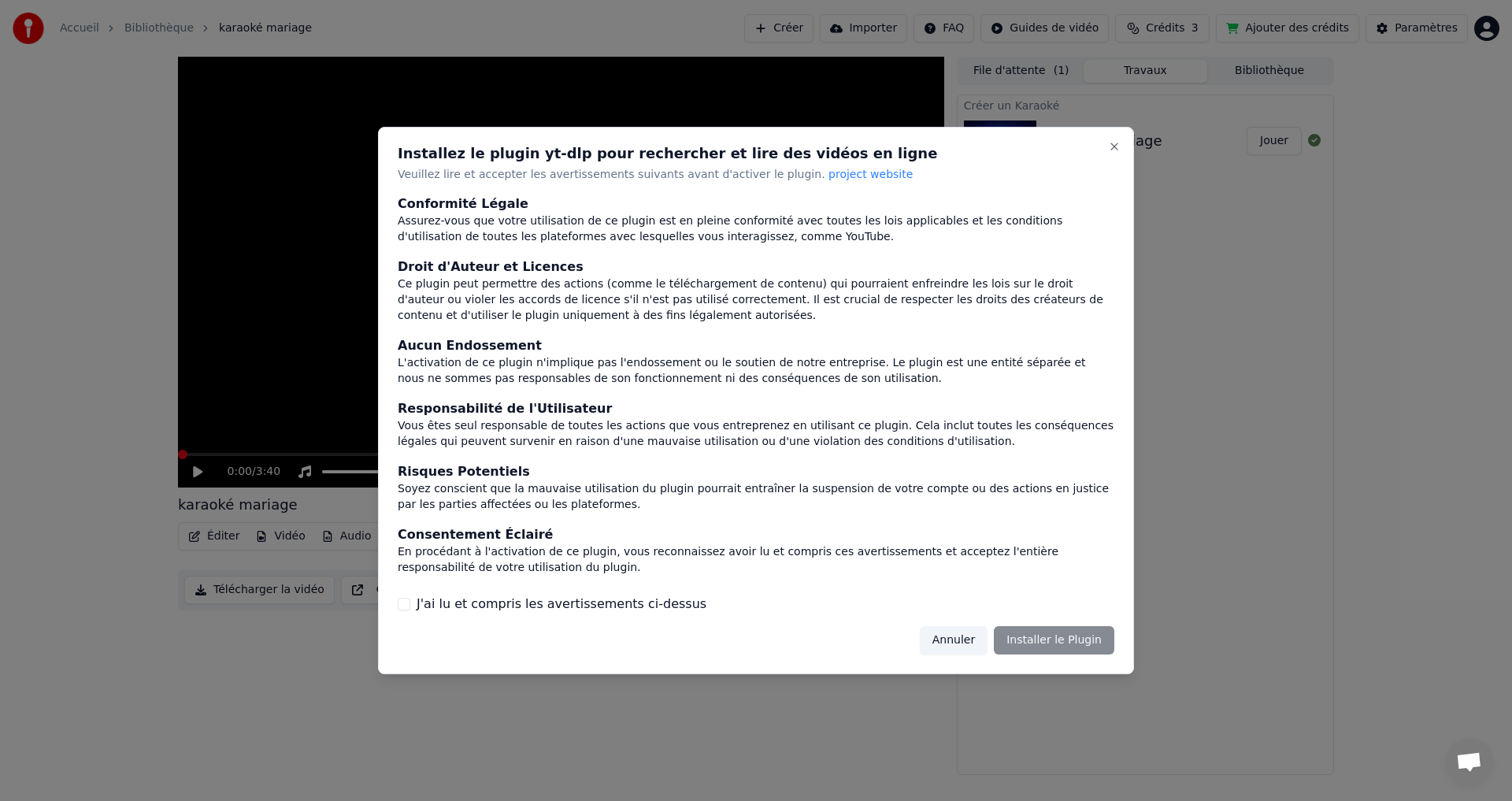
click at [445, 610] on label "J'ai lu et compris les avertissements ci-dessus" at bounding box center [562, 604] width 290 height 19
click at [410, 610] on button "J'ai lu et compris les avertissements ci-dessus" at bounding box center [404, 605] width 13 height 13
click at [1087, 633] on button "Installer le Plugin" at bounding box center [1054, 640] width 121 height 28
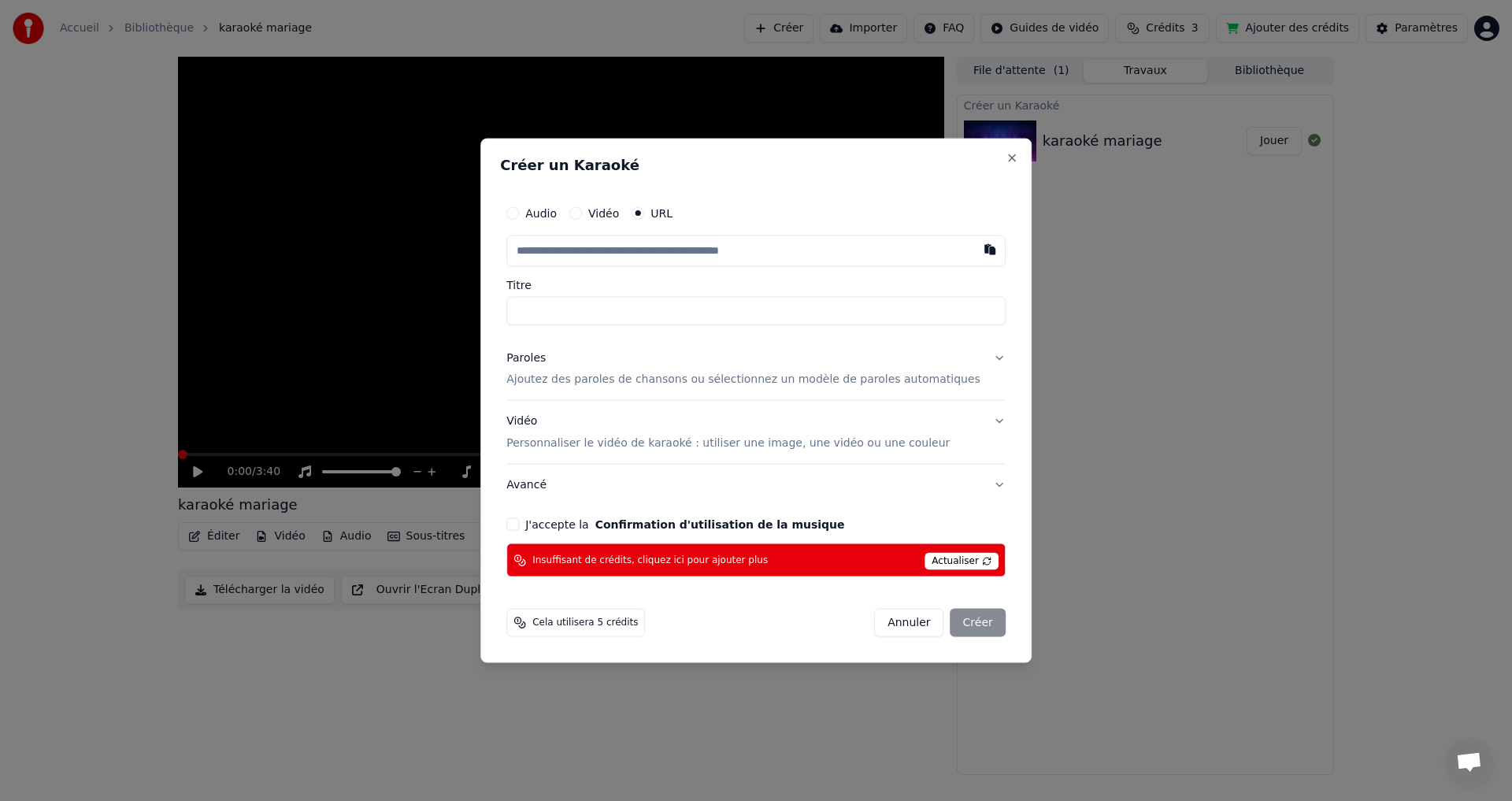
click at [549, 211] on label "Audio" at bounding box center [540, 213] width 32 height 11
click at [519, 211] on button "Audio" at bounding box center [513, 213] width 13 height 13
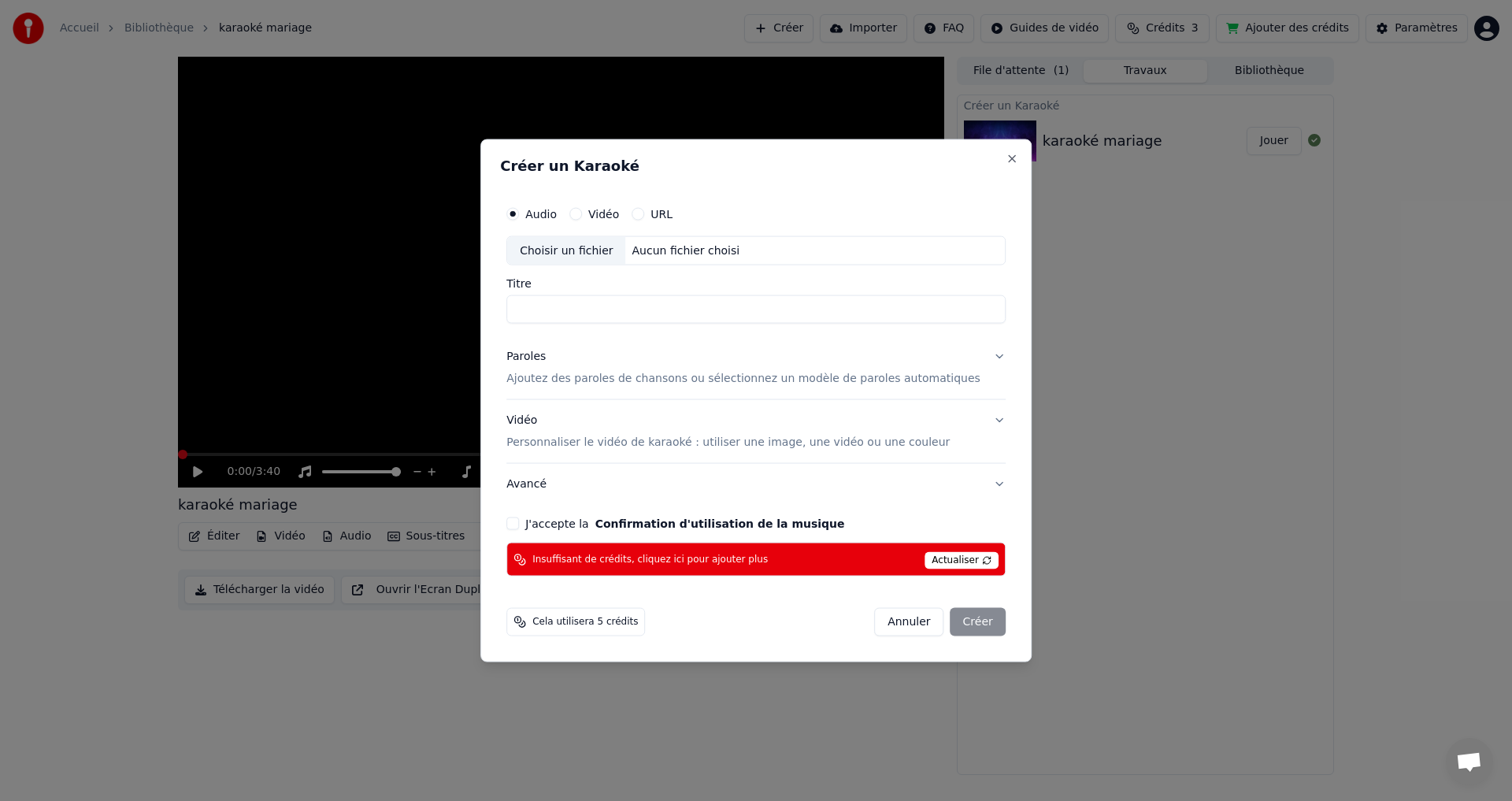
click at [609, 246] on div "Choisir un fichier" at bounding box center [566, 251] width 118 height 28
type input "**********"
click at [544, 355] on div "Paroles" at bounding box center [526, 357] width 40 height 15
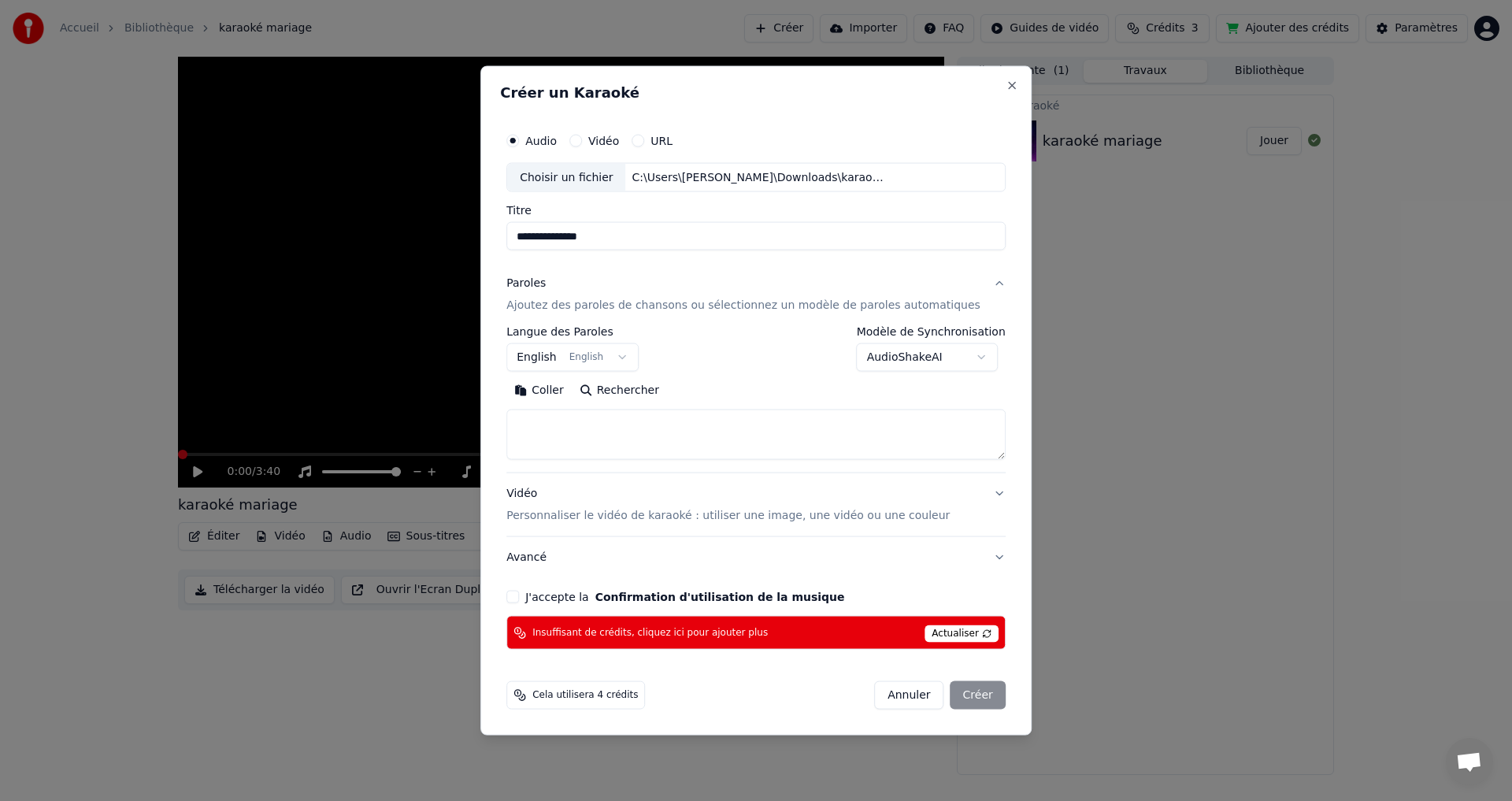
click at [640, 359] on body "**********" at bounding box center [756, 400] width 1512 height 801
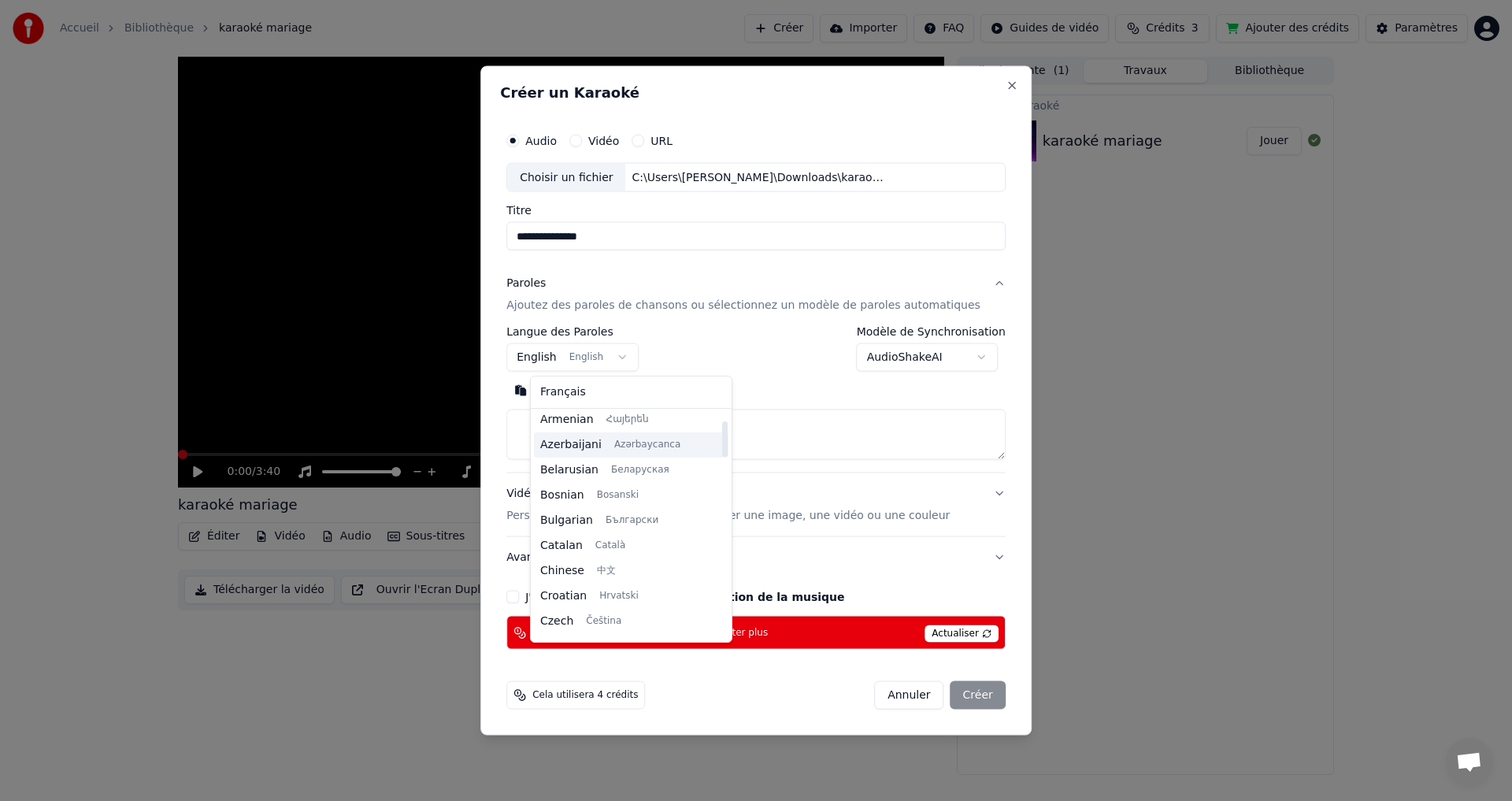
scroll to position [47, 0]
select select "**"
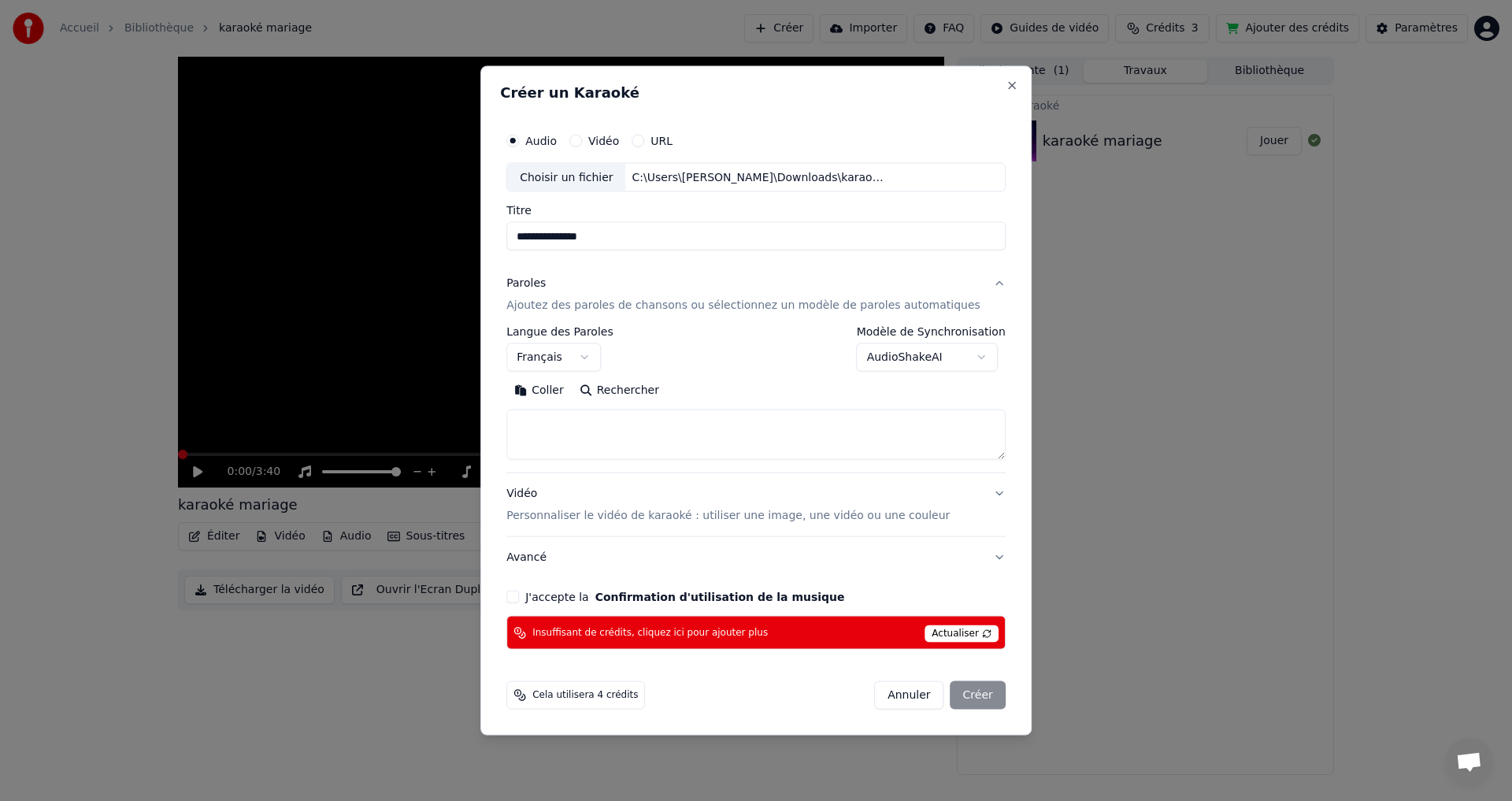
click at [606, 358] on body "**********" at bounding box center [756, 400] width 1512 height 801
click at [893, 355] on button "AudioShakeAI" at bounding box center [927, 358] width 142 height 28
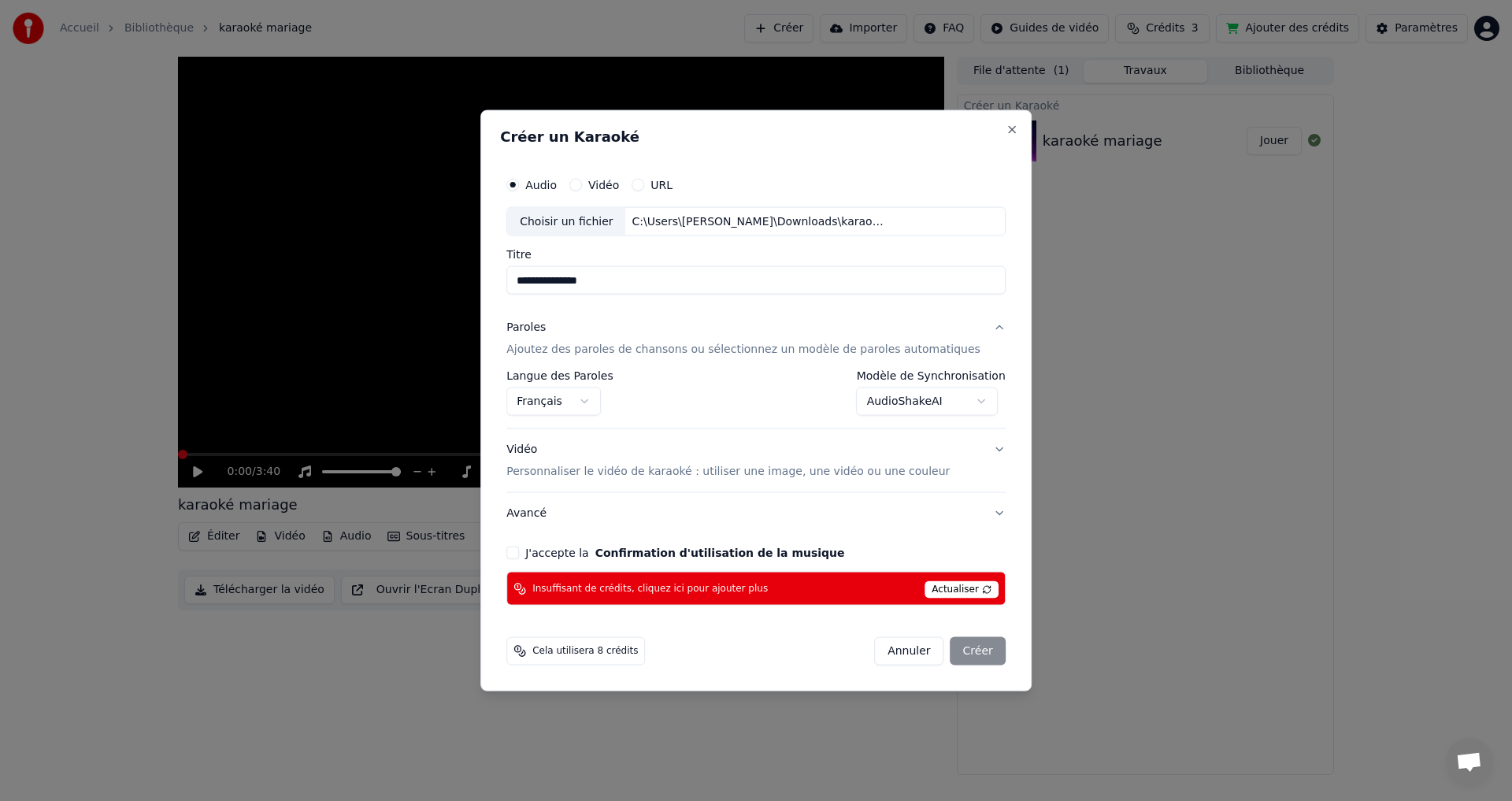
click at [537, 560] on div "**********" at bounding box center [756, 387] width 512 height 450
click at [519, 556] on button "J'accepte la Confirmation d'utilisation de la musique" at bounding box center [513, 554] width 13 height 13
click at [590, 656] on span "Cela utilisera 8 crédits" at bounding box center [585, 652] width 105 height 13
click at [589, 656] on span "Cela utilisera 8 crédits" at bounding box center [585, 652] width 105 height 13
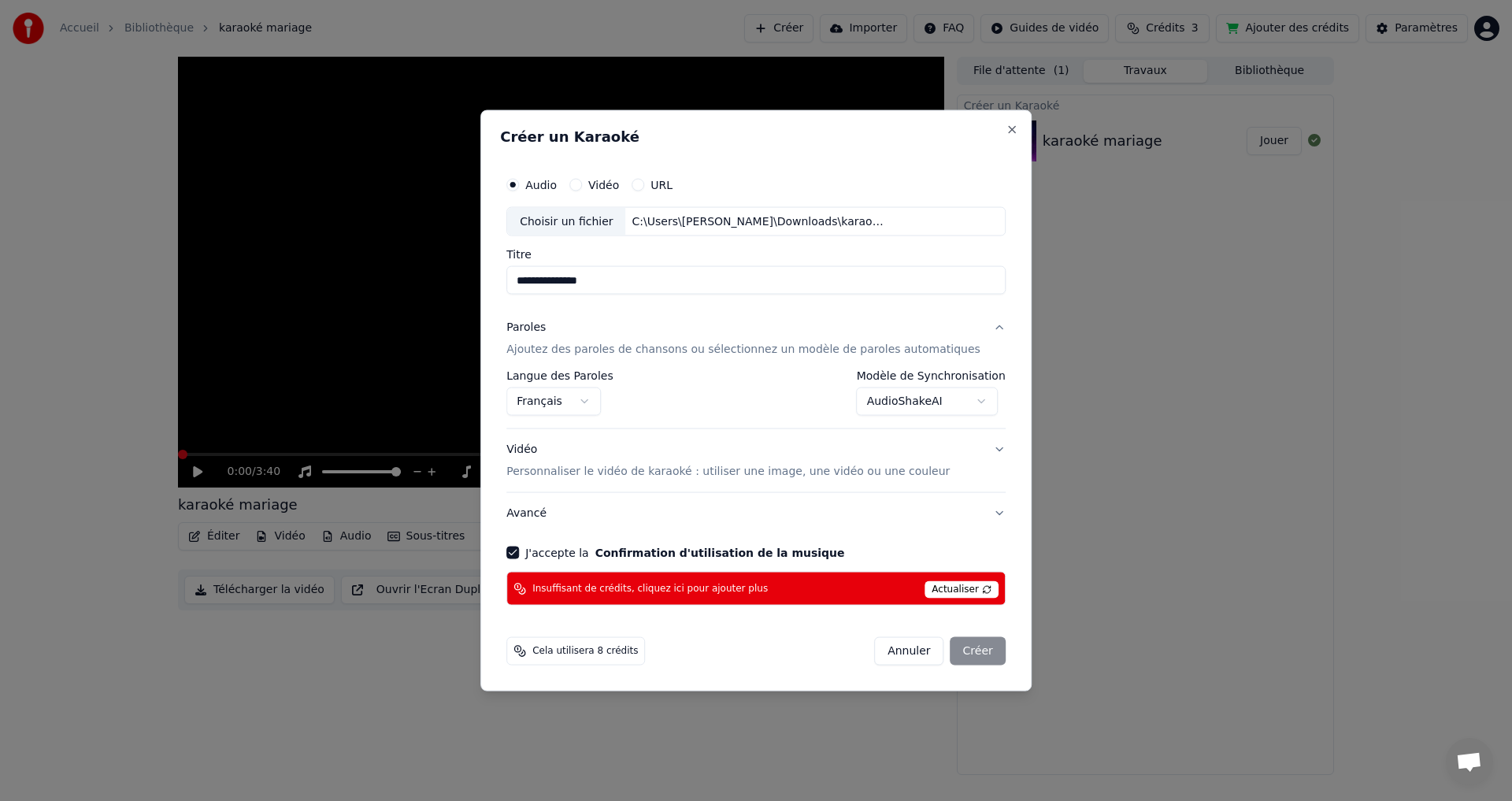
click at [925, 585] on span "Actualiser" at bounding box center [961, 589] width 74 height 17
click at [1006, 126] on button "Close" at bounding box center [1012, 130] width 13 height 13
select select "**********"
select select
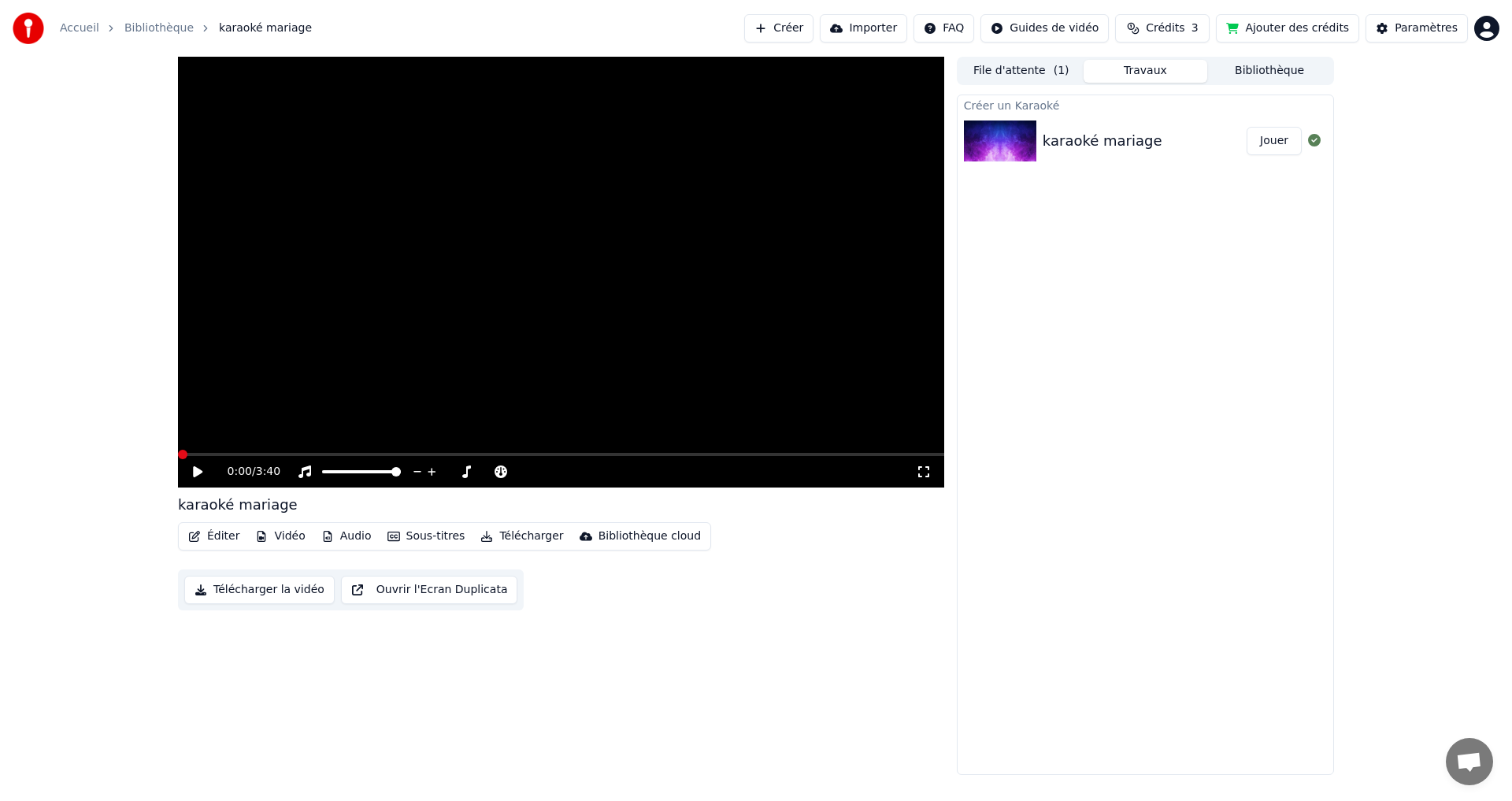
click at [1185, 22] on span "Crédits" at bounding box center [1165, 28] width 39 height 15
click at [1096, 74] on th "Recharger" at bounding box center [1099, 75] width 70 height 32
click at [1167, 143] on button "Actualiser" at bounding box center [1180, 145] width 94 height 28
click at [1167, 145] on button "Actualiser" at bounding box center [1180, 145] width 94 height 28
click at [1160, 105] on td "3" at bounding box center [1160, 105] width 54 height 28
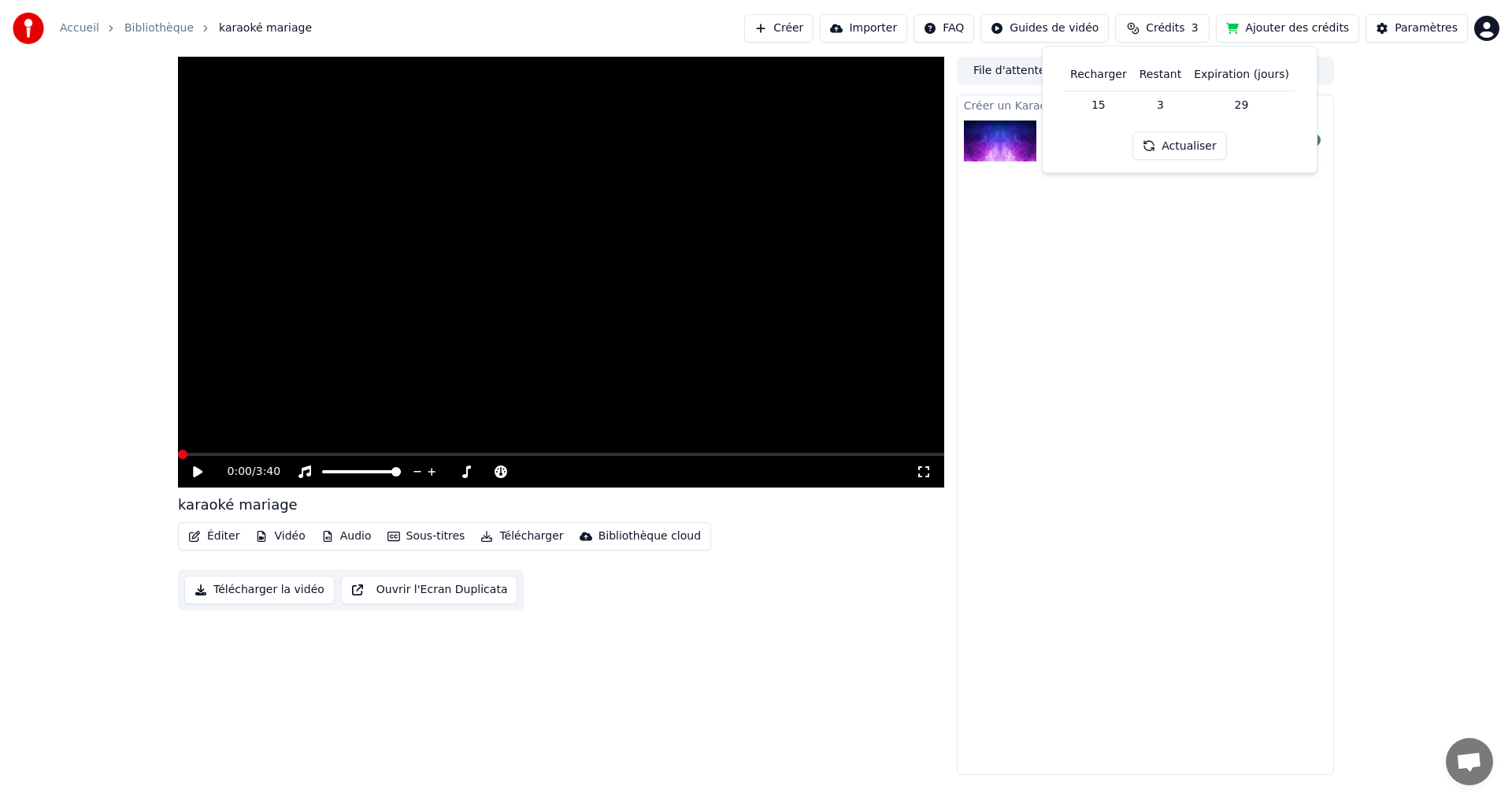
click at [1172, 147] on button "Actualiser" at bounding box center [1180, 145] width 94 height 28
click at [1108, 109] on td "15" at bounding box center [1099, 105] width 70 height 28
click at [1100, 80] on th "Recharger" at bounding box center [1099, 75] width 70 height 32
click at [1101, 73] on th "Recharger" at bounding box center [1099, 75] width 70 height 32
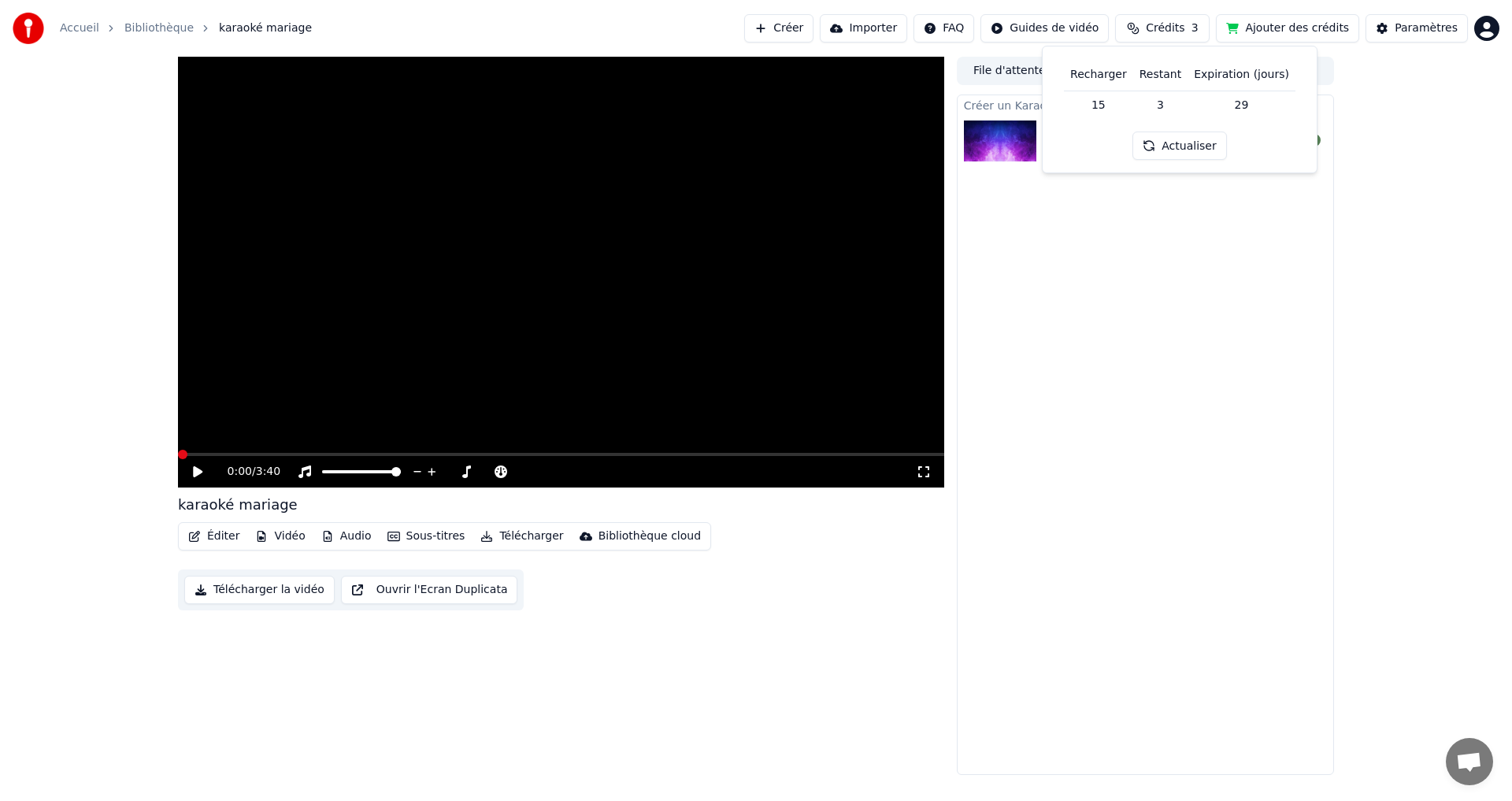
click at [1235, 84] on th "Expiration (jours)" at bounding box center [1241, 75] width 108 height 32
click at [1194, 153] on button "Actualiser" at bounding box center [1180, 145] width 94 height 28
click at [1275, 28] on button "Ajouter des crédits" at bounding box center [1288, 28] width 143 height 28
click at [836, 406] on video at bounding box center [562, 272] width 767 height 431
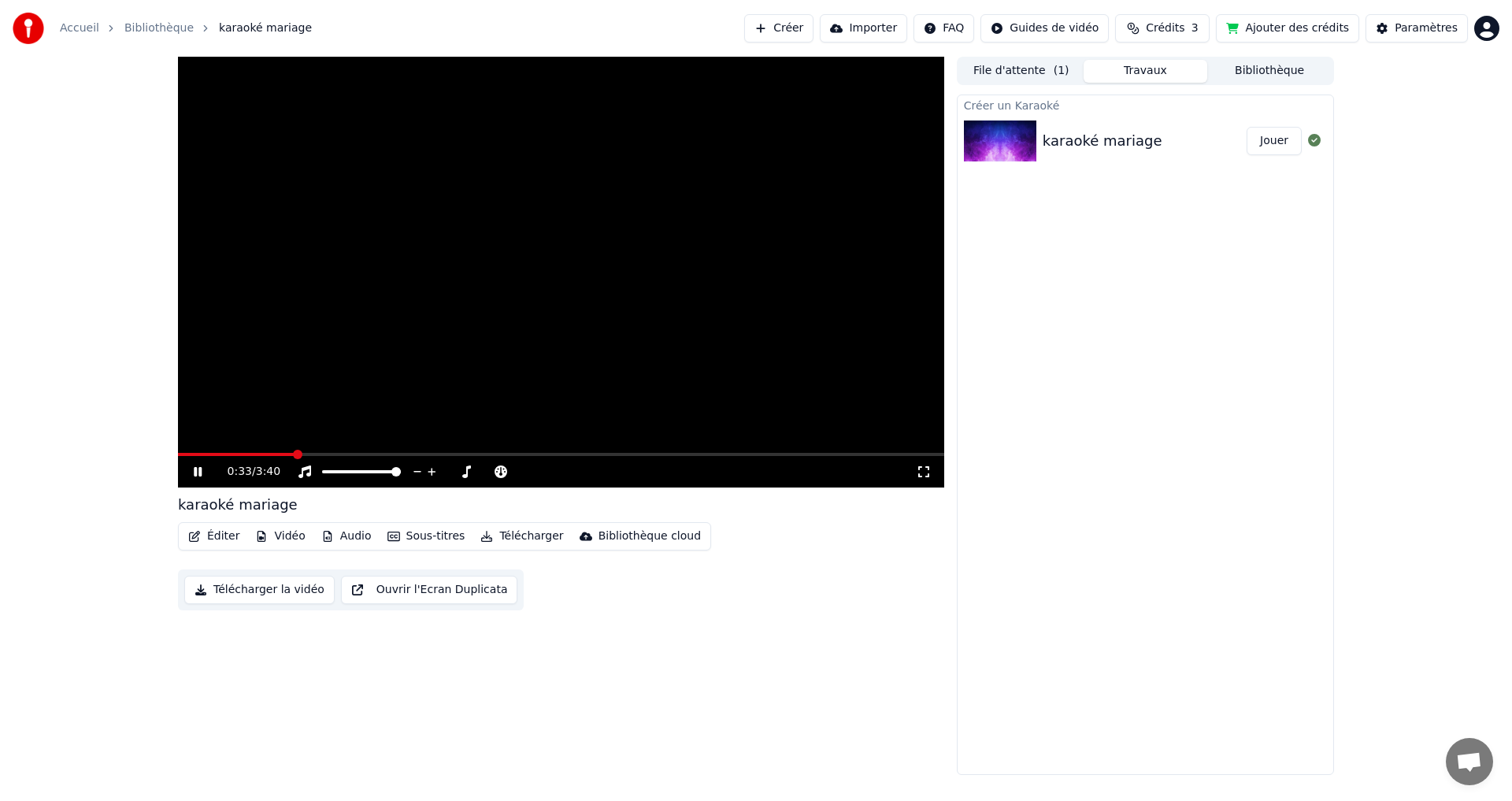
click at [197, 478] on icon at bounding box center [209, 472] width 37 height 13
click at [75, 20] on link "Accueil" at bounding box center [79, 28] width 40 height 15
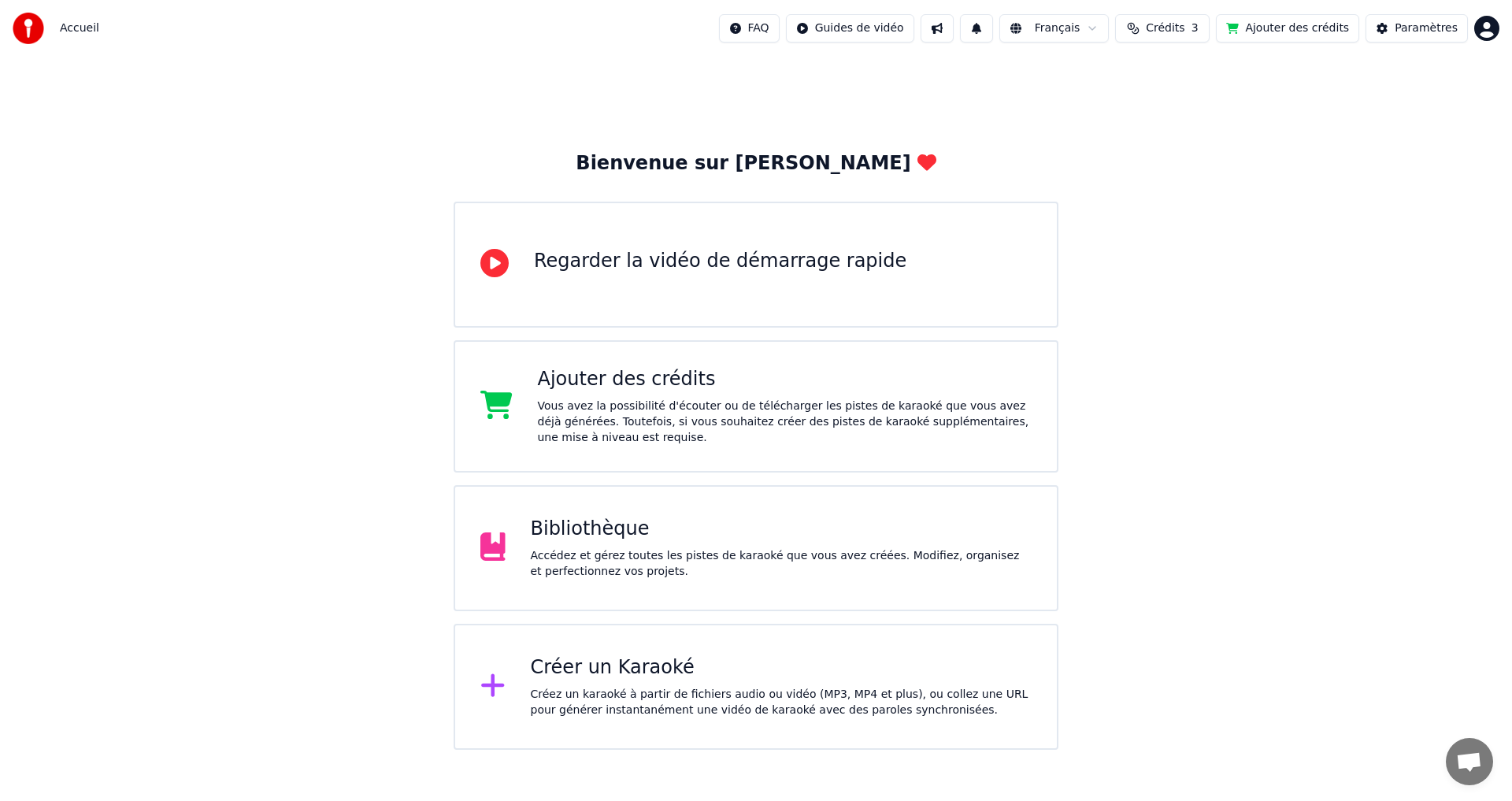
click at [575, 412] on div "Vous avez la possibilité d'écouter ou de télécharger les pistes de karaoké que …" at bounding box center [785, 422] width 494 height 47
click at [1488, 14] on div "FAQ Guides de vidéo Français Crédits 3 Ajouter des crédits Paramètres" at bounding box center [1108, 28] width 780 height 28
click at [1486, 31] on html "Accueil FAQ Guides de vidéo Français Crédits 3 Ajouter des crédits Paramètres B…" at bounding box center [756, 375] width 1512 height 750
click at [1399, 34] on html "Accueil FAQ Guides de vidéo Français Crédits 3 Ajouter des crédits Paramètres B…" at bounding box center [756, 375] width 1512 height 750
click at [1399, 34] on button "Paramètres" at bounding box center [1416, 28] width 102 height 28
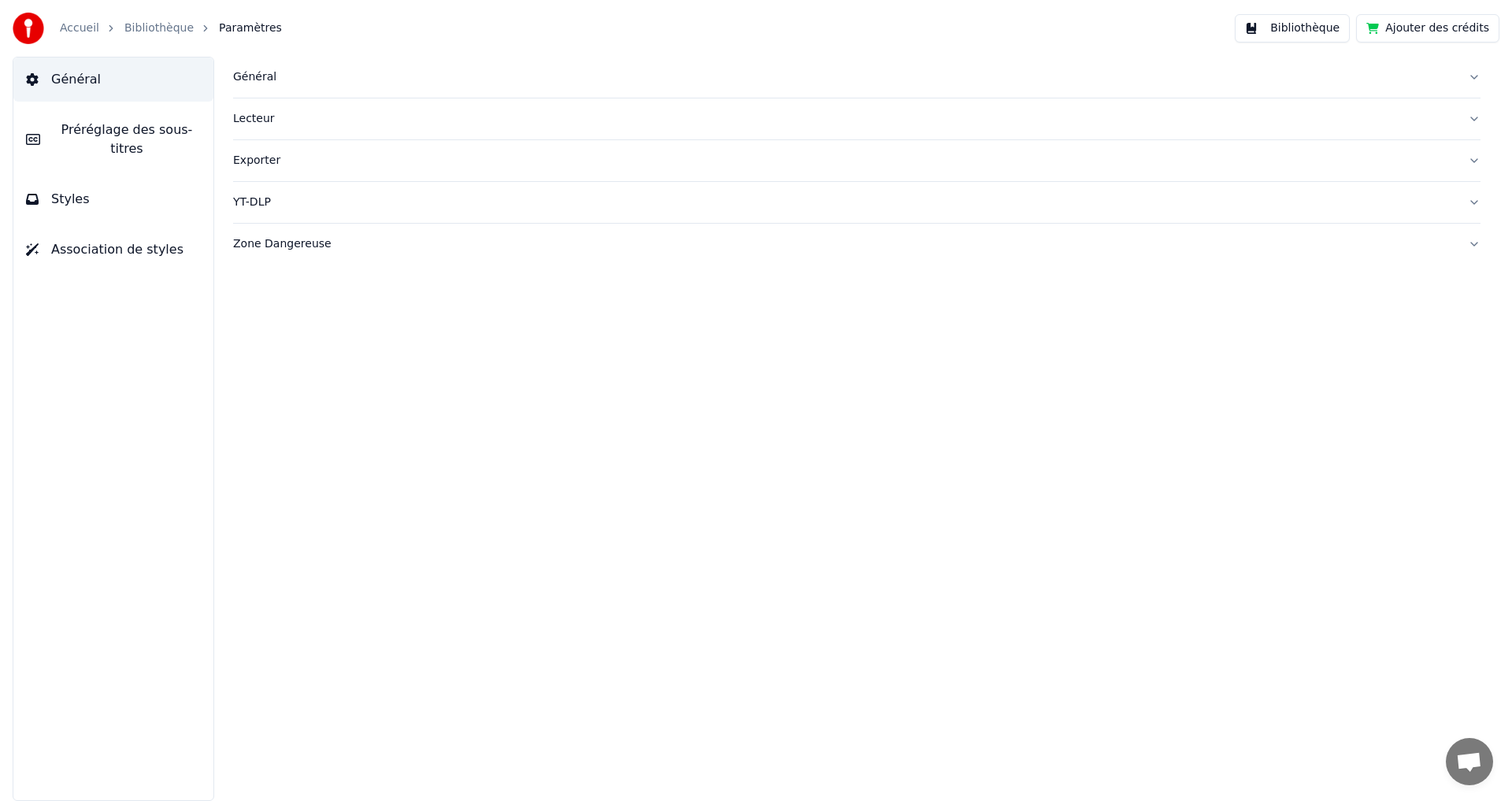
click at [1399, 34] on button "Ajouter des crédits" at bounding box center [1428, 28] width 143 height 28
click at [171, 135] on span "Préréglage des sous-titres" at bounding box center [126, 139] width 148 height 38
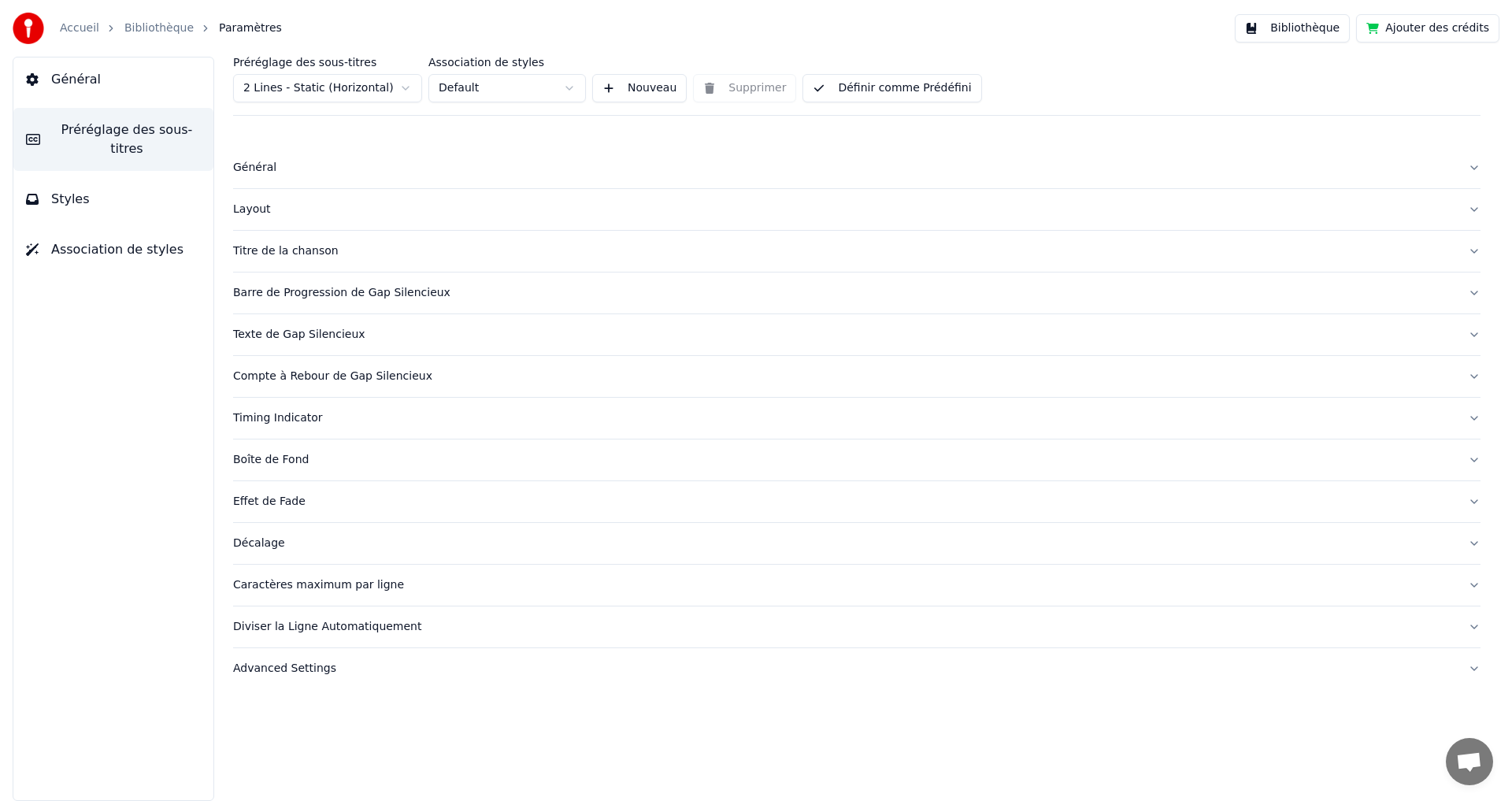
click at [269, 168] on div "Général" at bounding box center [844, 167] width 1222 height 15
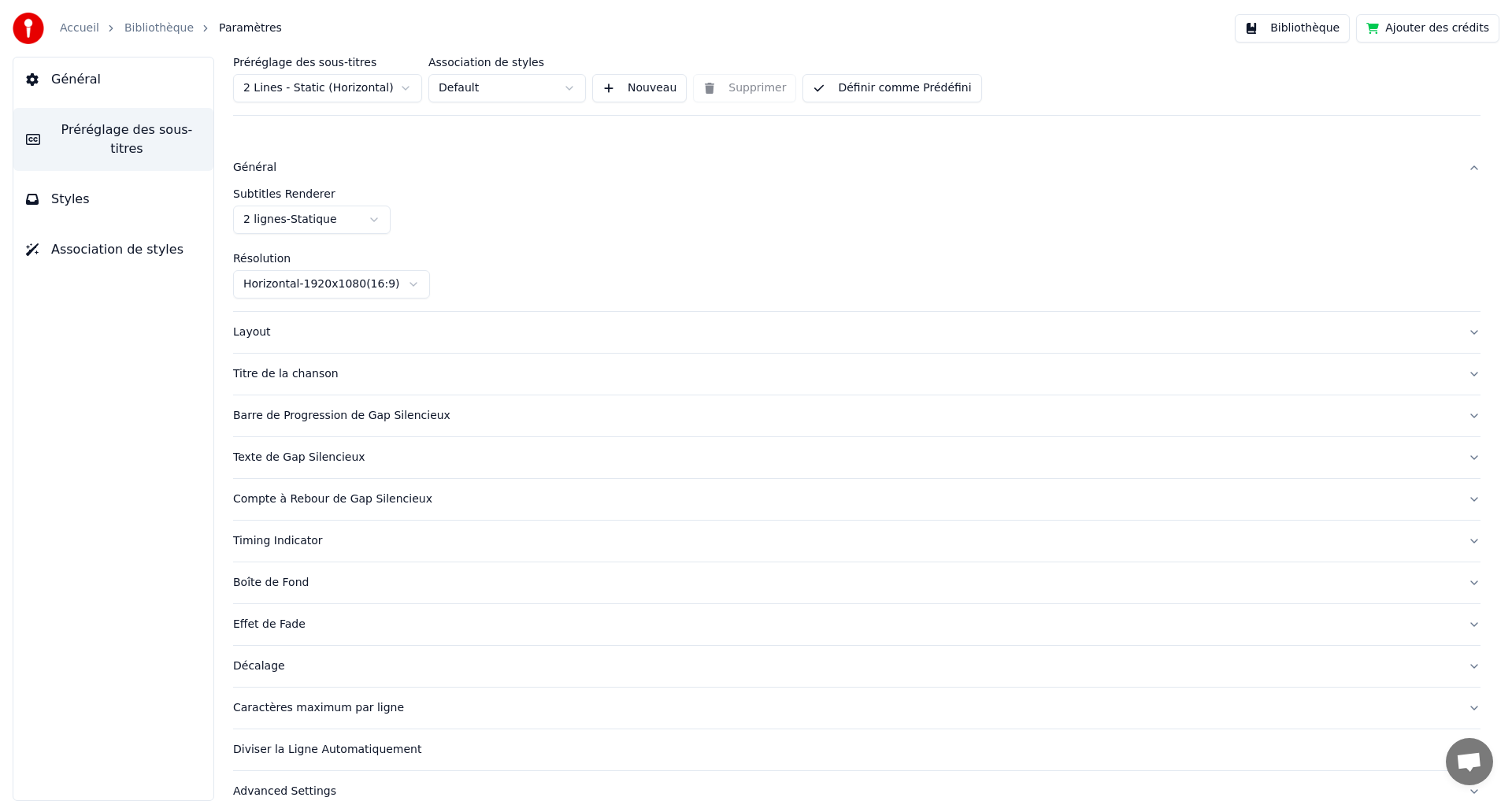
click at [246, 340] on button "Layout" at bounding box center [857, 332] width 1248 height 41
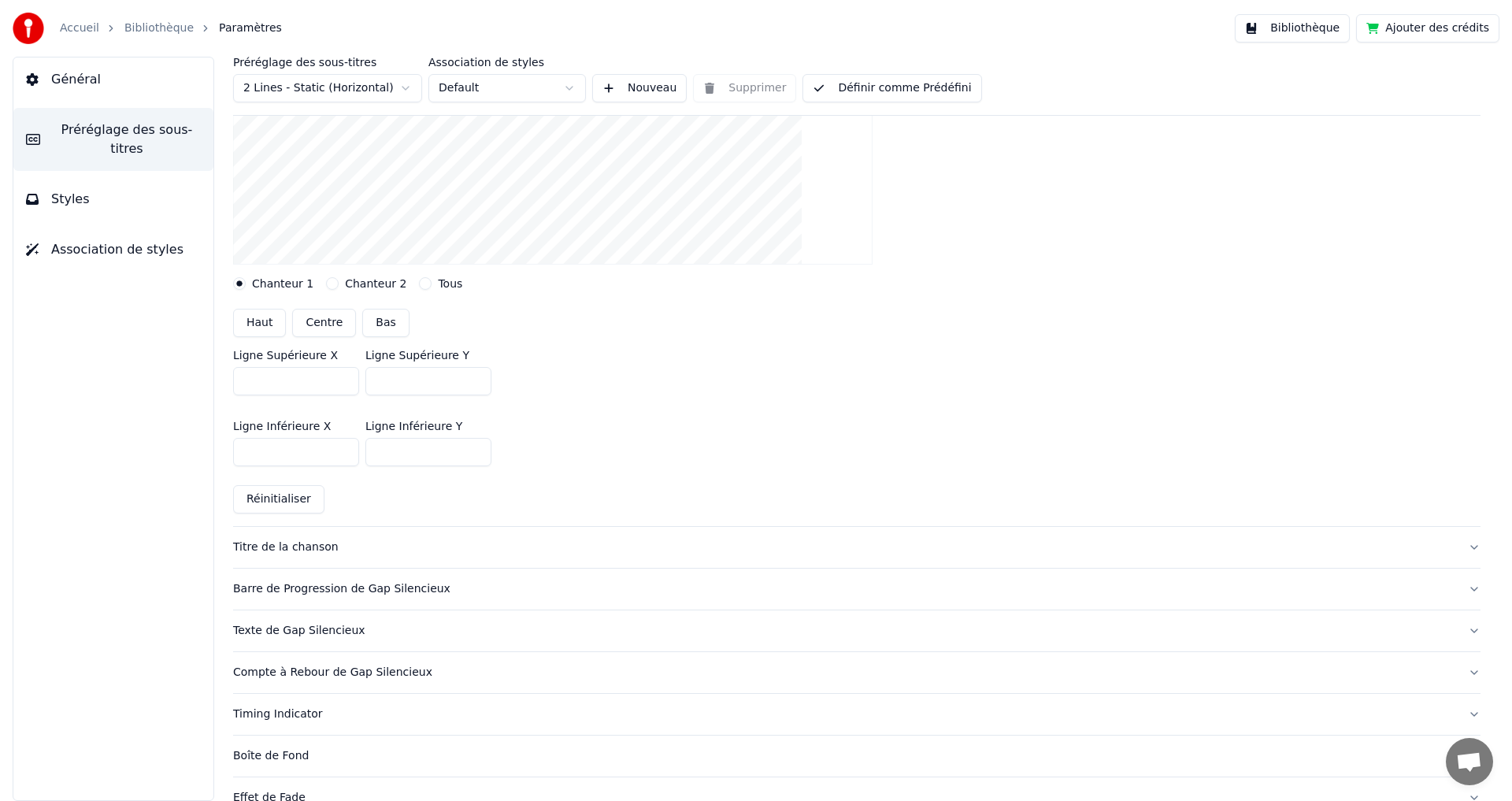
scroll to position [124, 0]
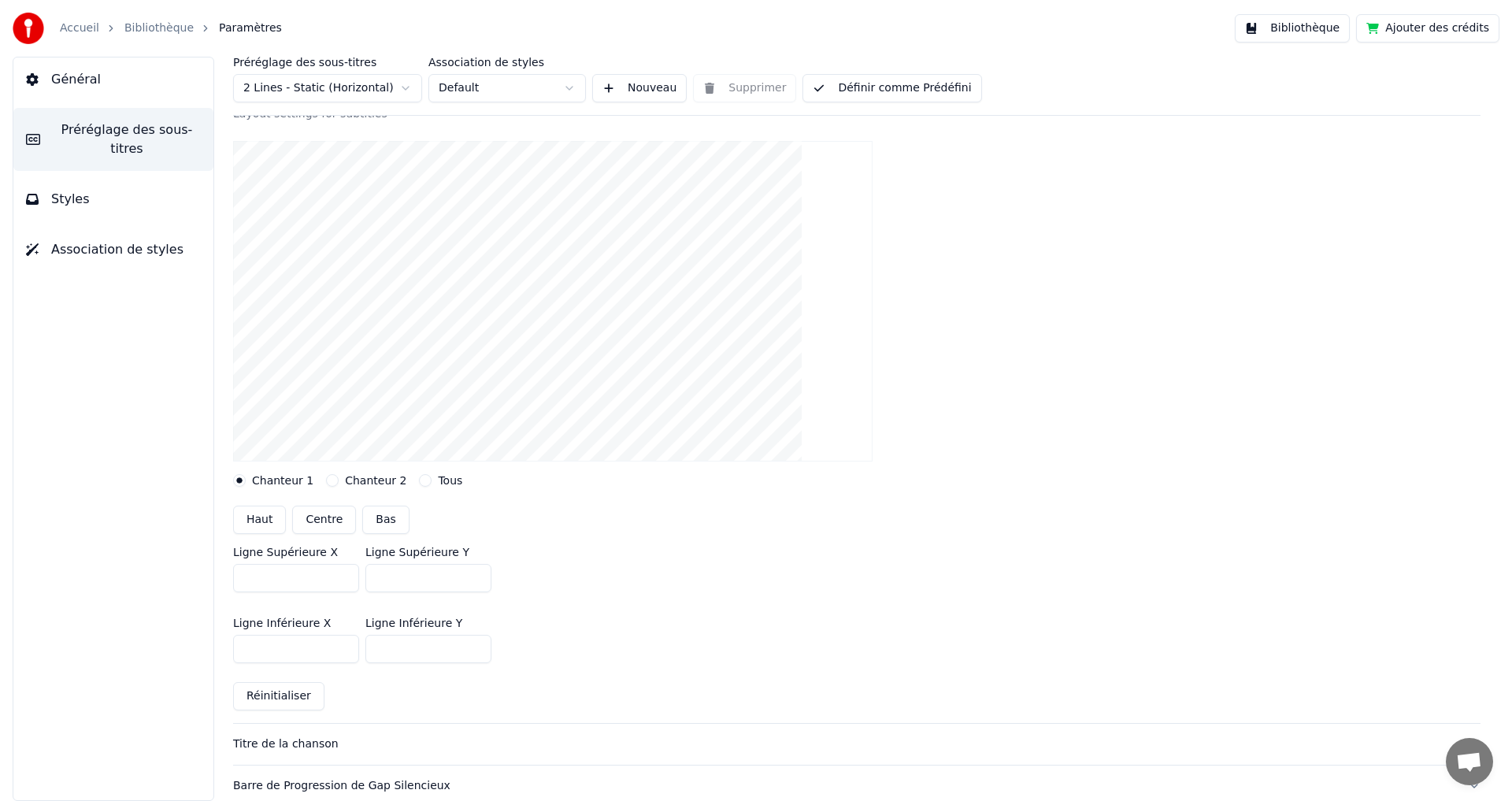
click at [64, 84] on span "Général" at bounding box center [75, 79] width 49 height 19
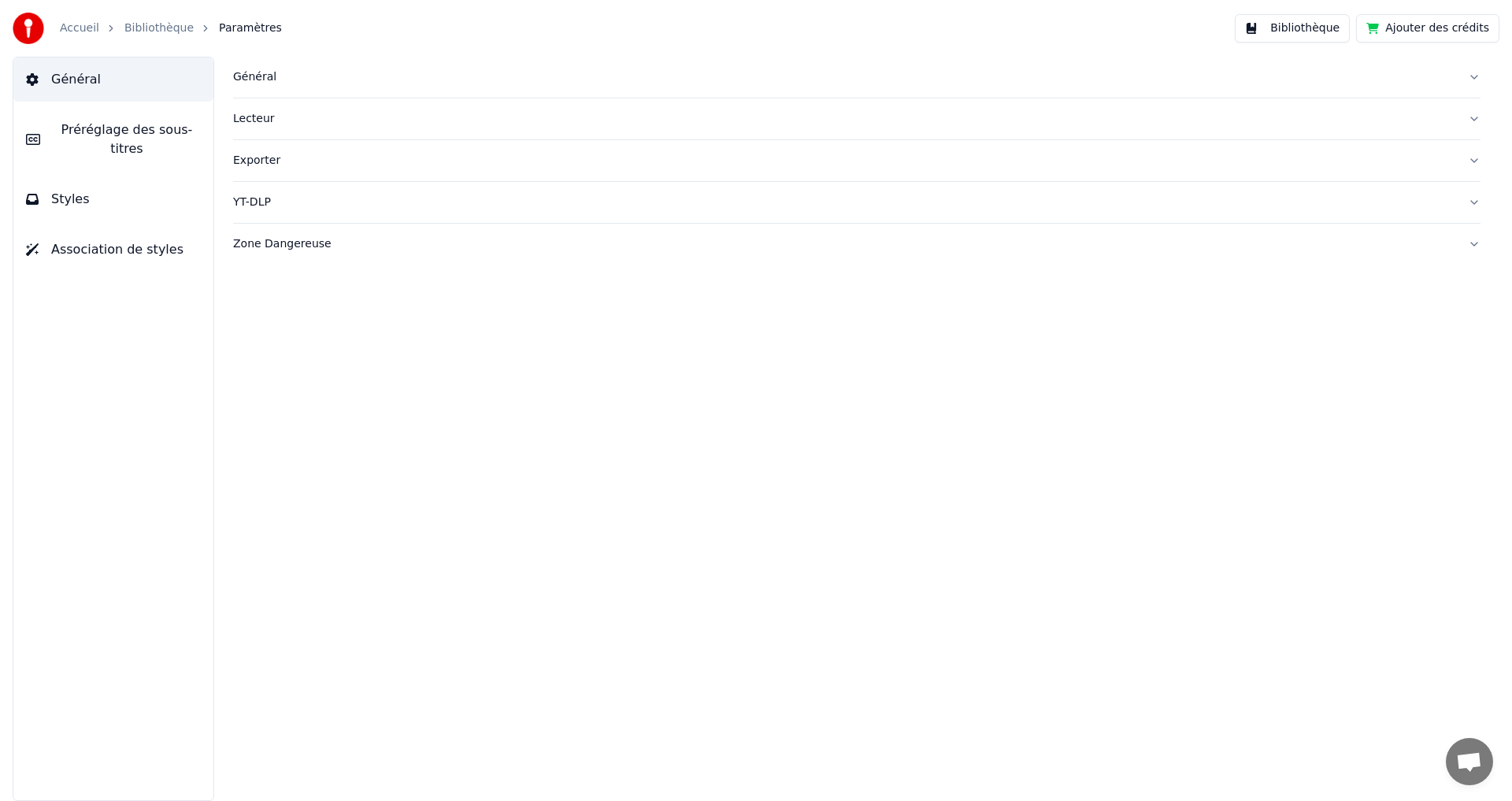
click at [143, 24] on link "Bibliothèque" at bounding box center [160, 28] width 70 height 15
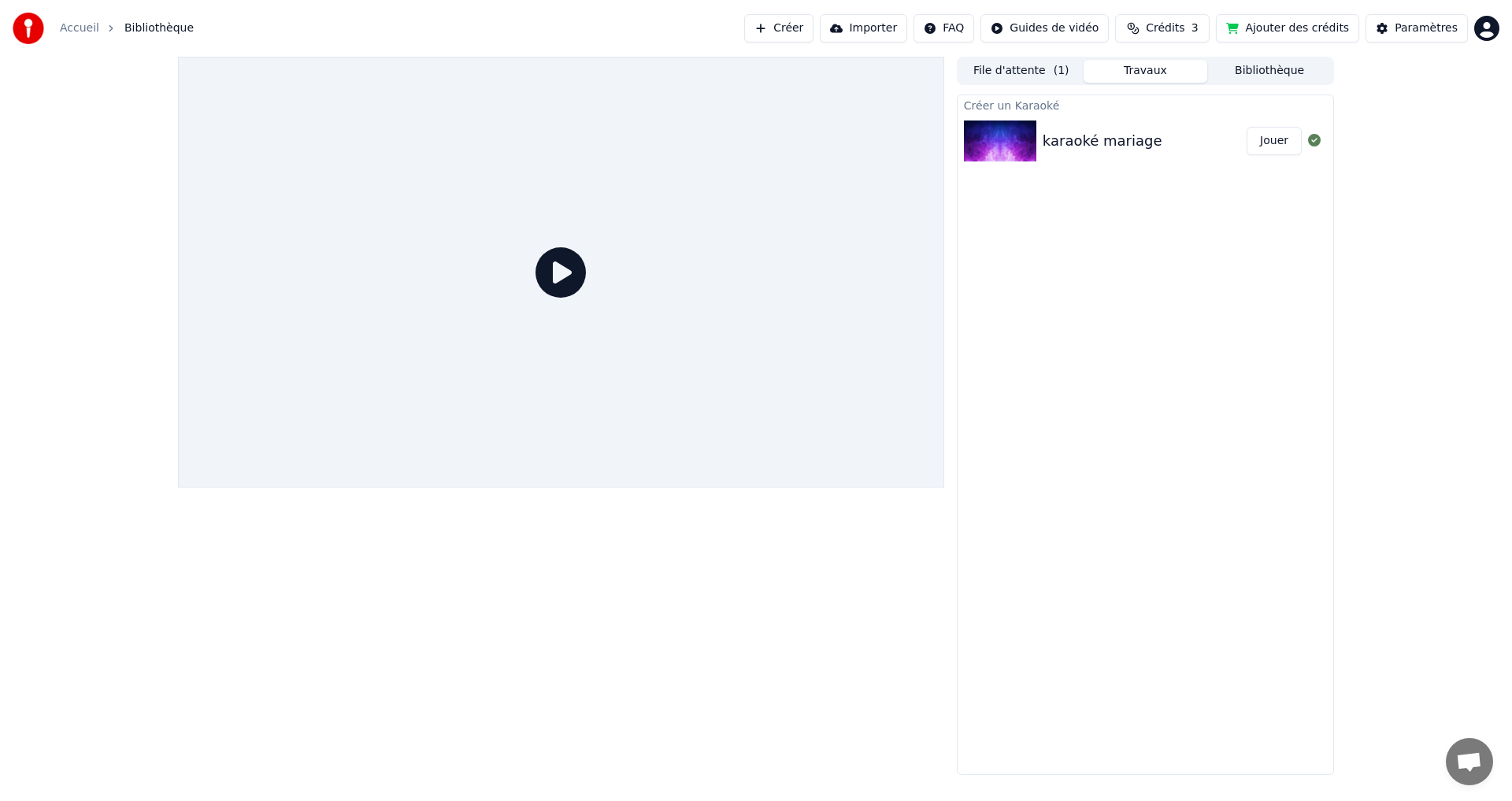
click at [814, 32] on button "Créer" at bounding box center [779, 28] width 70 height 28
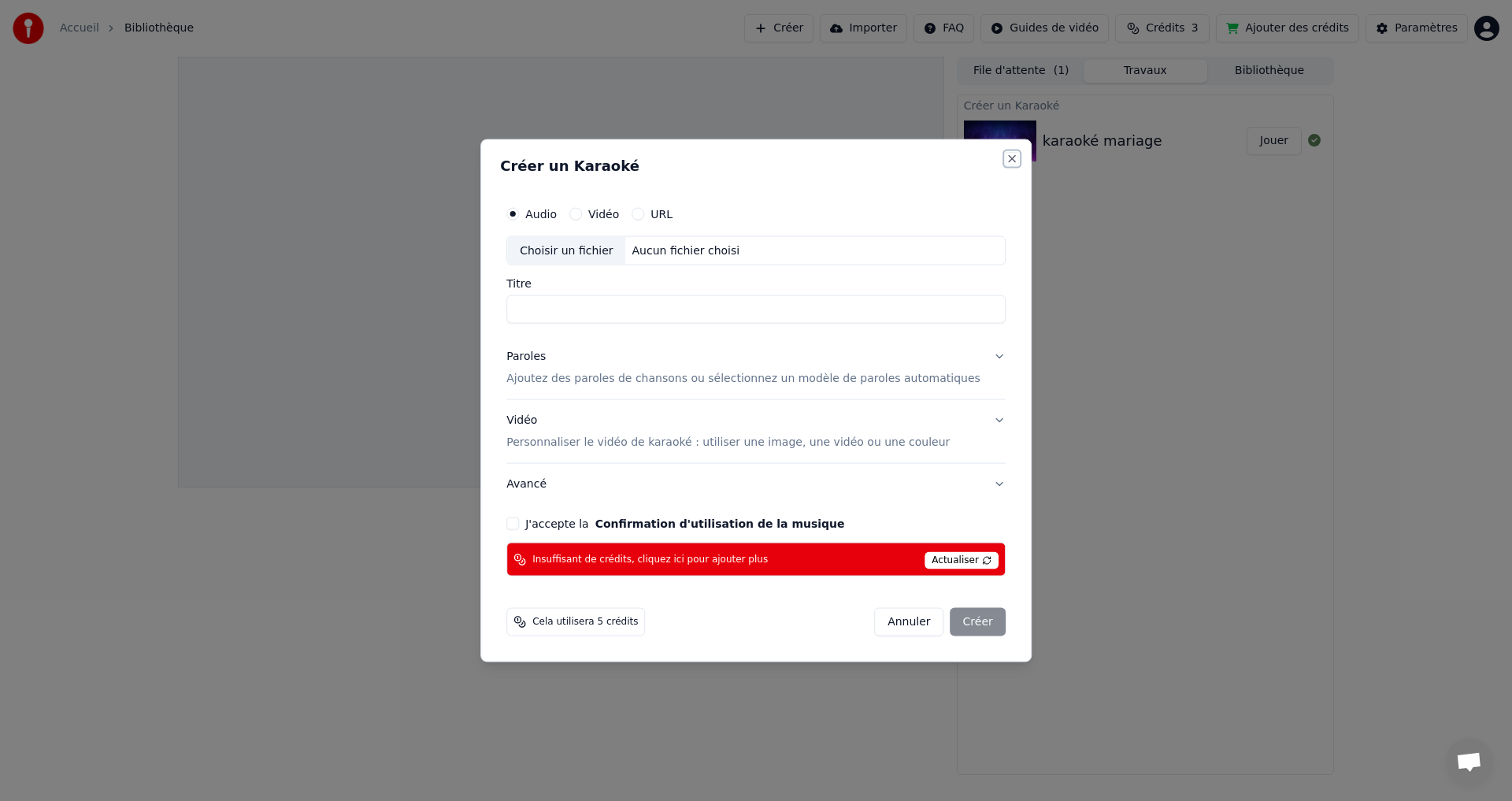
click at [995, 161] on div "Créer un Karaoké Audio Vidéo URL Choisir un fichier Aucun fichier choisi Titre …" at bounding box center [756, 400] width 551 height 524
click at [1006, 165] on button "Close" at bounding box center [1012, 159] width 13 height 13
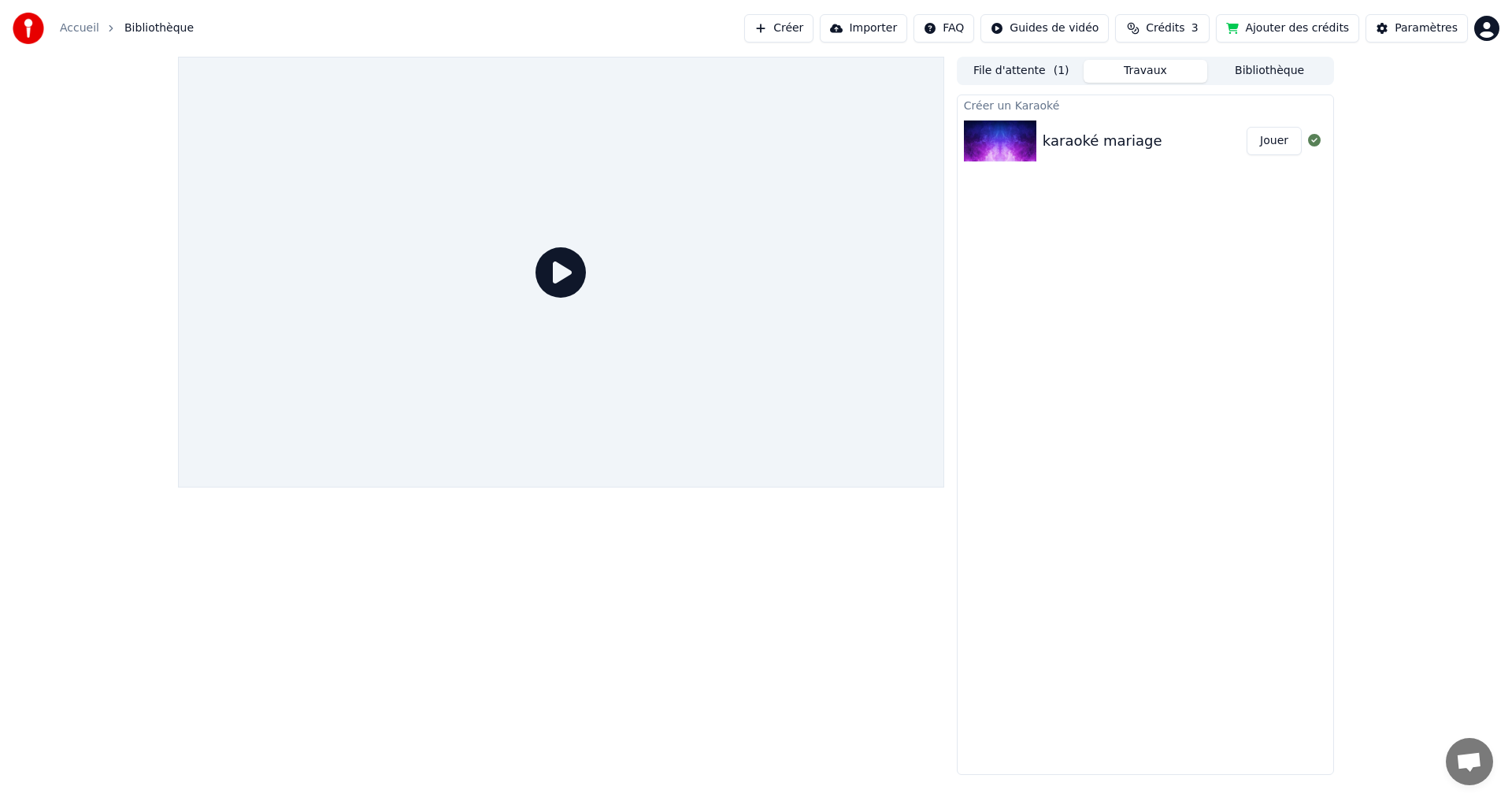
click at [1487, 39] on html "Accueil Bibliothèque Créer Importer FAQ Guides de vidéo Crédits 3 Ajouter des c…" at bounding box center [756, 400] width 1512 height 801
click at [1407, 154] on div "Se Déconnecter" at bounding box center [1418, 166] width 182 height 25
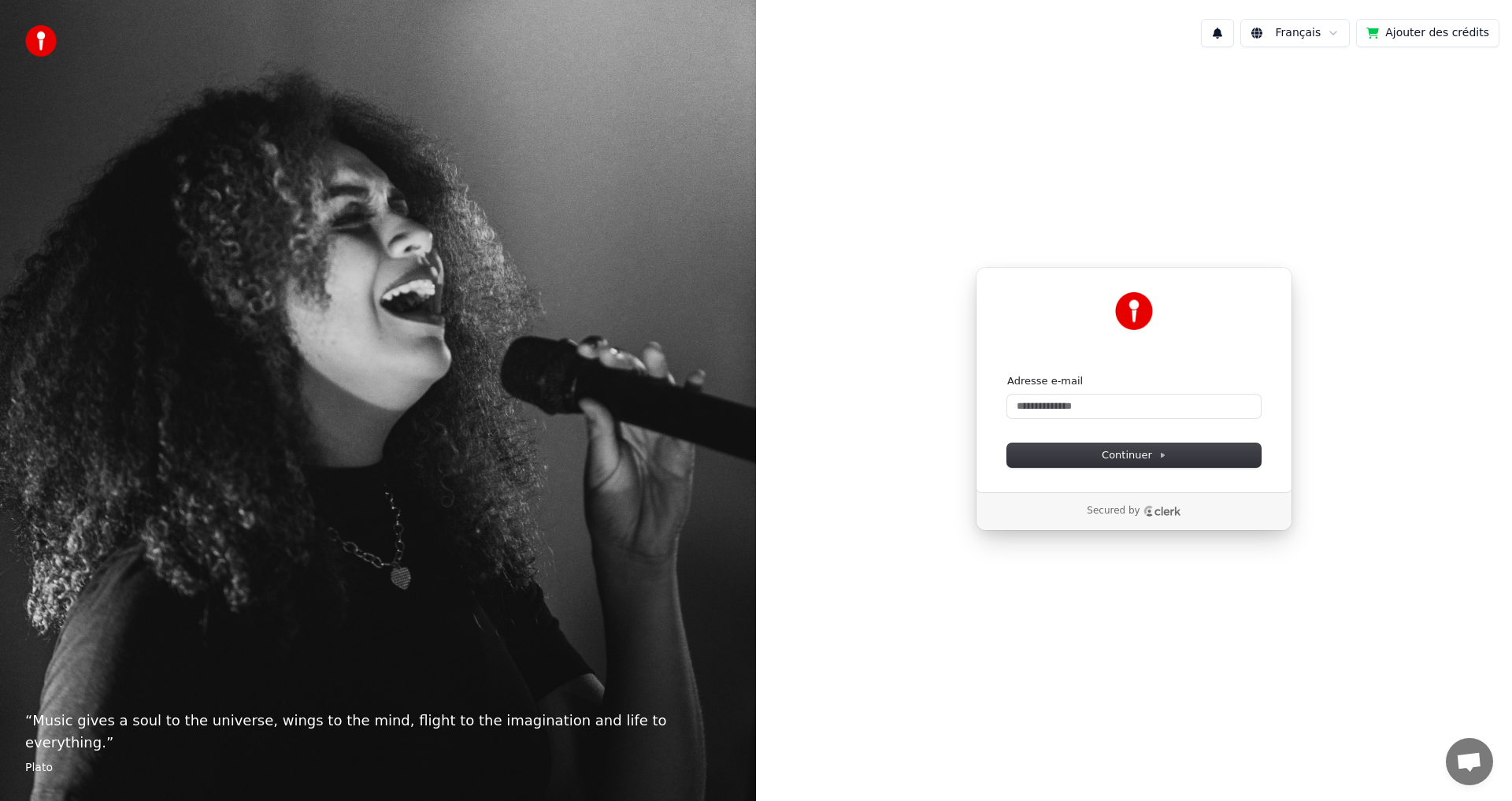
click at [1076, 393] on div "Adresse e-mail" at bounding box center [1134, 396] width 254 height 44
click at [1073, 409] on input "Adresse e-mail" at bounding box center [1134, 406] width 254 height 24
click at [1105, 456] on span "Continuer" at bounding box center [1134, 455] width 65 height 14
type input "**********"
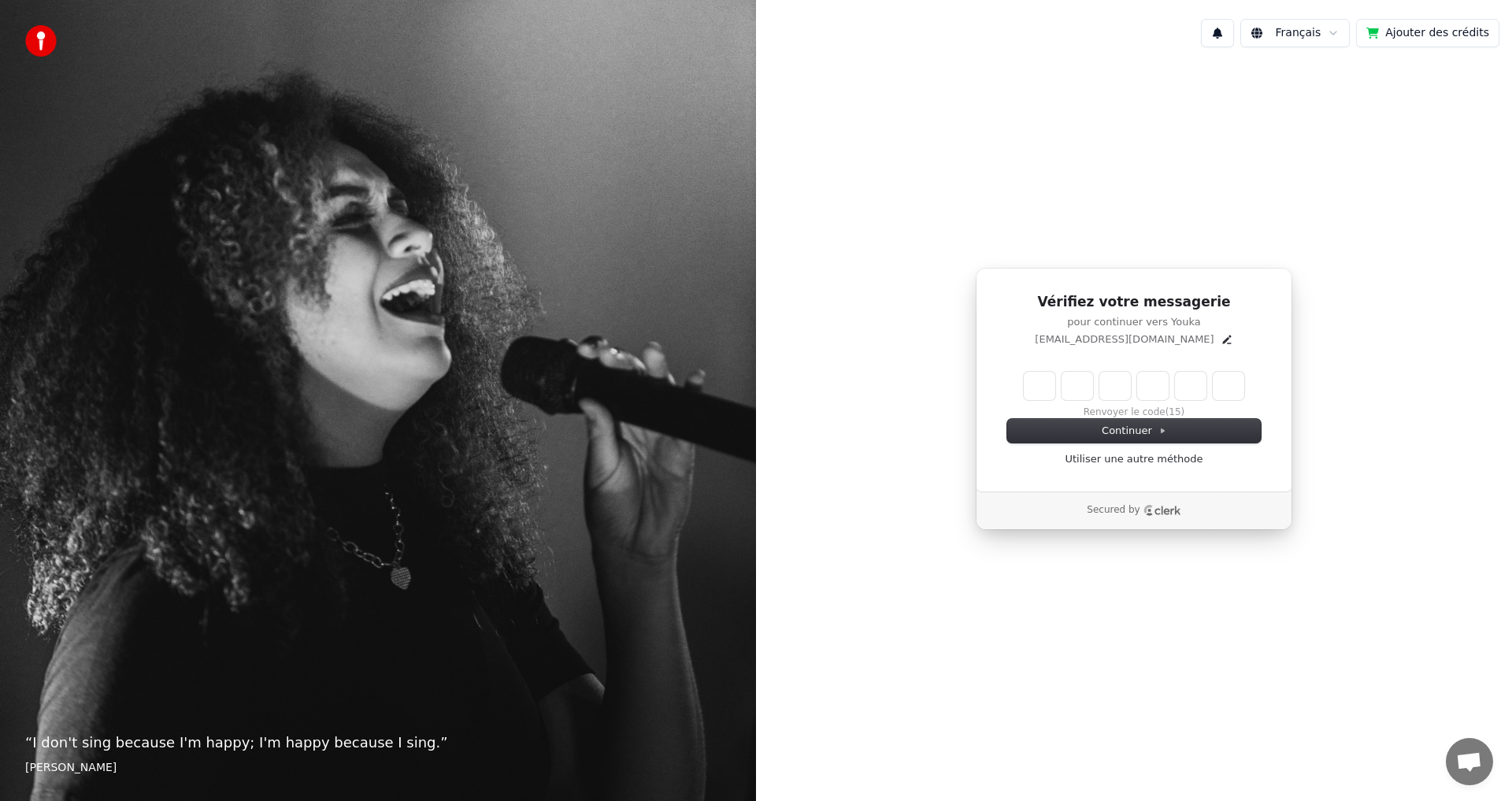
click at [1047, 389] on input "Enter verification code" at bounding box center [1134, 386] width 220 height 28
type input "******"
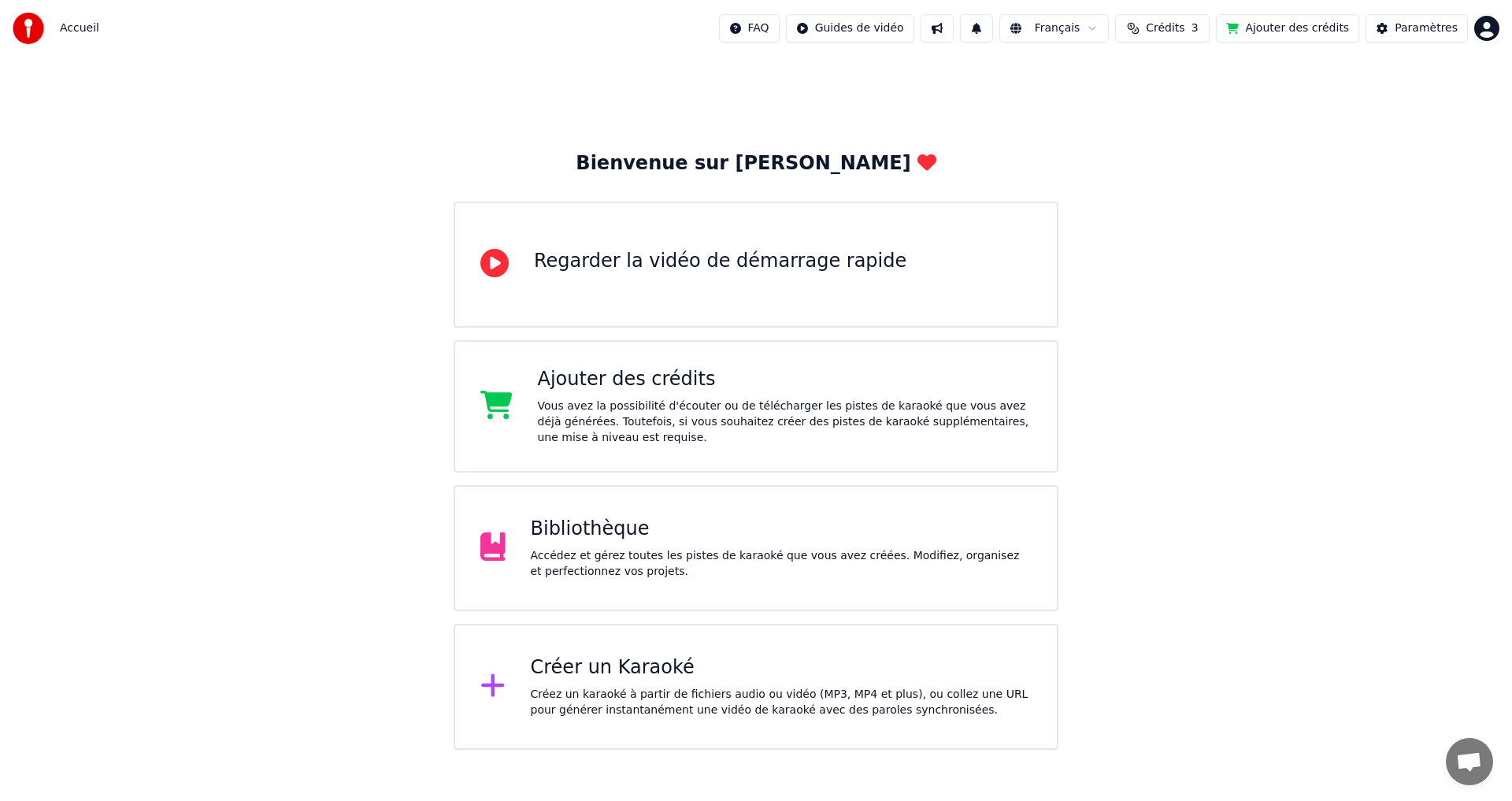
click at [767, 561] on div "Accédez et gérez toutes les pistes de karaoké que vous avez créées. Modifiez, o…" at bounding box center [781, 563] width 502 height 32
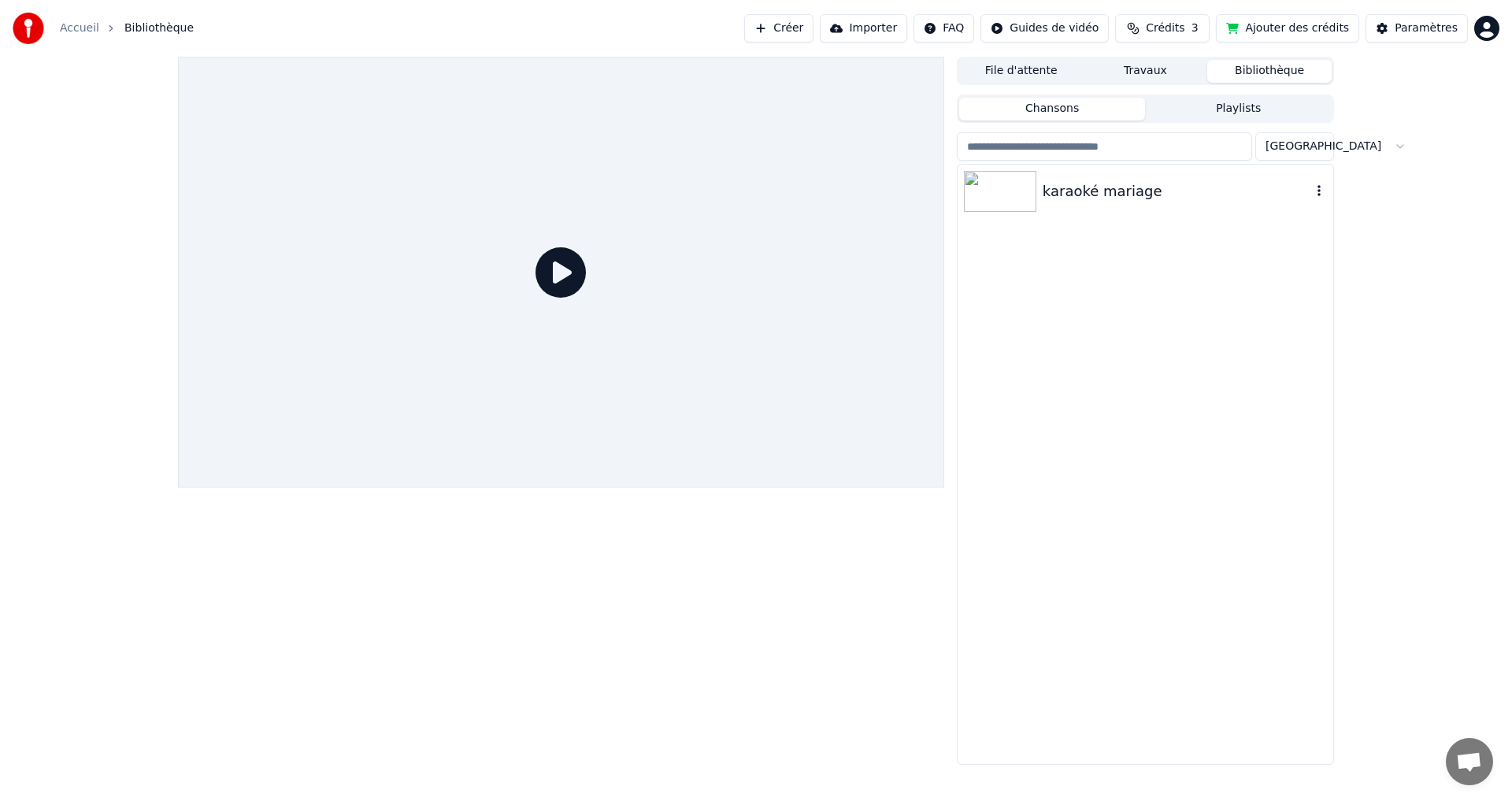
click at [1018, 200] on img at bounding box center [1000, 191] width 72 height 41
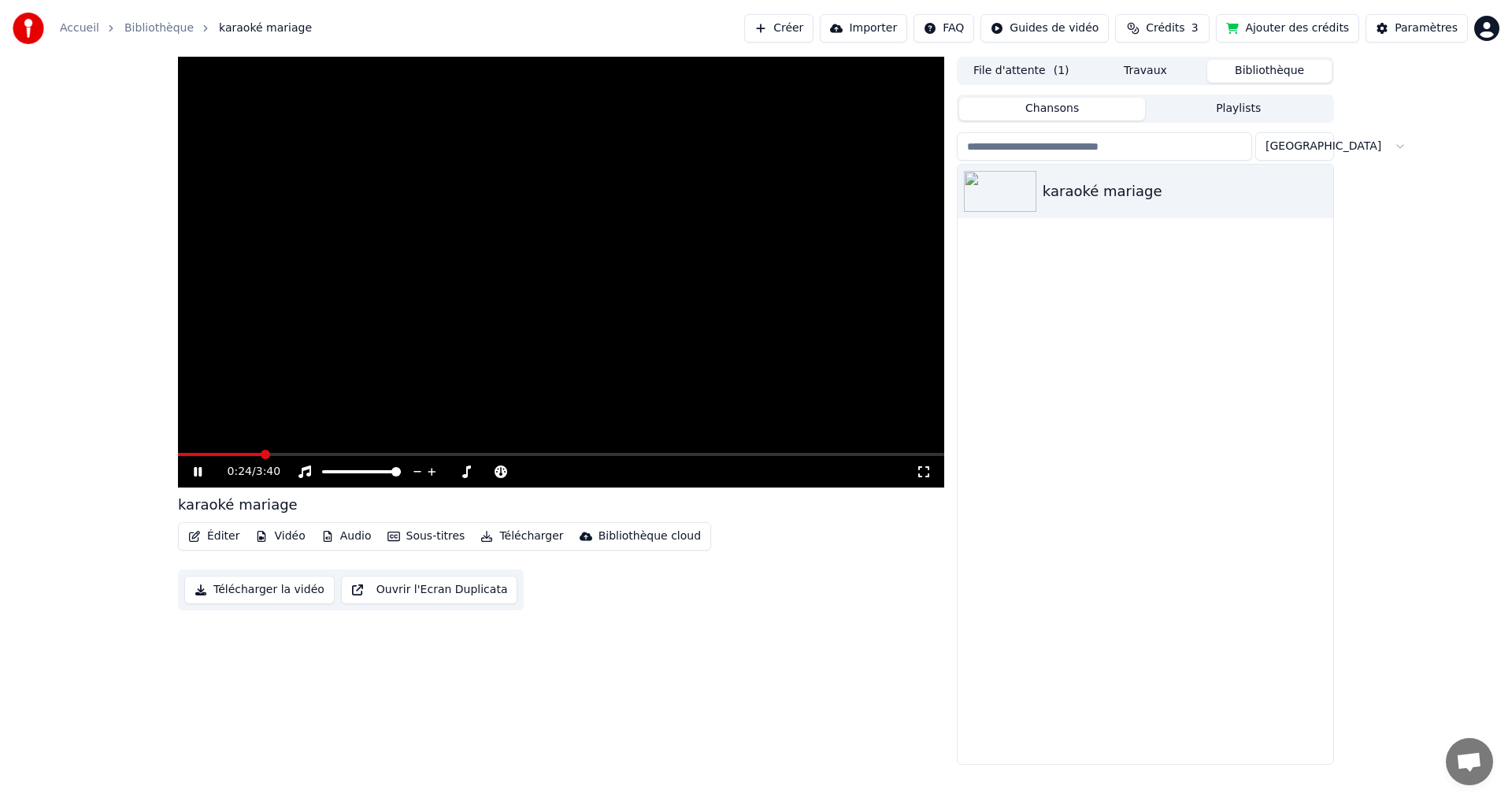
click at [261, 456] on span at bounding box center [562, 455] width 767 height 3
click at [199, 450] on span at bounding box center [203, 455] width 10 height 10
click at [809, 29] on button "Créer" at bounding box center [779, 28] width 70 height 28
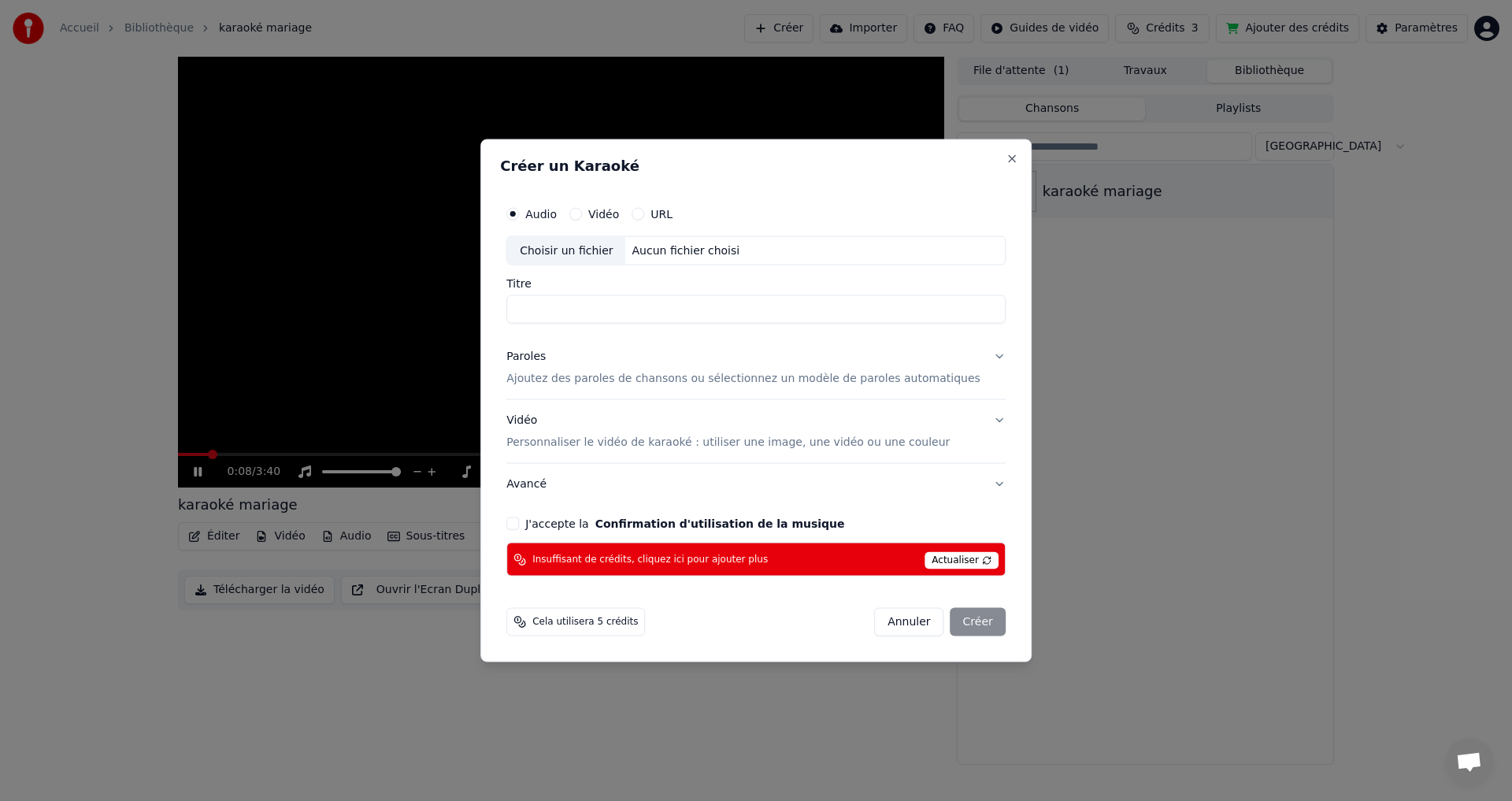
click at [552, 219] on label "Audio" at bounding box center [540, 214] width 32 height 11
click at [519, 220] on button "Audio" at bounding box center [513, 214] width 13 height 13
click at [1006, 156] on button "Close" at bounding box center [1012, 159] width 13 height 13
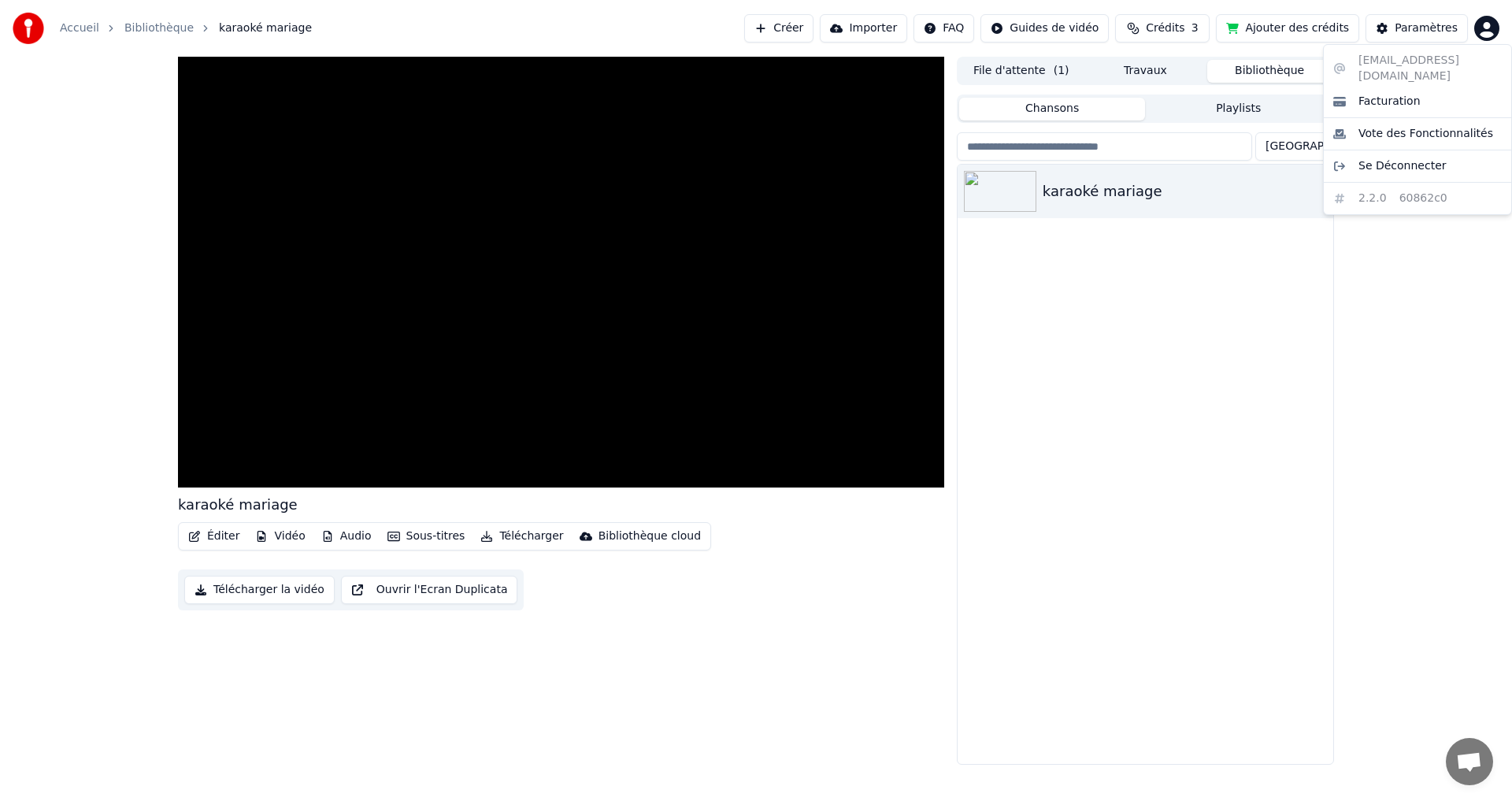
click at [1489, 26] on html "Accueil Bibliothèque karaoké mariage Créer Importer FAQ Guides de vidéo Crédits…" at bounding box center [756, 400] width 1512 height 801
click at [1381, 158] on span "Se Déconnecter" at bounding box center [1403, 165] width 88 height 15
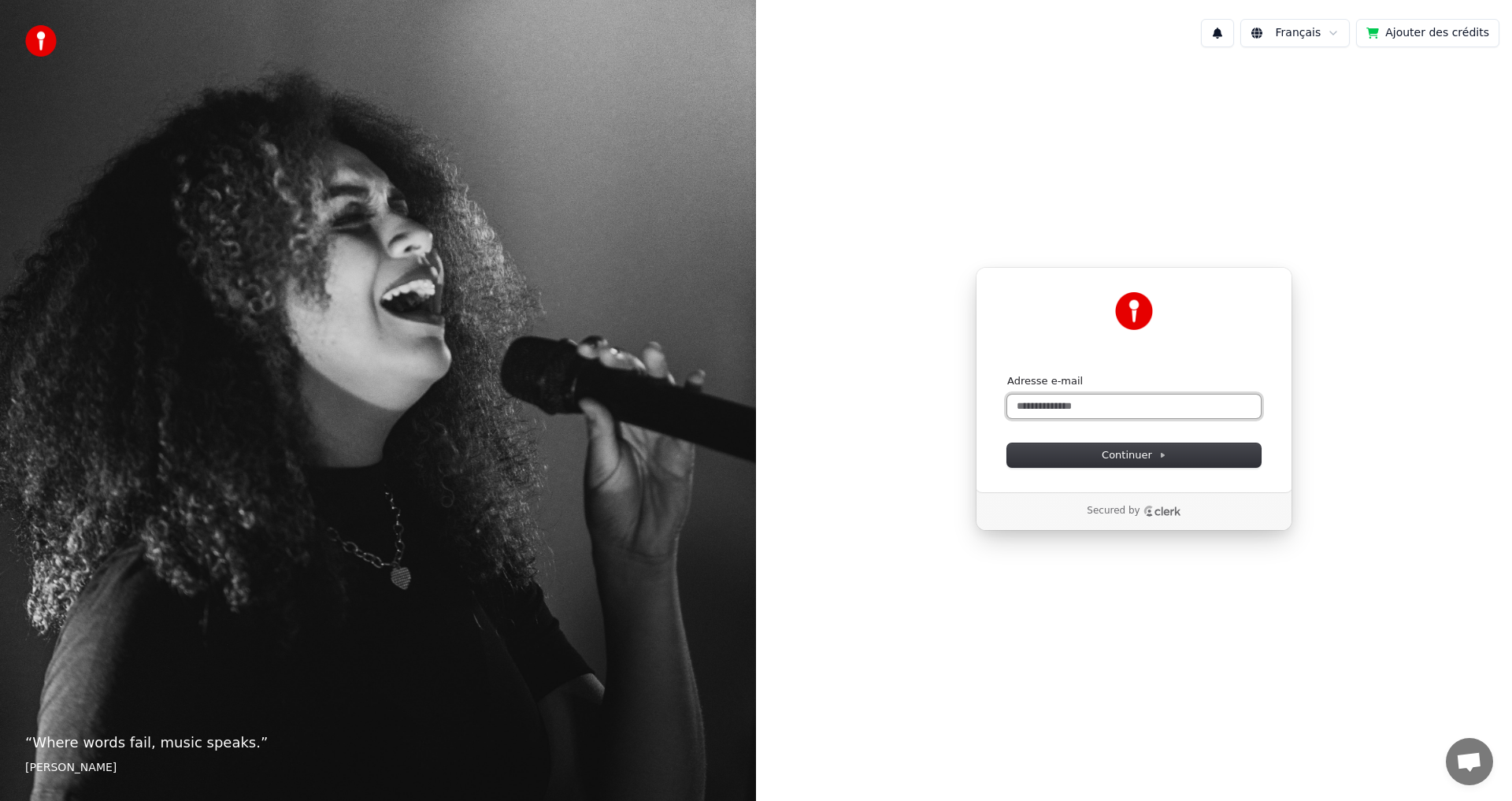
click at [1121, 402] on input "Adresse e-mail" at bounding box center [1134, 406] width 254 height 24
click at [1125, 456] on span "Continuer" at bounding box center [1134, 455] width 65 height 14
type input "**********"
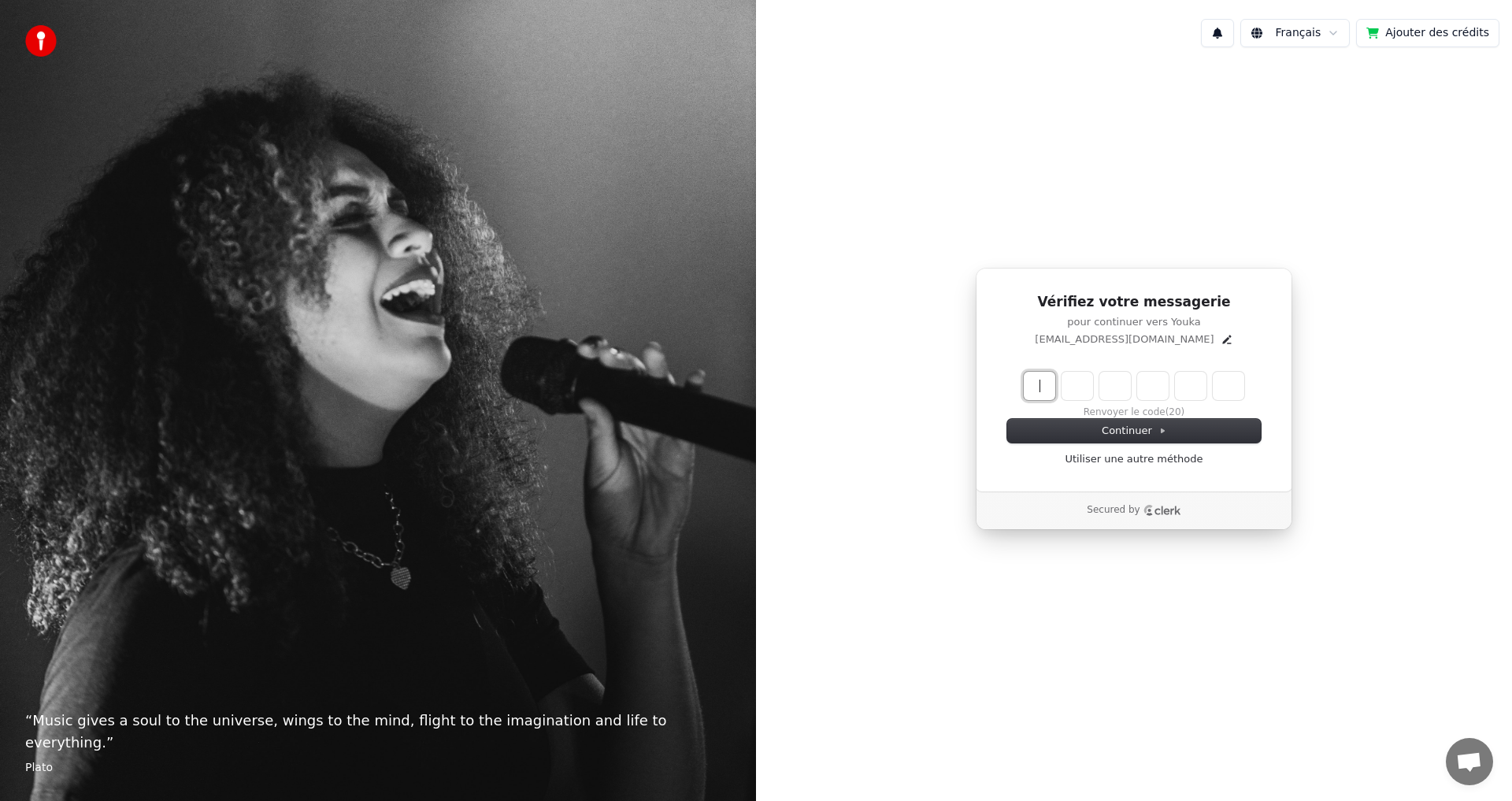
click at [1042, 390] on input "Enter verification code" at bounding box center [1149, 386] width 252 height 28
type input "******"
